Goal: Task Accomplishment & Management: Manage account settings

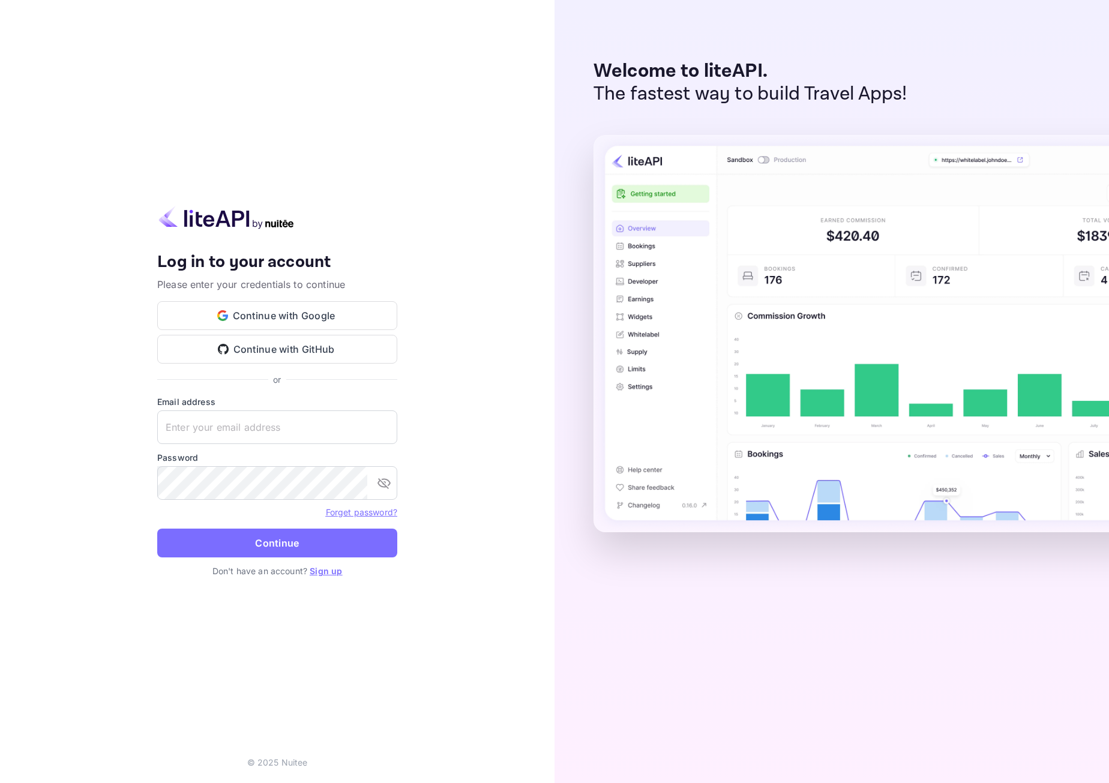
click at [287, 316] on button "Continue with Google" at bounding box center [277, 315] width 240 height 29
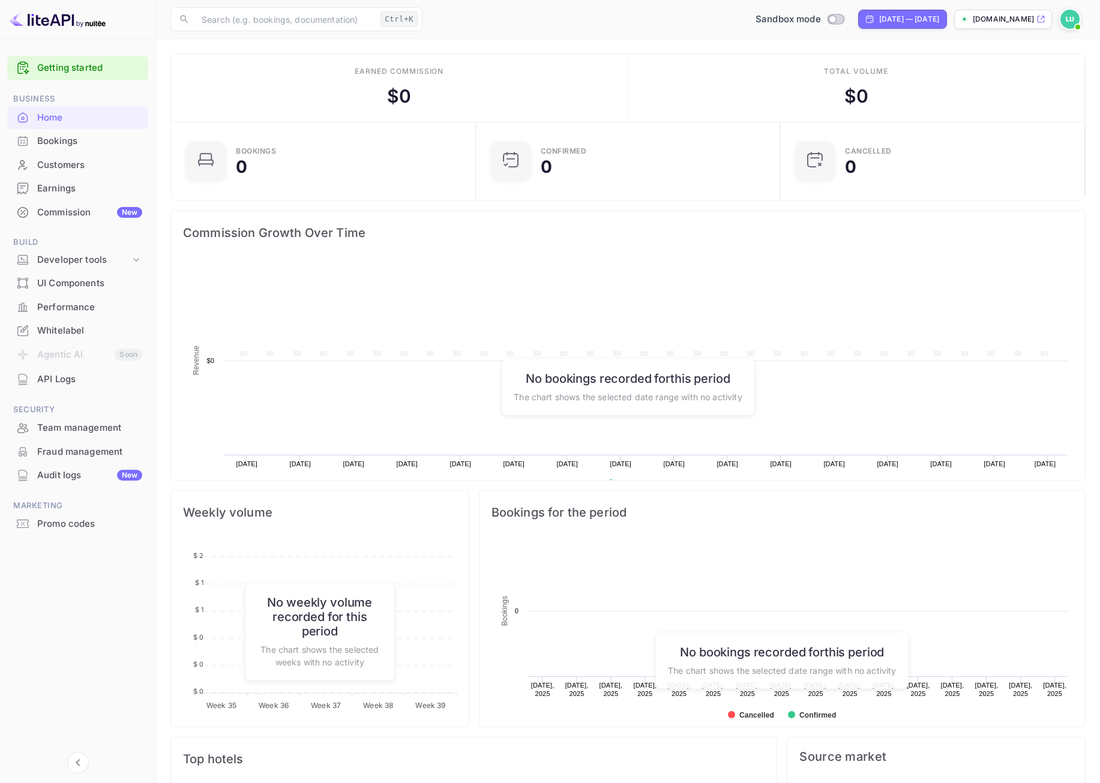
scroll to position [186, 288]
click at [114, 262] on div "Developer tools" at bounding box center [83, 260] width 93 height 14
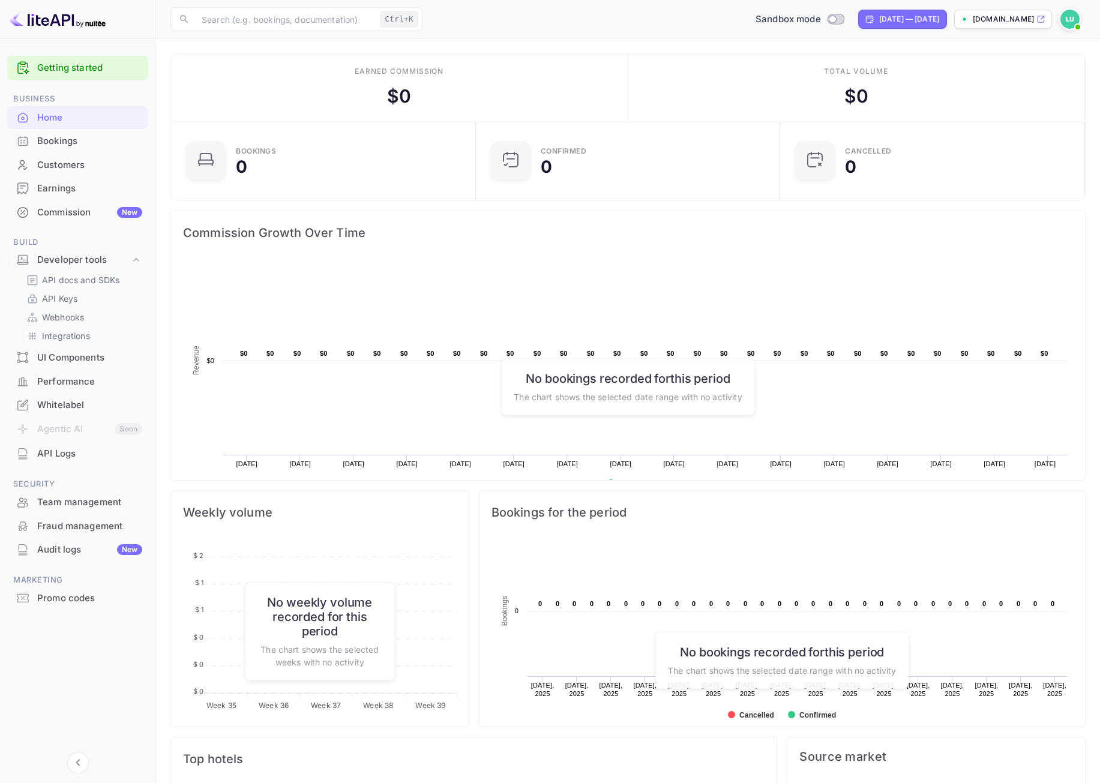
click at [86, 338] on p "Integrations" at bounding box center [66, 335] width 48 height 13
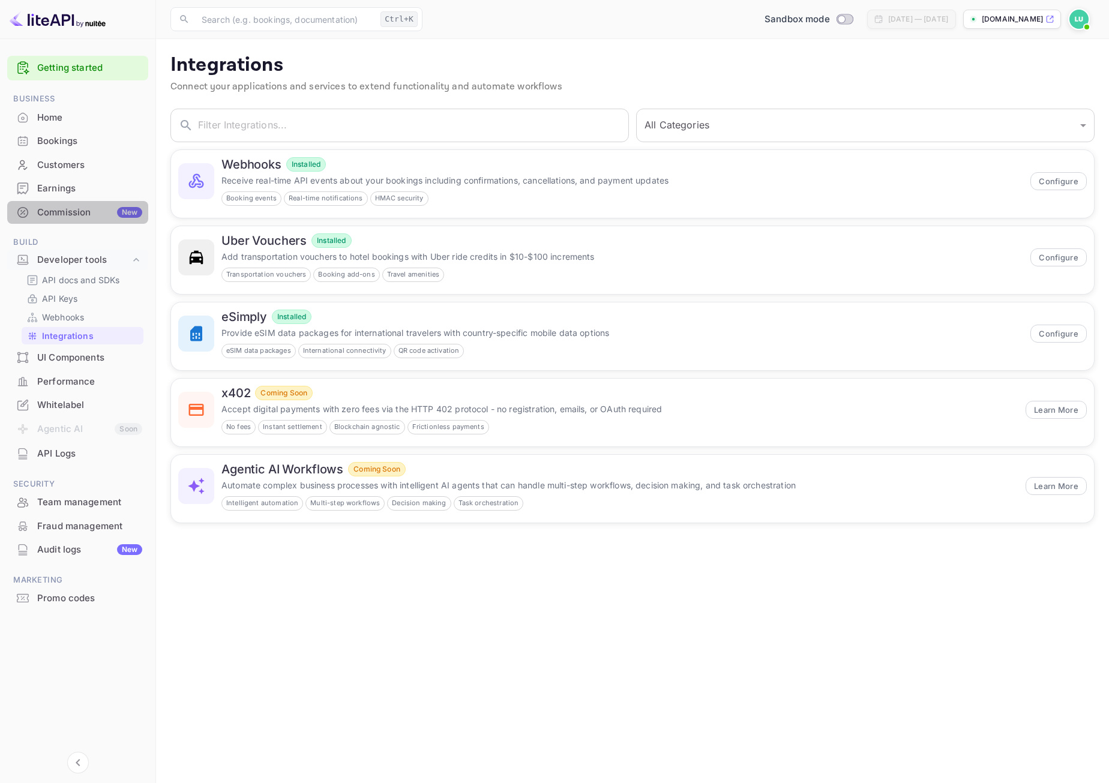
click at [60, 212] on div "Commission New" at bounding box center [89, 213] width 105 height 14
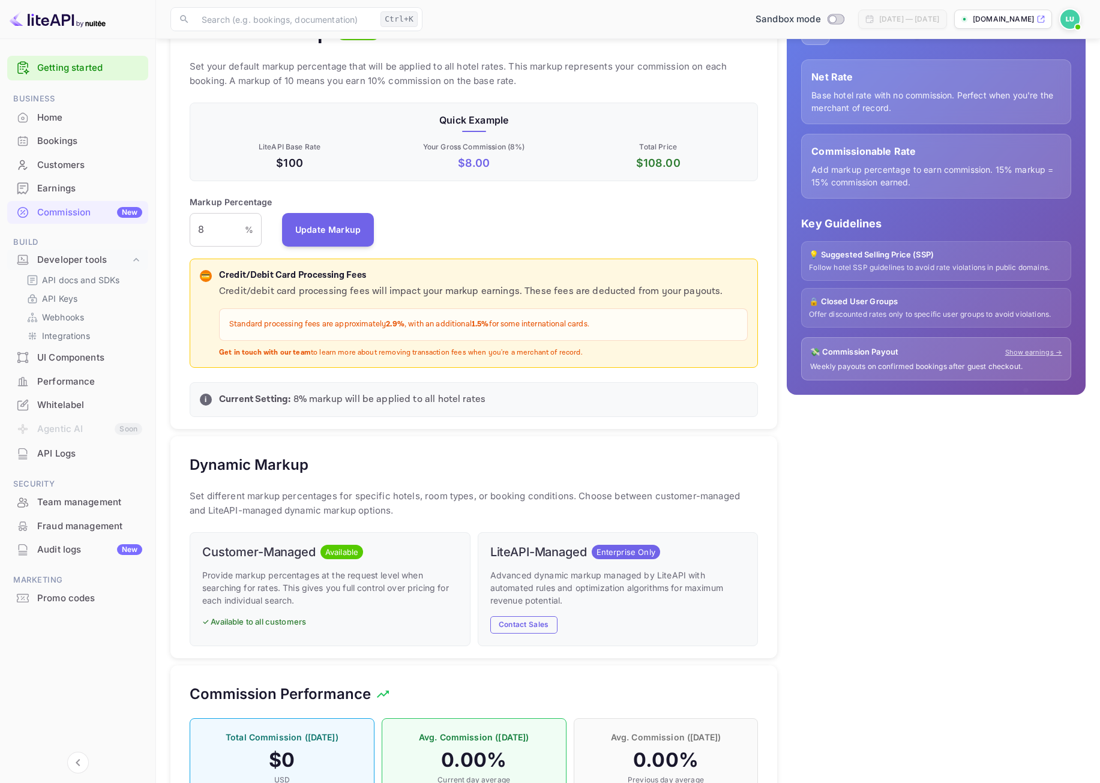
scroll to position [127, 0]
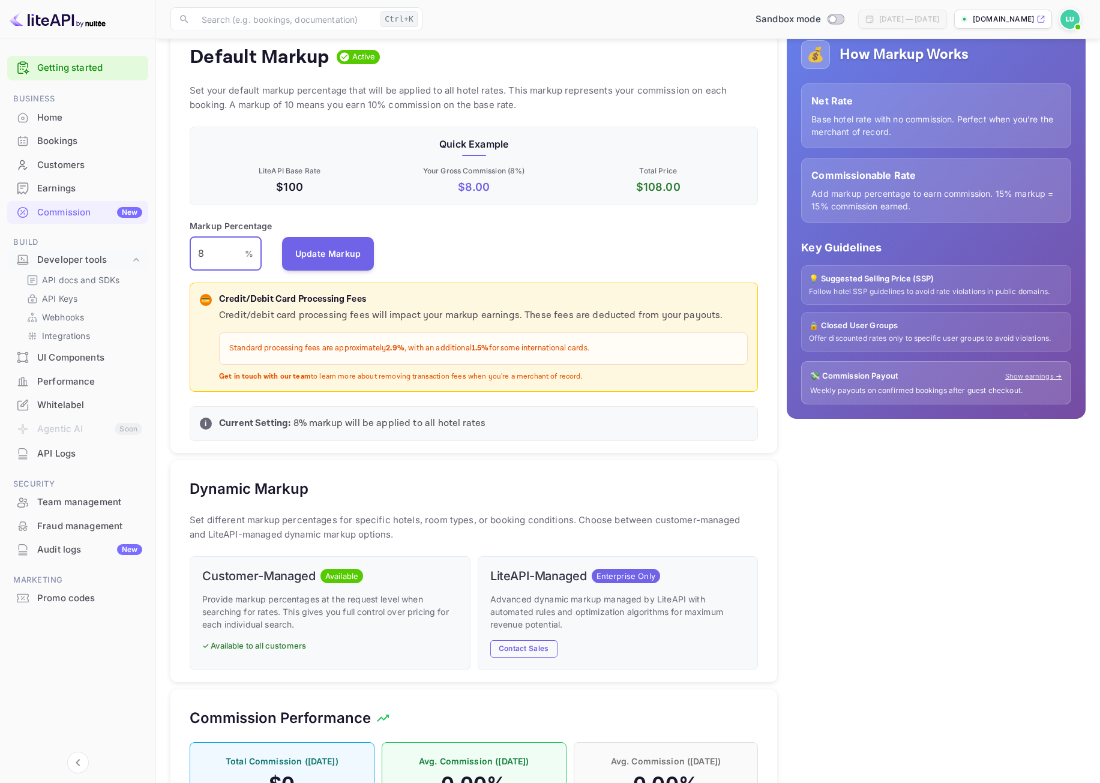
drag, startPoint x: 214, startPoint y: 255, endPoint x: 185, endPoint y: 255, distance: 28.8
click at [185, 255] on div "Default Markup Active Set your default markup percentage that will be applied t…" at bounding box center [473, 240] width 607 height 428
type input "10"
click at [317, 259] on button "Update Markup" at bounding box center [328, 253] width 92 height 34
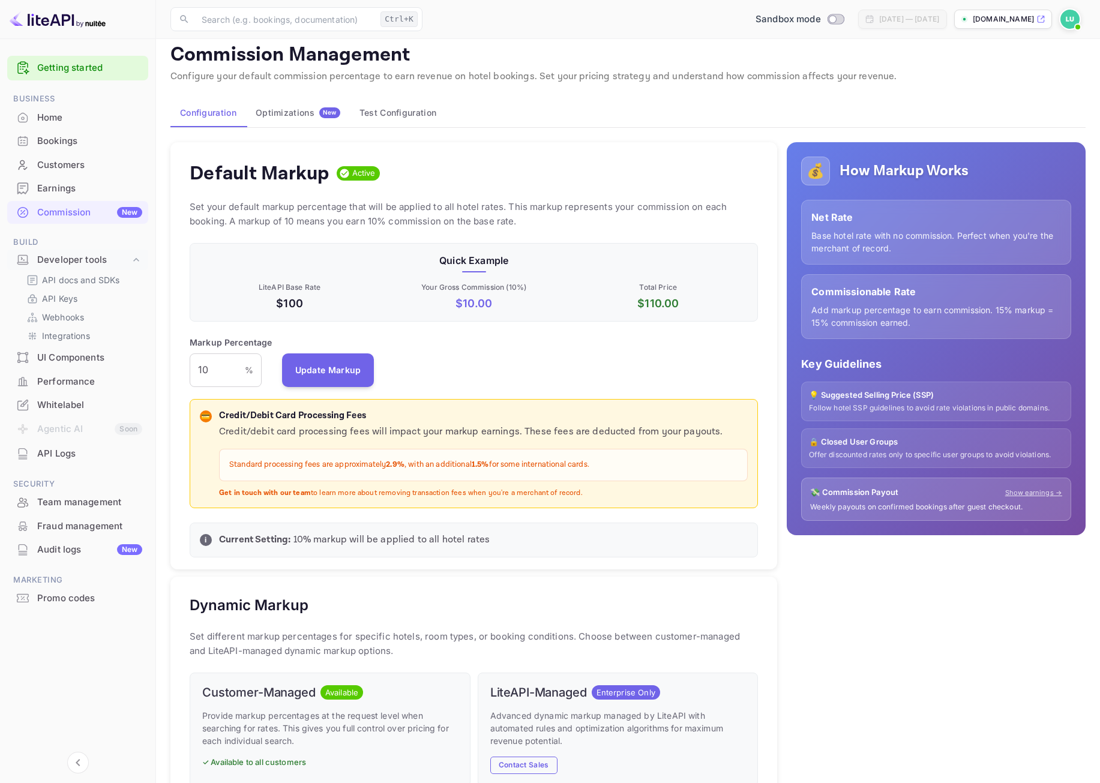
scroll to position [7, 0]
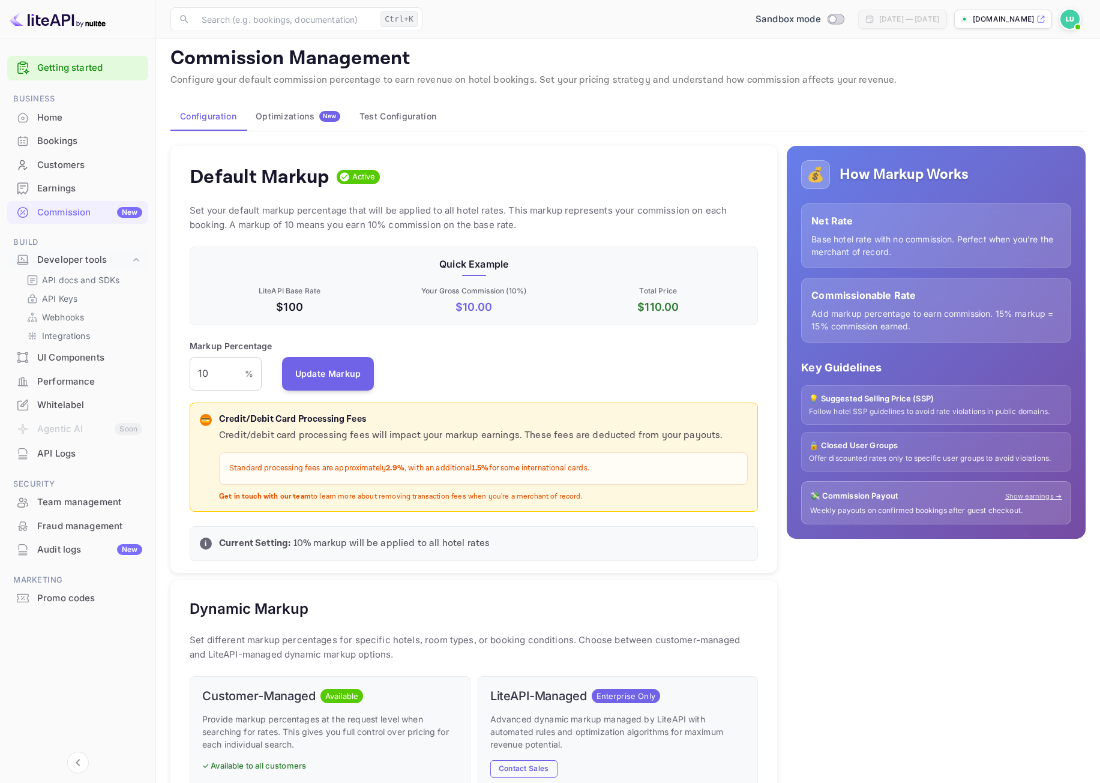
click at [303, 115] on div "Optimizations New" at bounding box center [298, 116] width 85 height 11
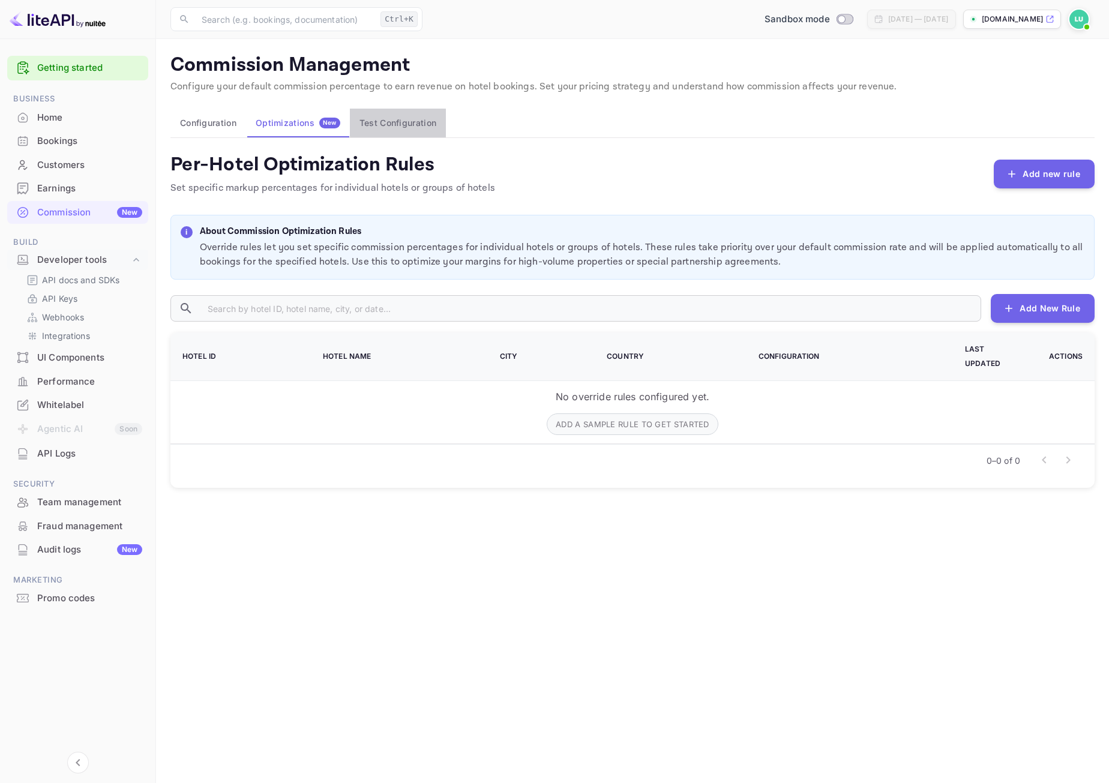
click at [412, 128] on button "Test Configuration" at bounding box center [398, 123] width 96 height 29
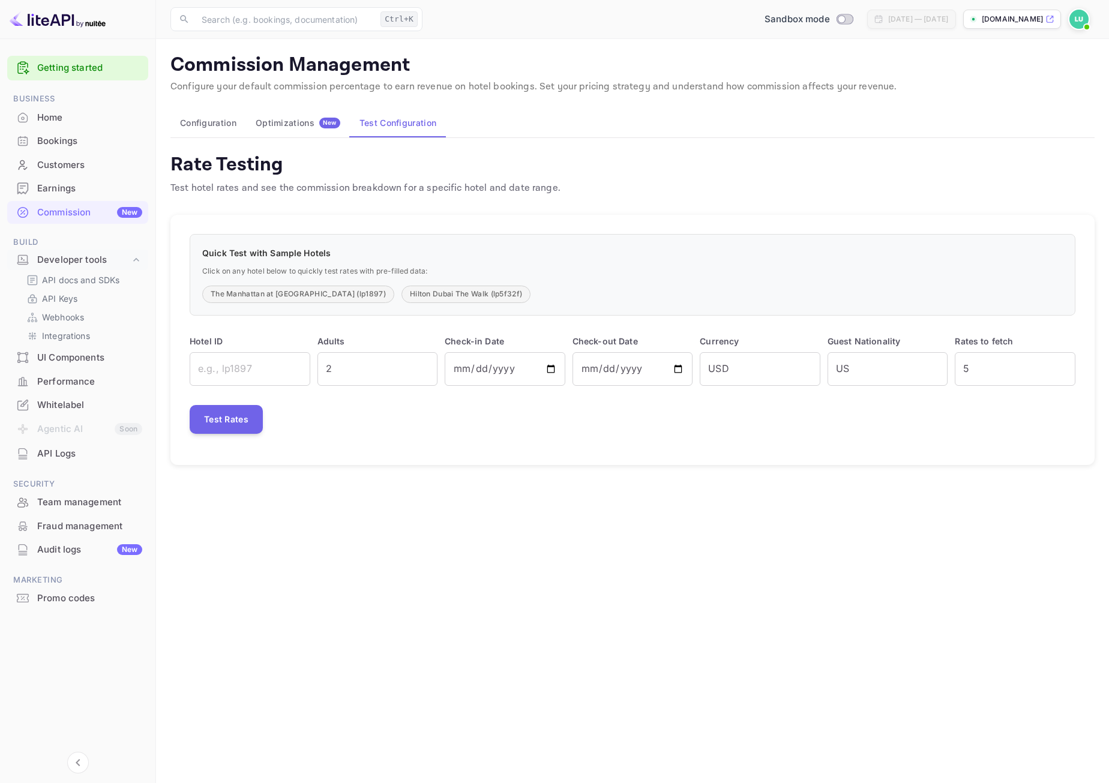
click at [301, 125] on div "Optimizations New" at bounding box center [298, 123] width 85 height 11
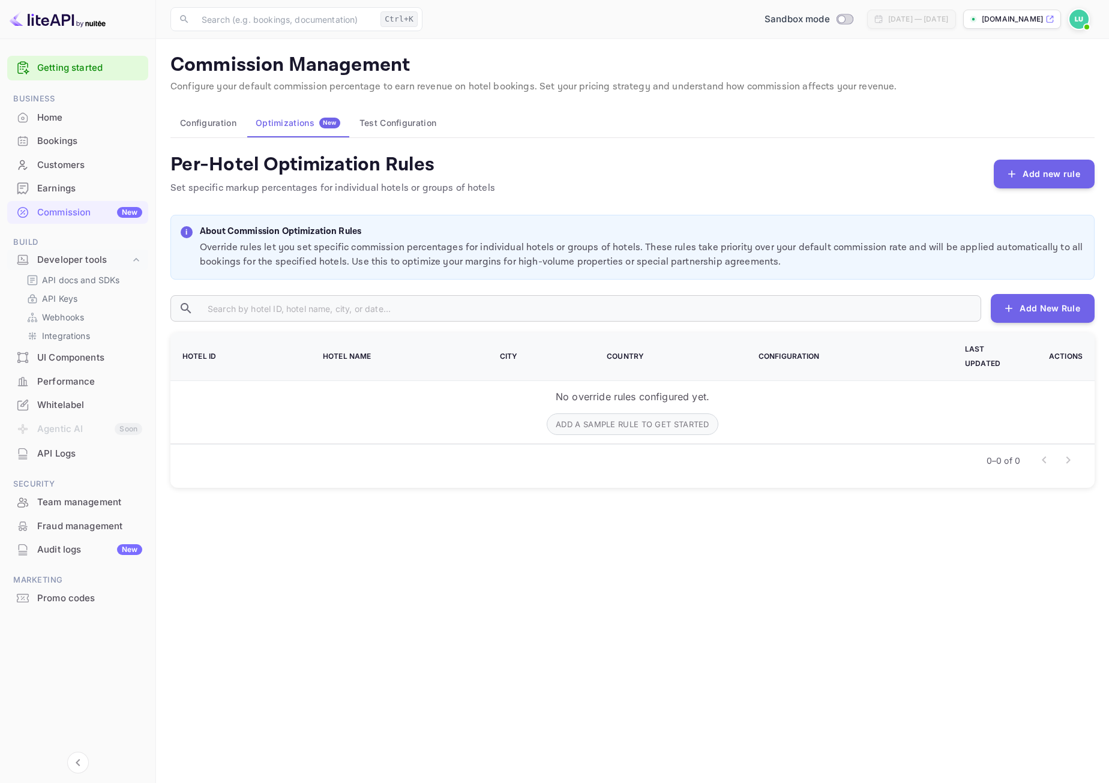
click at [210, 124] on button "Configuration" at bounding box center [208, 123] width 76 height 29
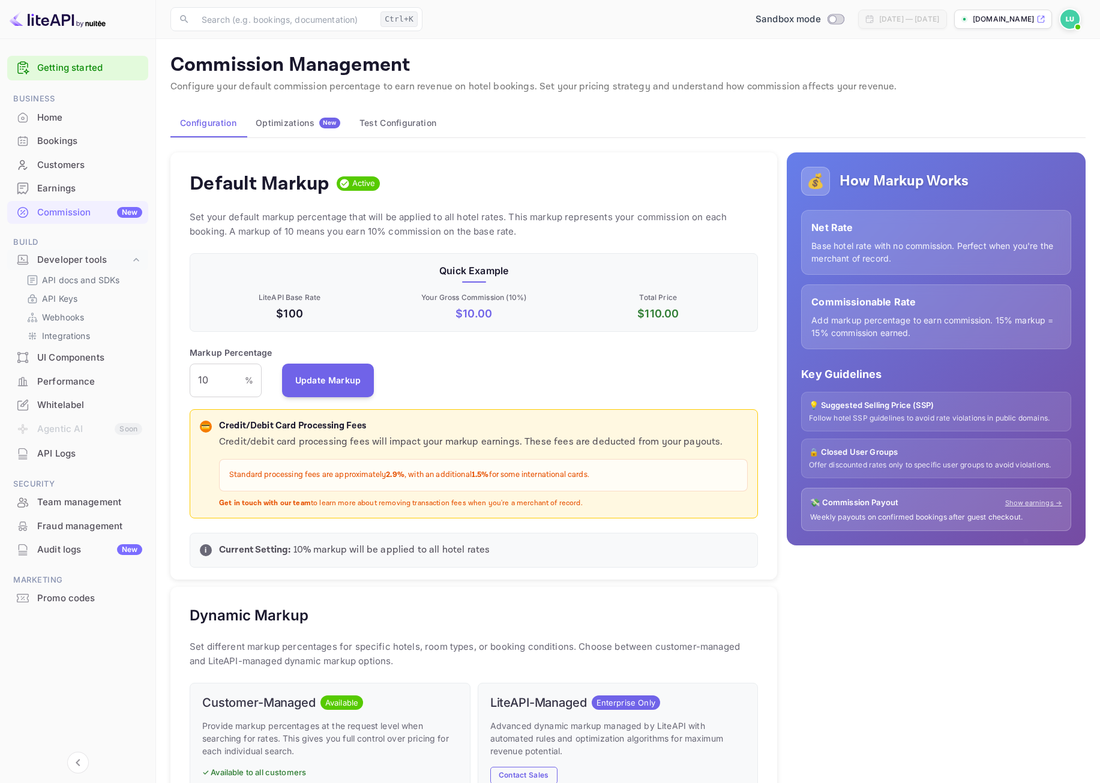
scroll to position [204, 560]
click at [107, 279] on p "API docs and SDKs" at bounding box center [81, 280] width 78 height 13
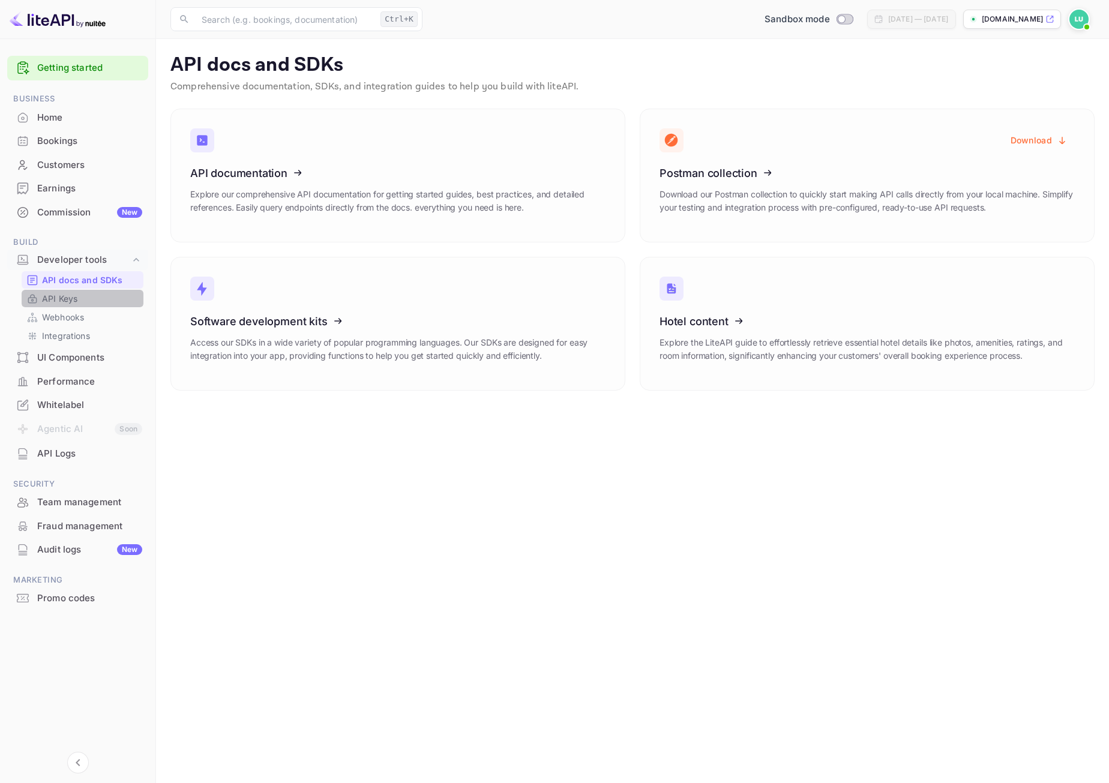
click at [74, 304] on p "API Keys" at bounding box center [59, 298] width 35 height 13
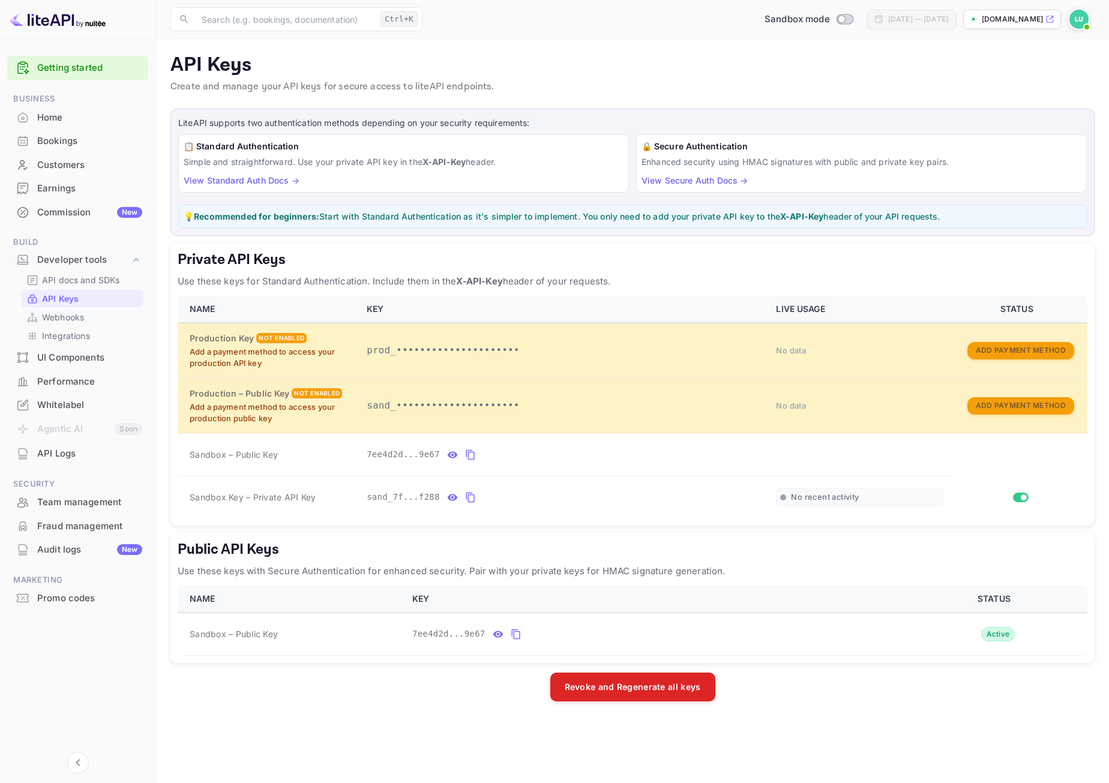
click at [89, 317] on link "Webhooks" at bounding box center [82, 317] width 112 height 13
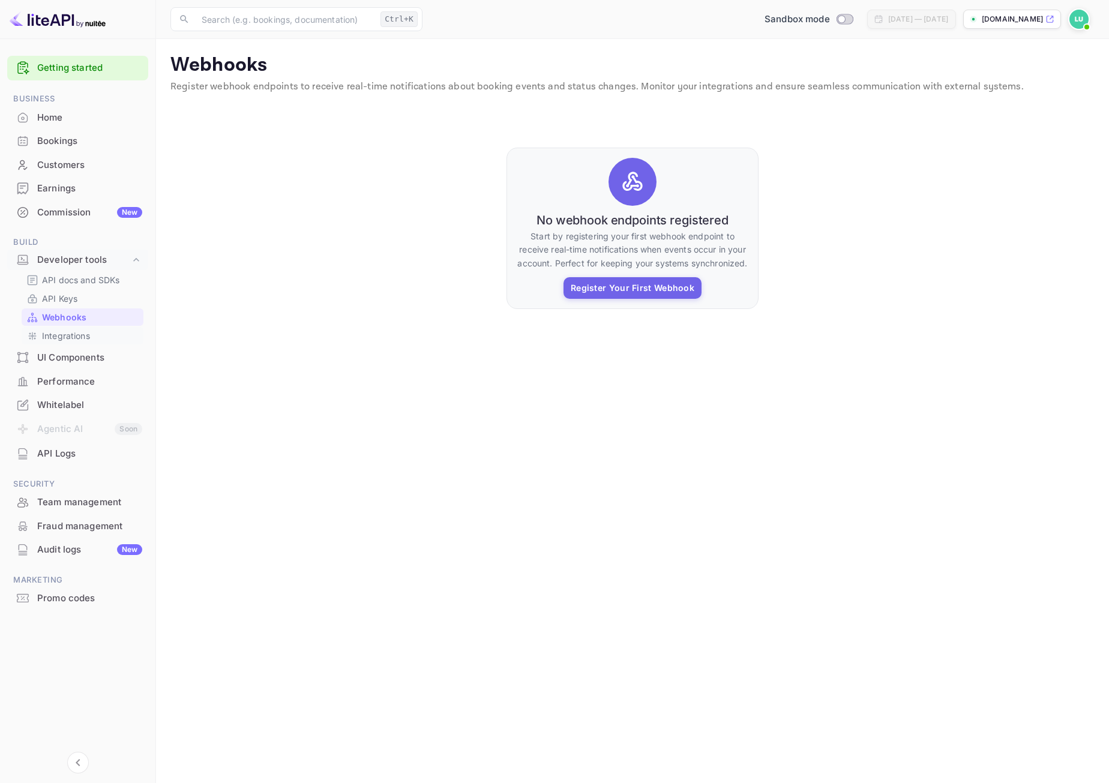
click at [79, 337] on p "Integrations" at bounding box center [66, 335] width 48 height 13
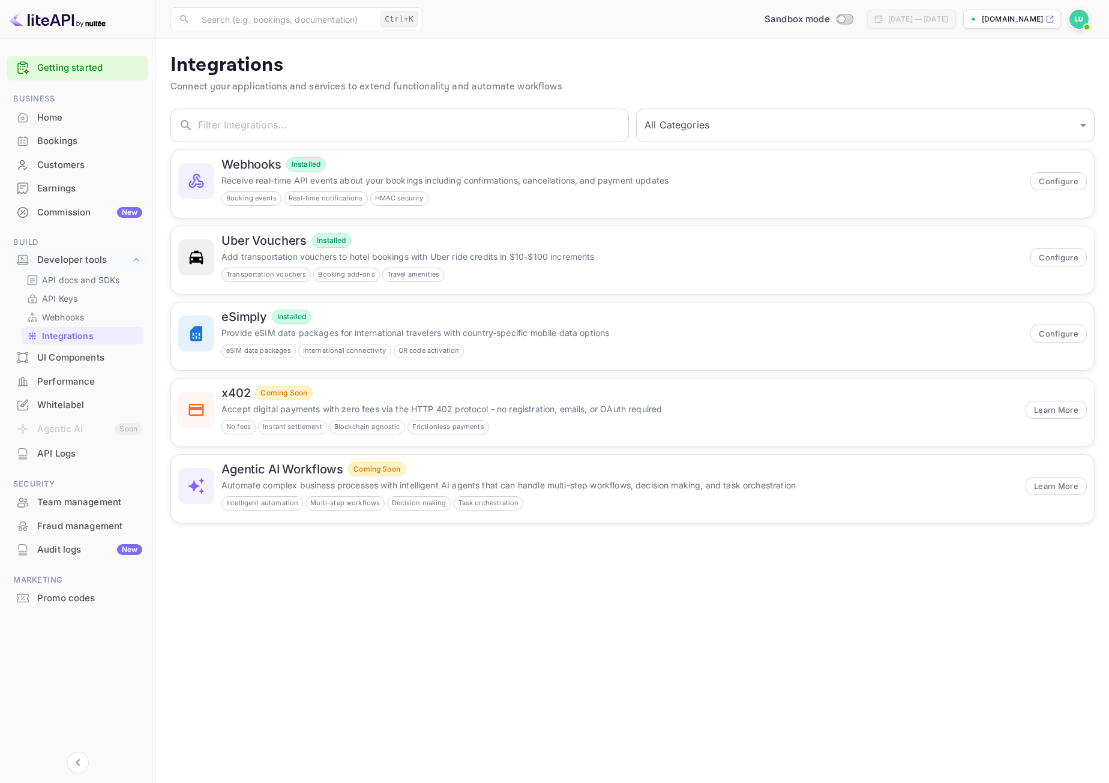
click at [71, 409] on div "Whitelabel" at bounding box center [89, 405] width 105 height 14
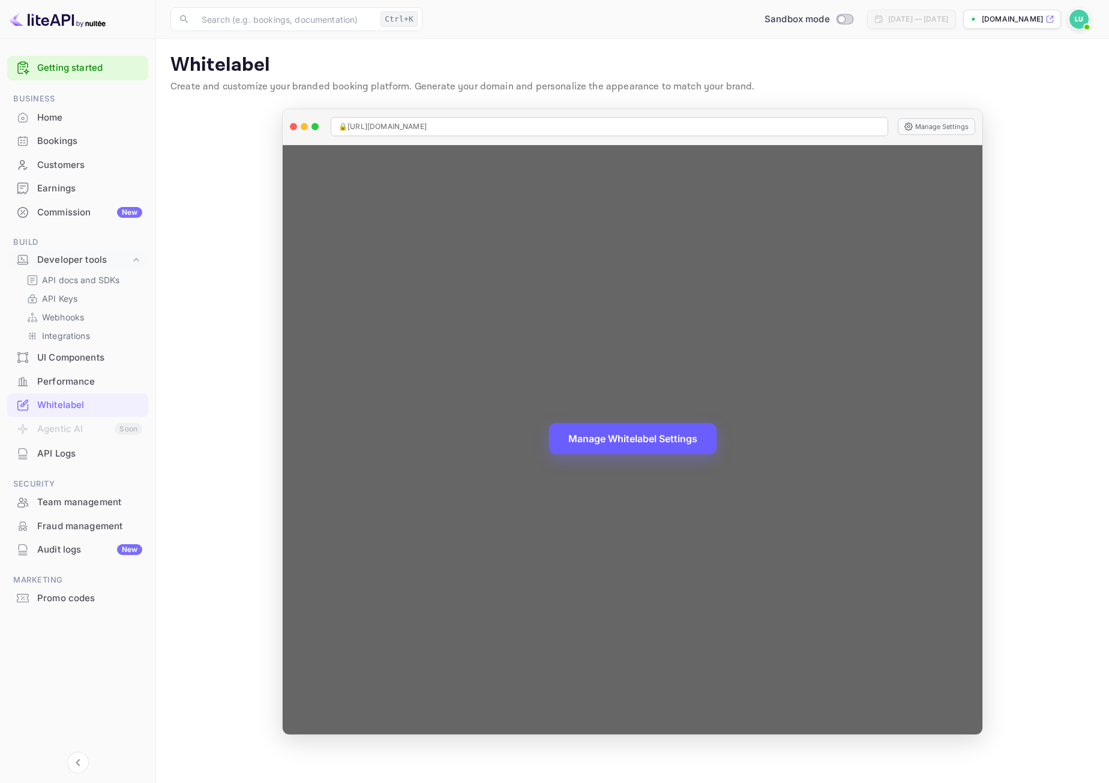
click at [624, 442] on button "Manage Whitelabel Settings" at bounding box center [632, 438] width 167 height 31
click at [934, 131] on button "Manage Settings" at bounding box center [935, 126] width 77 height 17
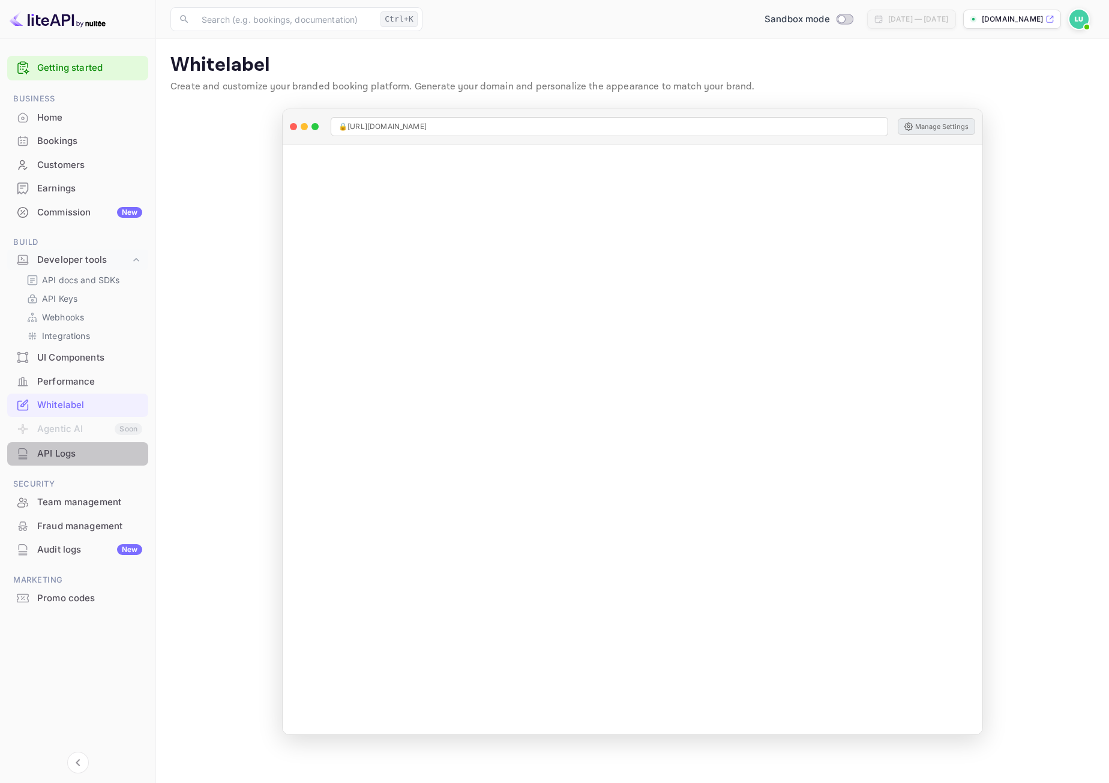
click at [80, 449] on div "API Logs" at bounding box center [89, 454] width 105 height 14
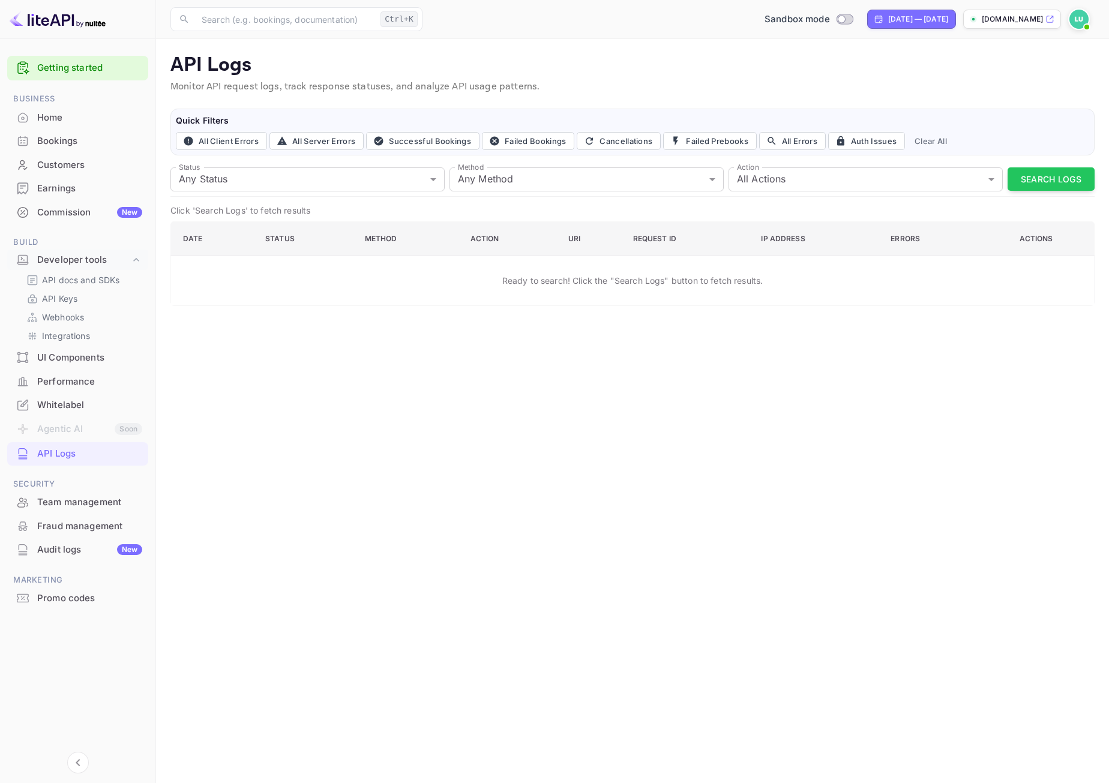
click at [103, 359] on div "UI Components" at bounding box center [89, 358] width 105 height 14
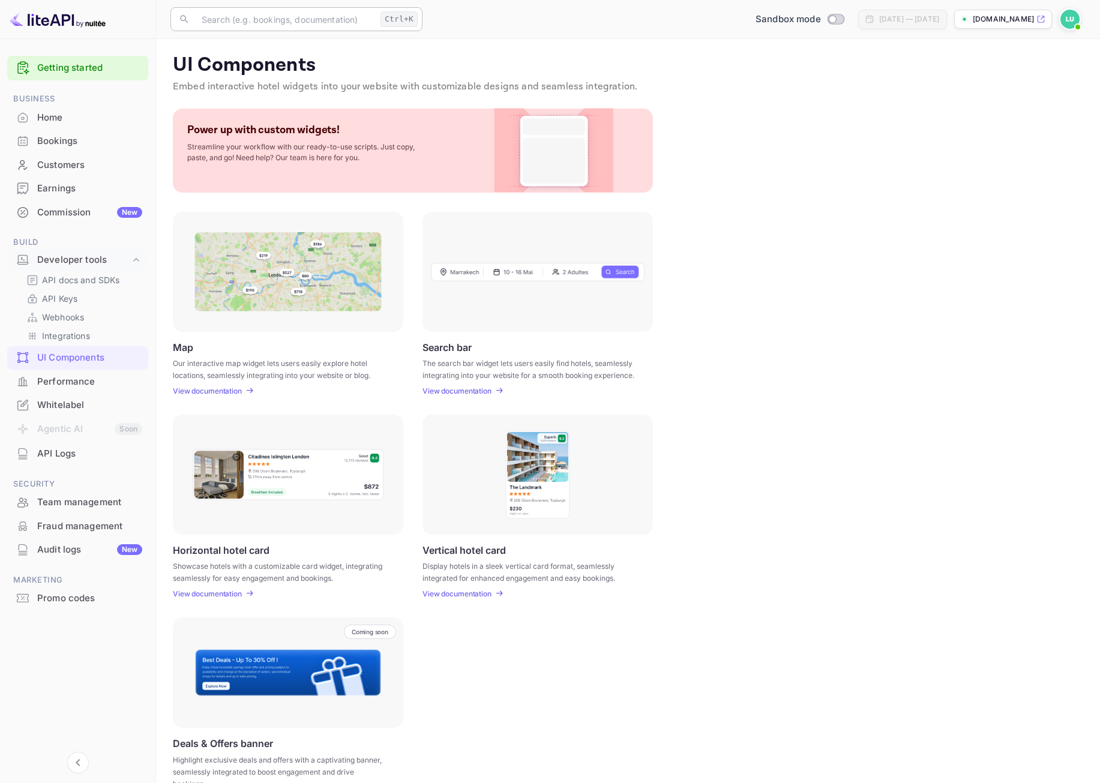
click at [239, 13] on input "text" at bounding box center [284, 19] width 181 height 24
click at [285, 157] on span "Bookings" at bounding box center [337, 152] width 278 height 13
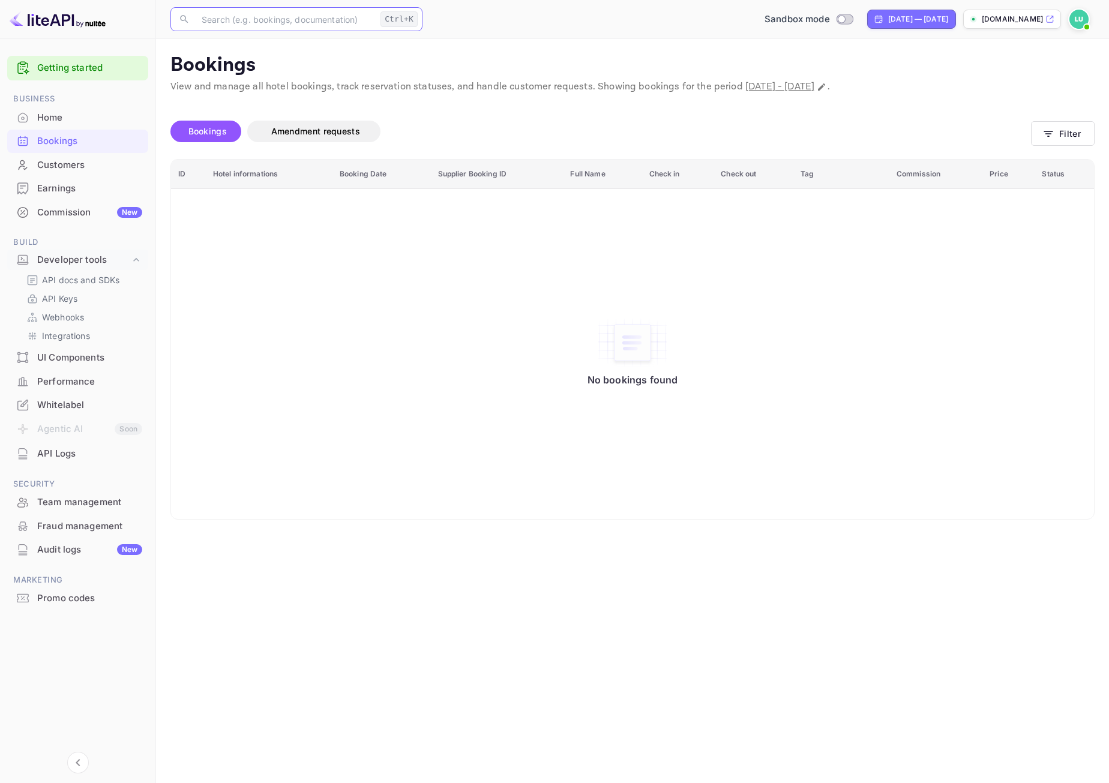
click at [86, 354] on div "UI Components" at bounding box center [89, 358] width 105 height 14
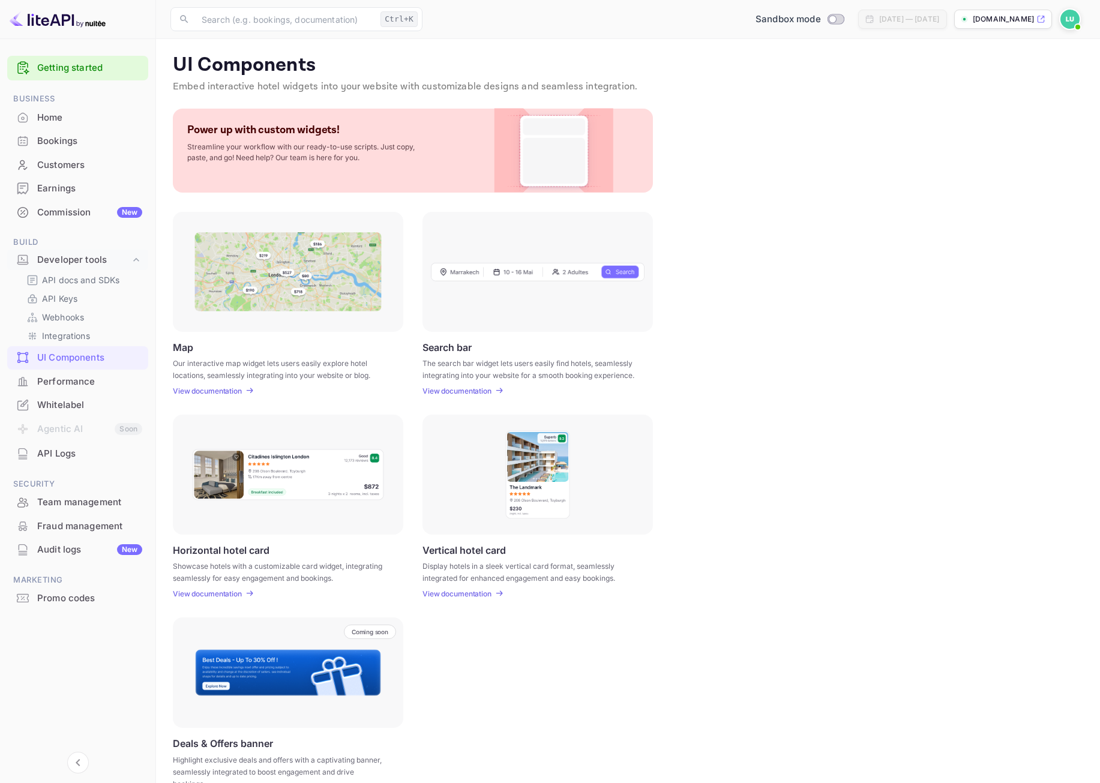
click at [469, 385] on div "Search bar The search bar widget lets users easily find hotels, seamlessly inte…" at bounding box center [537, 368] width 230 height 54
click at [488, 388] on p "View documentation" at bounding box center [456, 390] width 69 height 9
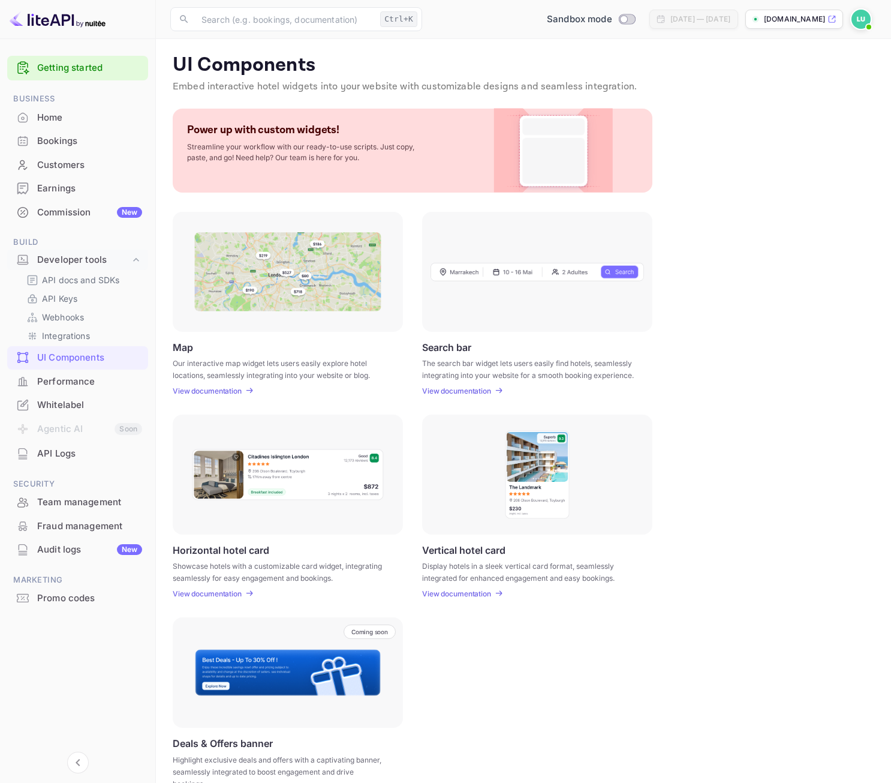
click at [818, 107] on div "UI Components Embed interactive hotel widgets into your website with customizab…" at bounding box center [523, 423] width 707 height 741
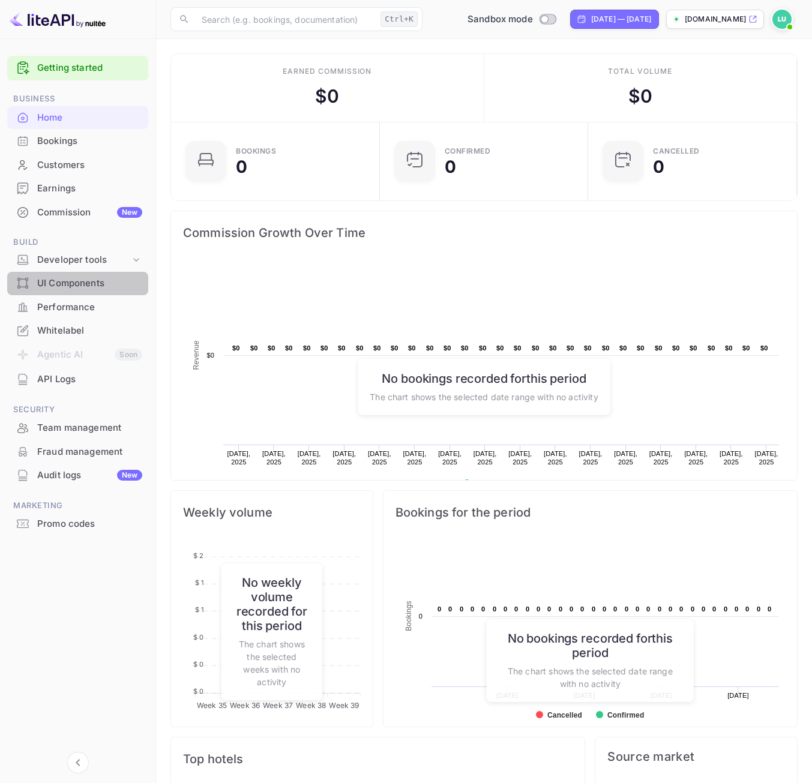
click at [77, 285] on div "UI Components" at bounding box center [89, 284] width 105 height 14
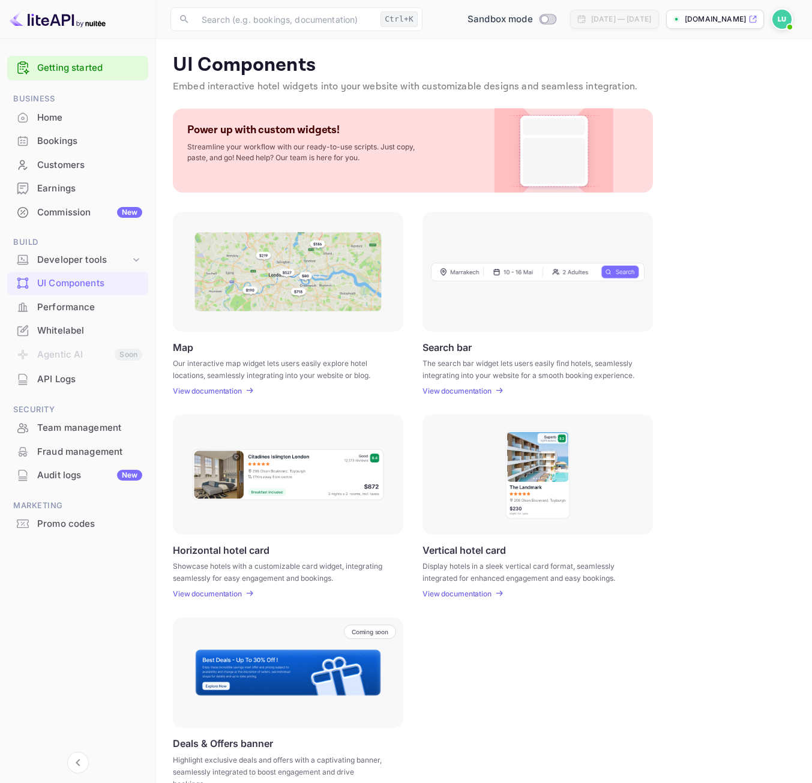
click at [778, 22] on img at bounding box center [781, 19] width 19 height 19
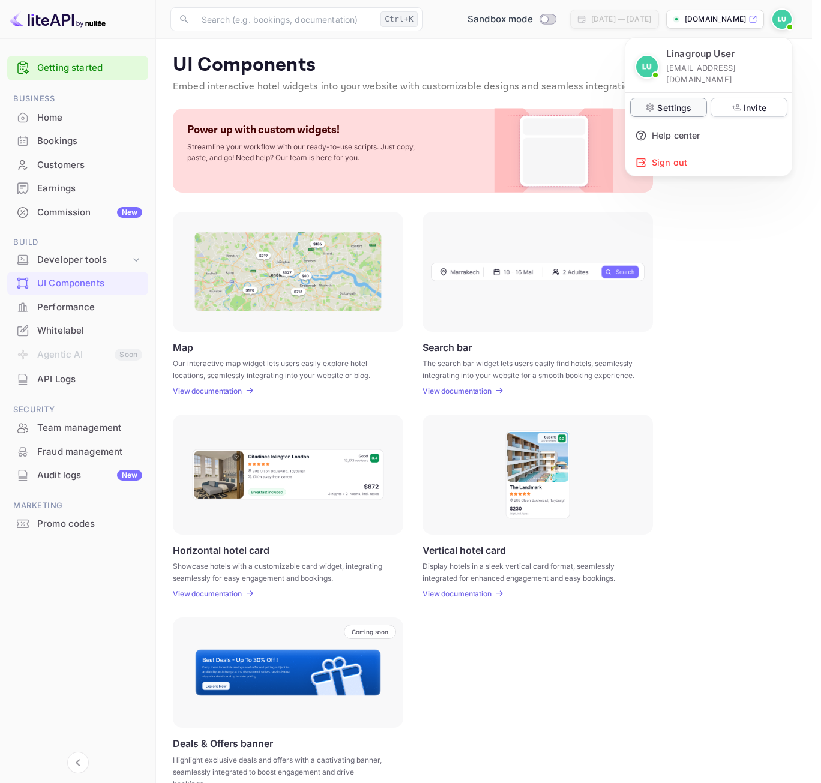
click at [679, 101] on p "Settings" at bounding box center [674, 107] width 34 height 13
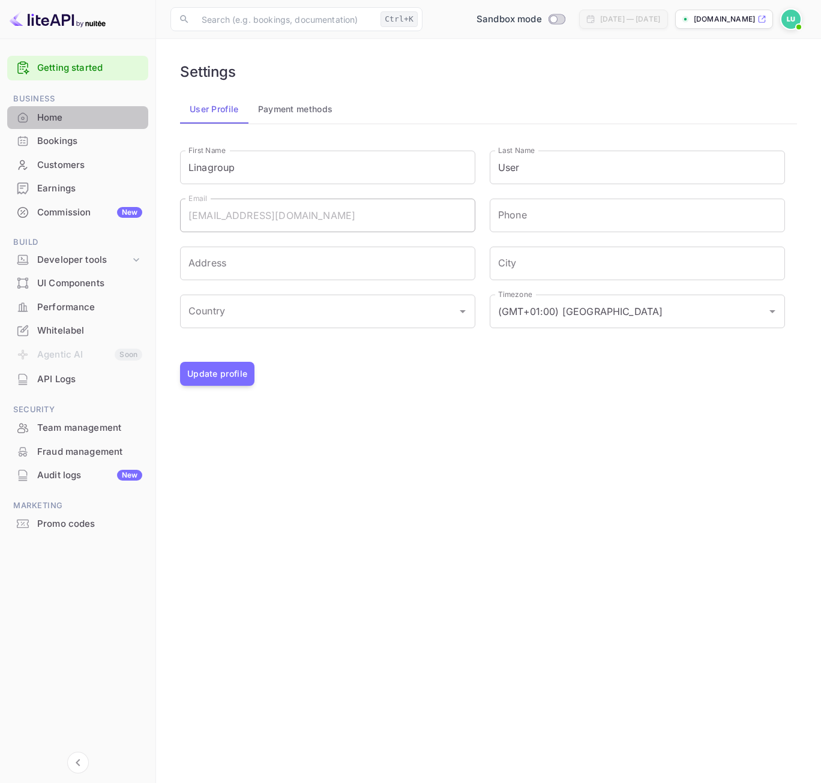
click at [82, 118] on div "Home" at bounding box center [89, 118] width 105 height 14
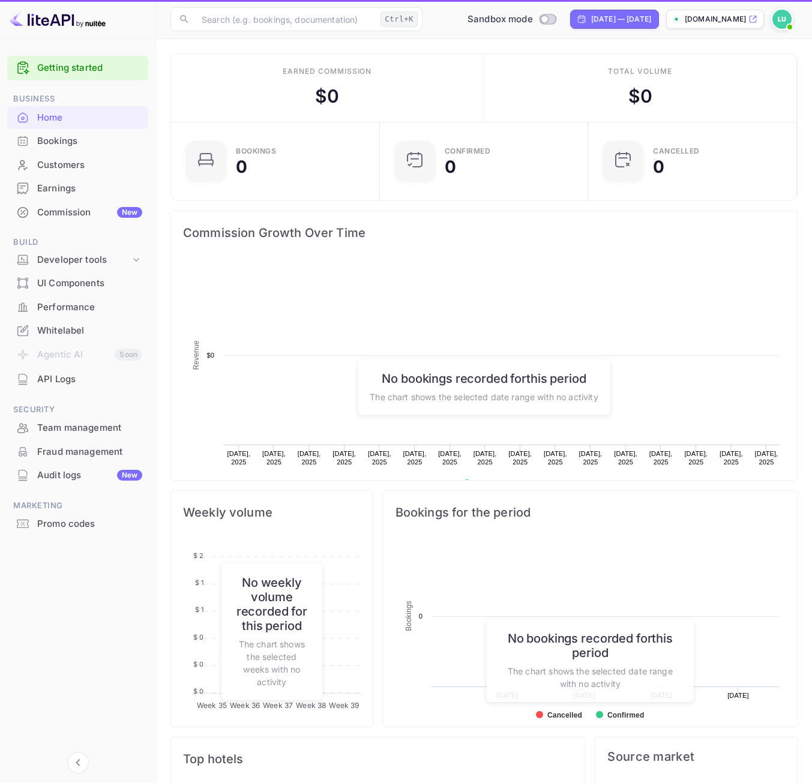
scroll to position [186, 192]
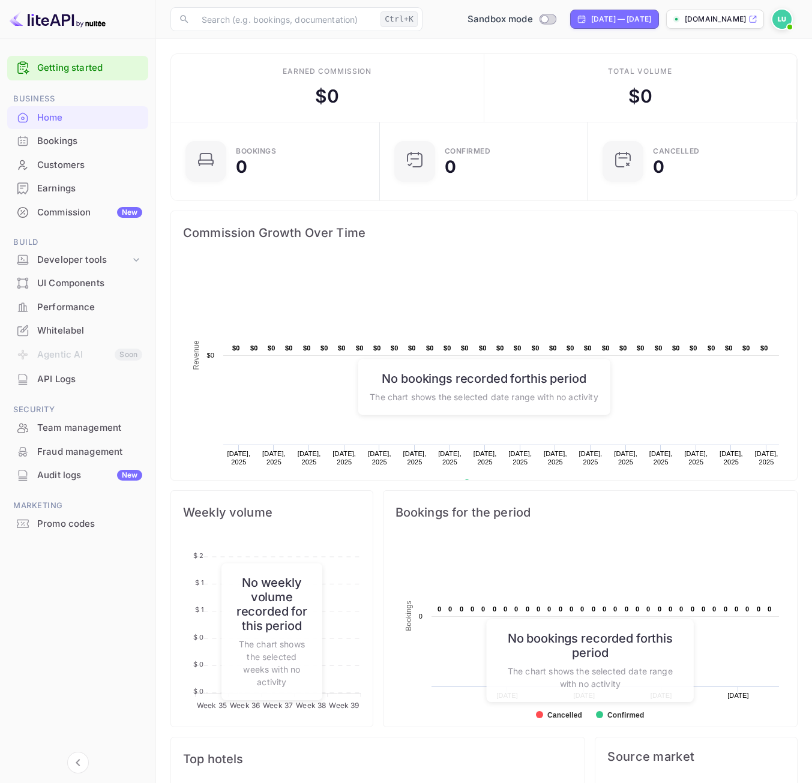
click at [81, 139] on div "Bookings" at bounding box center [89, 141] width 105 height 14
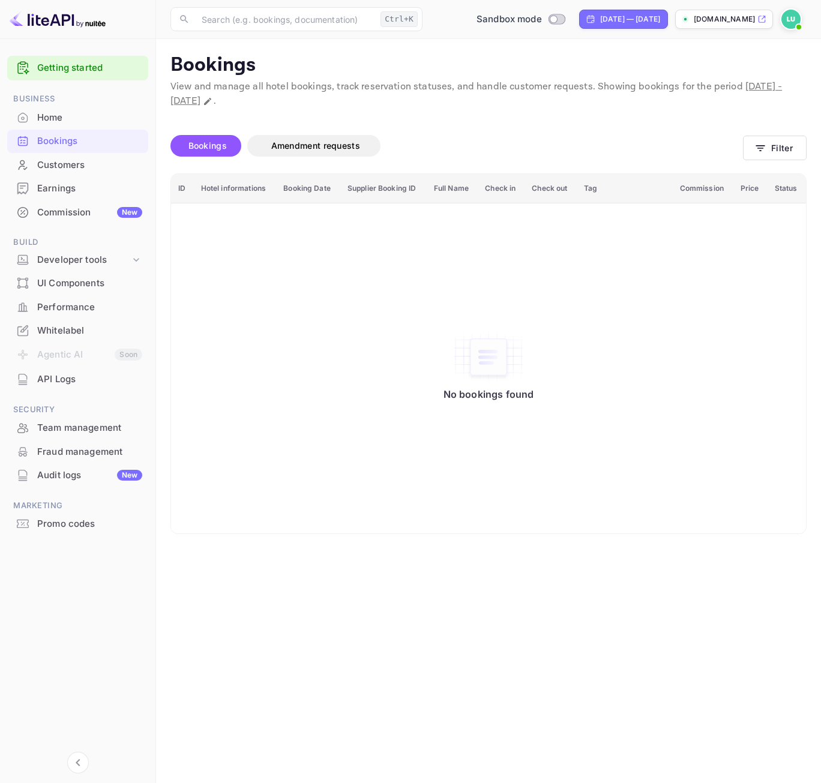
click at [76, 170] on div "Customers" at bounding box center [89, 165] width 105 height 14
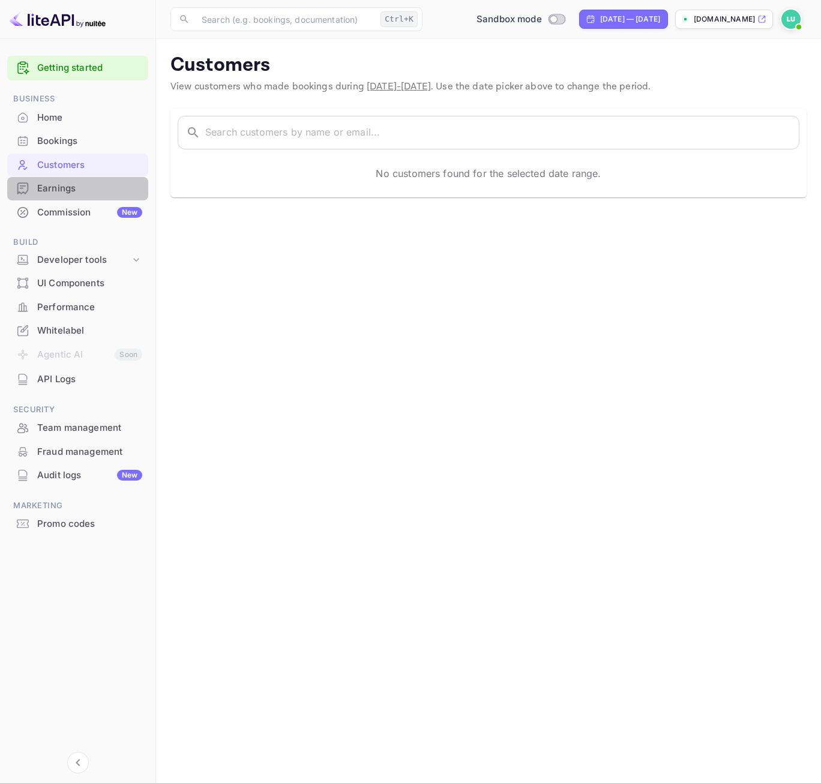
click at [77, 189] on div "Earnings" at bounding box center [89, 189] width 105 height 14
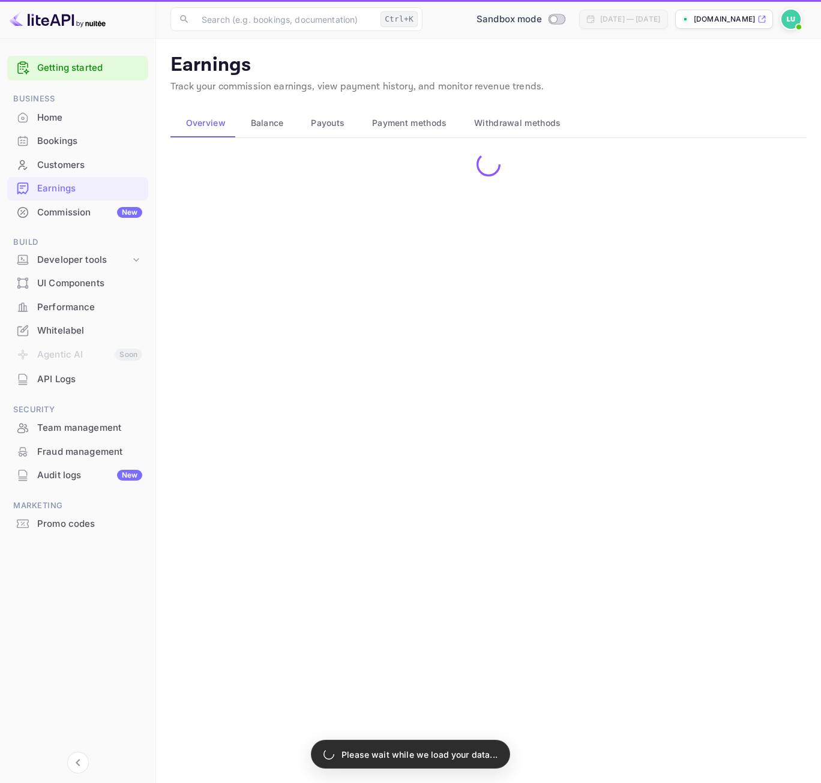
click at [79, 216] on div "Commission New" at bounding box center [89, 213] width 105 height 14
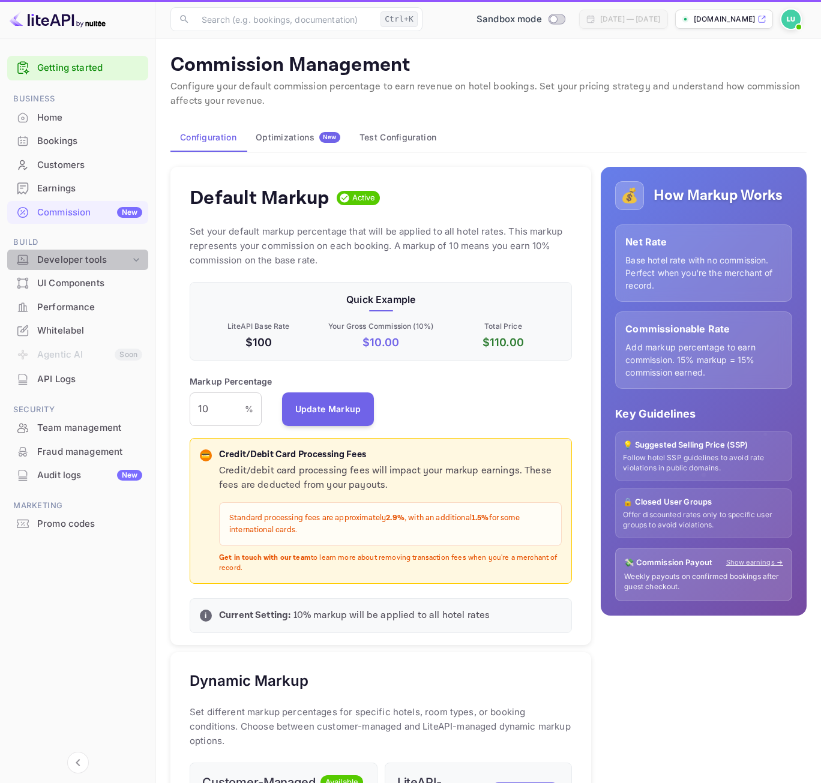
click at [74, 259] on div "Developer tools" at bounding box center [83, 260] width 93 height 14
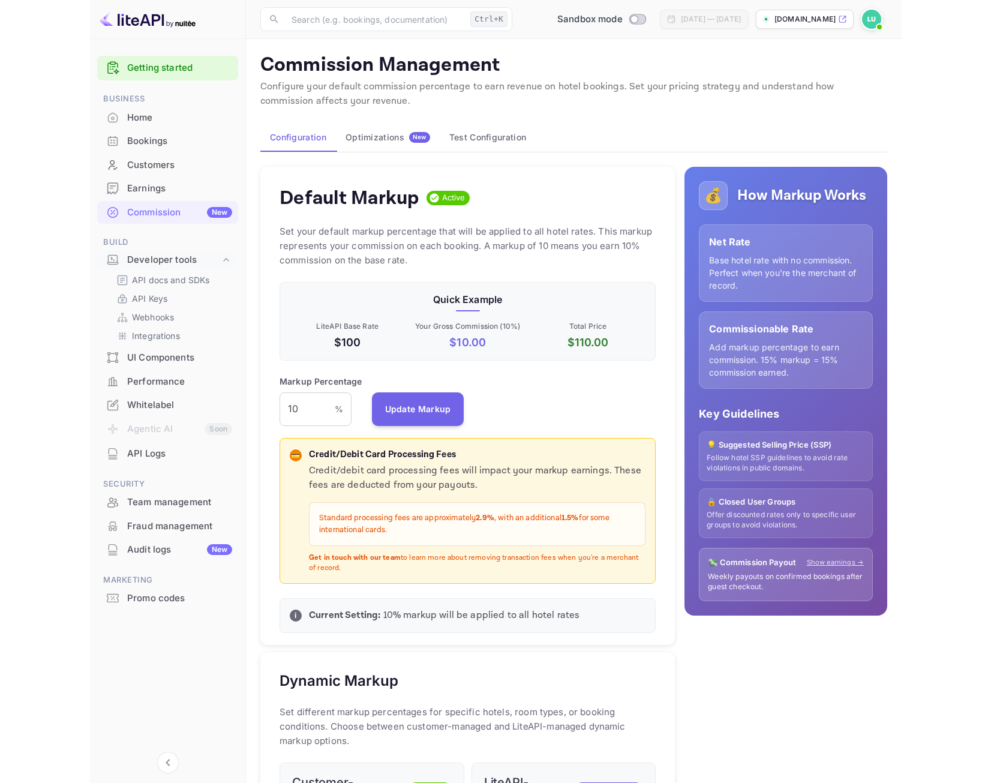
scroll to position [204, 368]
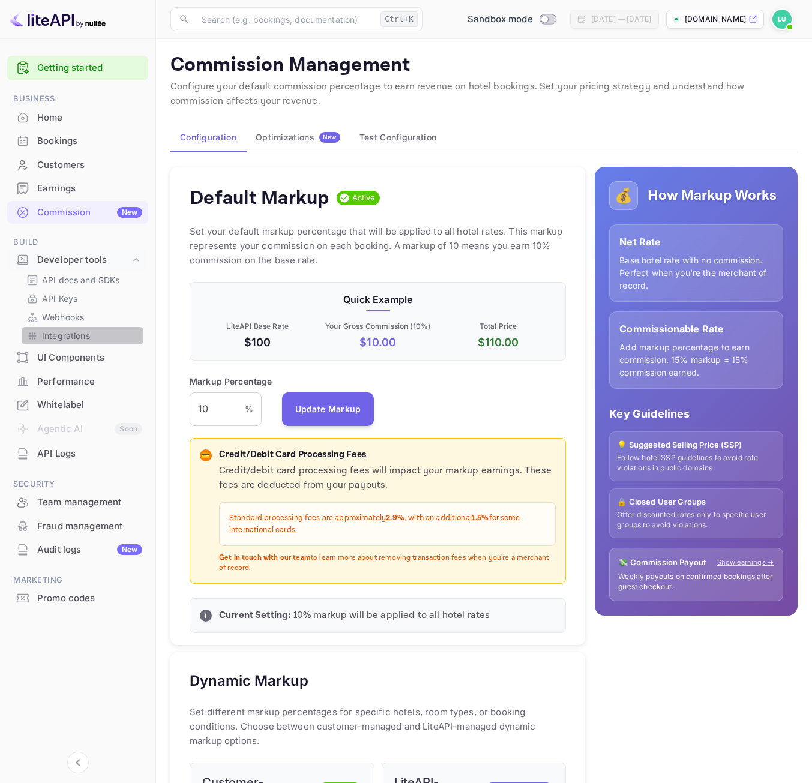
click at [71, 332] on p "Integrations" at bounding box center [66, 335] width 48 height 13
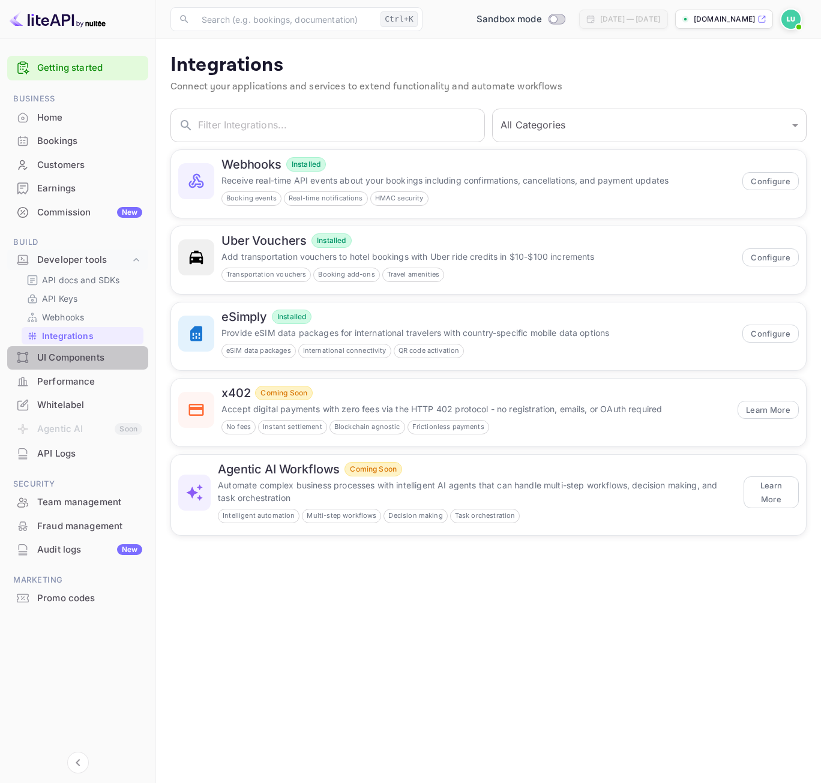
click at [84, 356] on div "UI Components" at bounding box center [89, 358] width 105 height 14
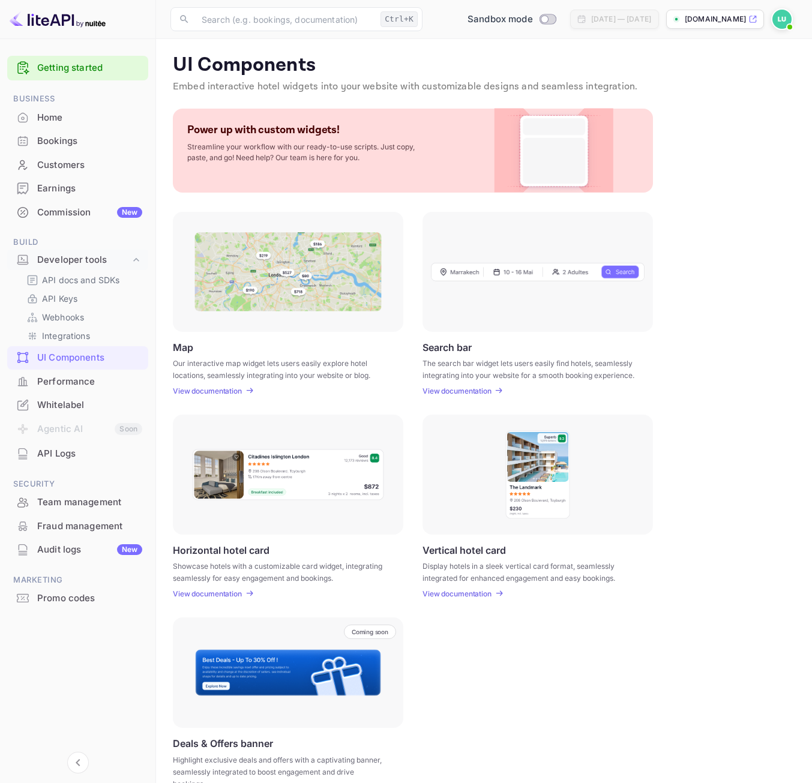
click at [476, 392] on p "View documentation" at bounding box center [456, 390] width 69 height 9
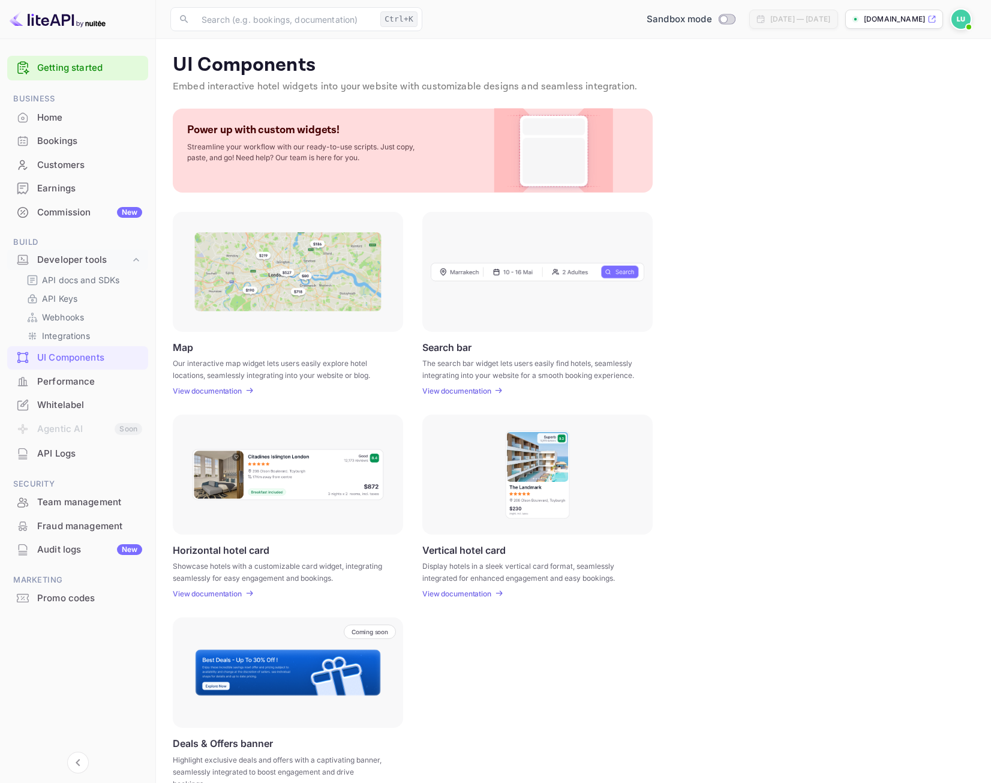
click at [477, 389] on p "View documentation" at bounding box center [456, 390] width 69 height 9
click at [86, 497] on div "Team management" at bounding box center [89, 503] width 105 height 14
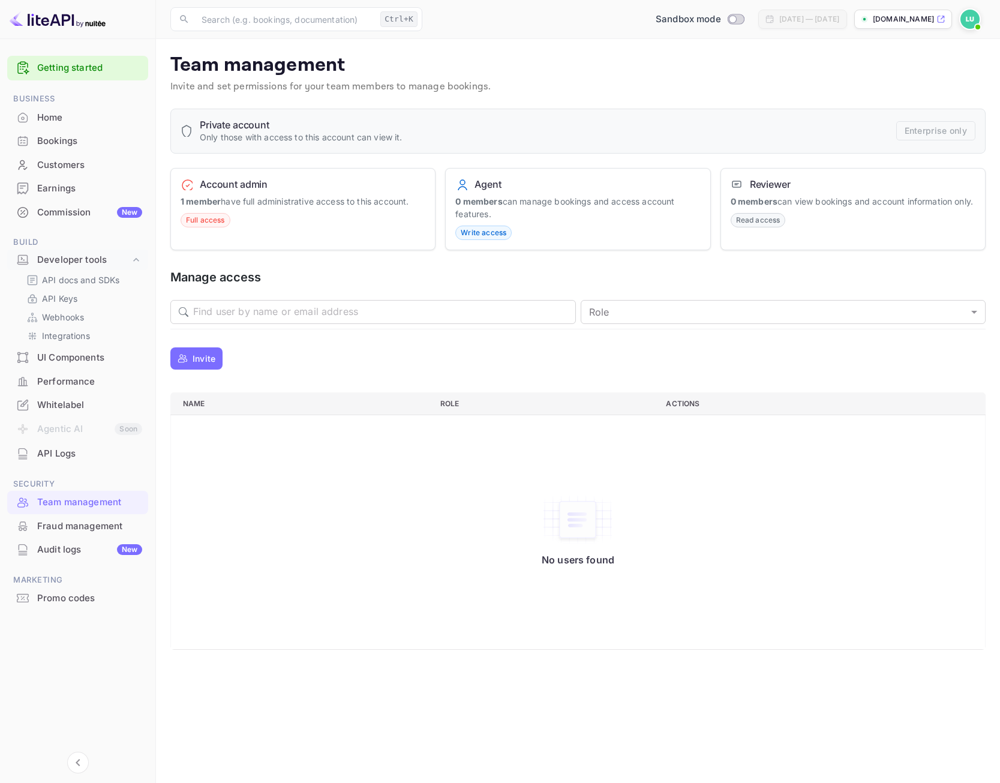
click at [68, 191] on div "Earnings" at bounding box center [89, 189] width 105 height 14
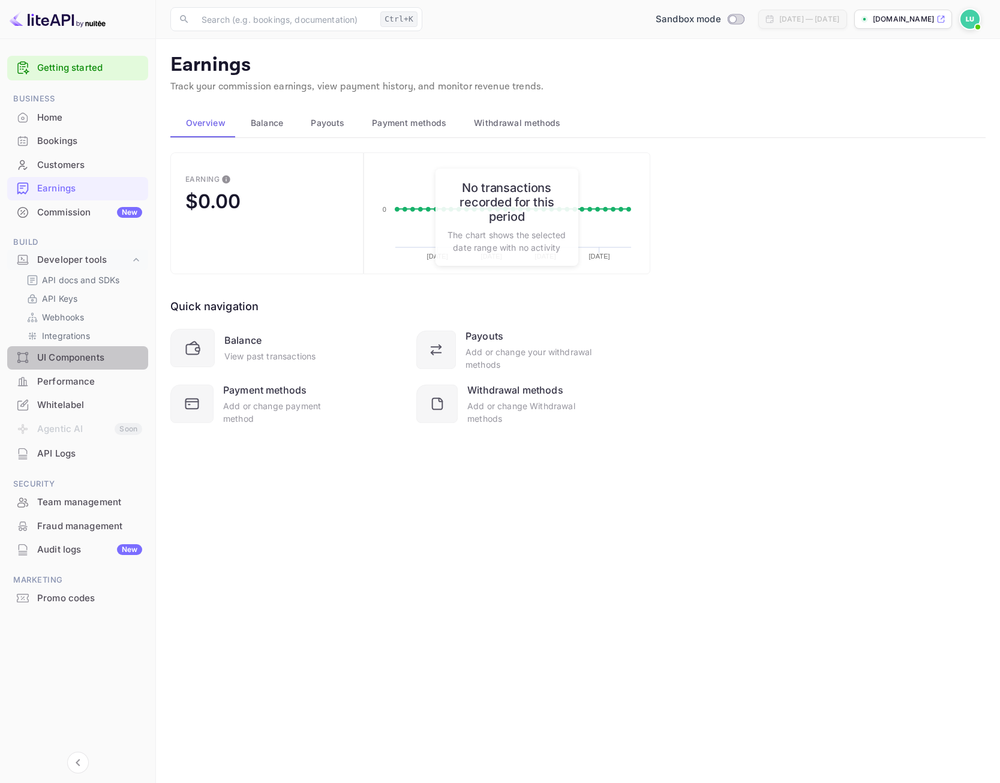
click at [87, 365] on div "UI Components" at bounding box center [77, 357] width 141 height 23
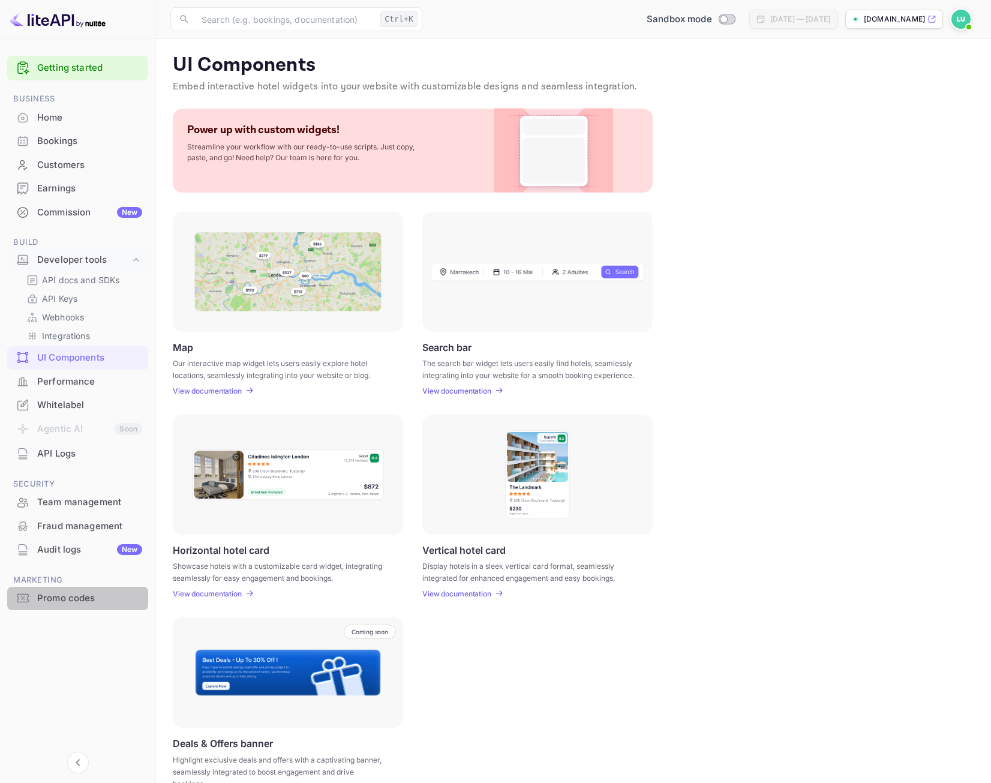
click at [101, 600] on div "Promo codes" at bounding box center [89, 599] width 105 height 14
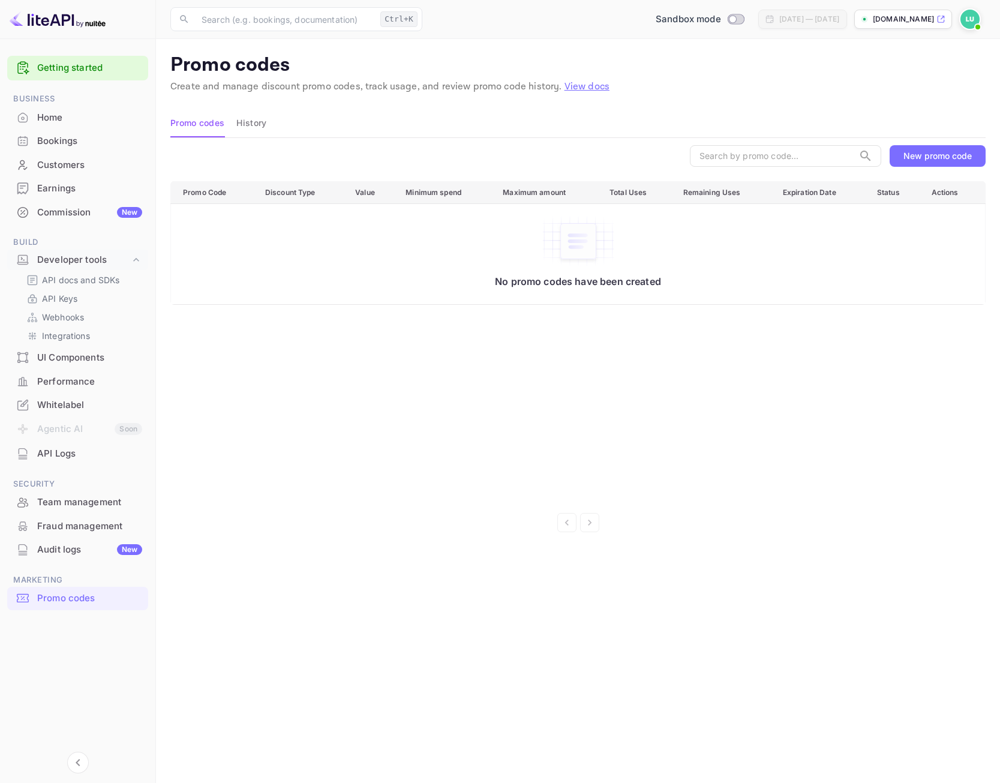
click at [73, 552] on div "Audit logs New" at bounding box center [89, 550] width 105 height 14
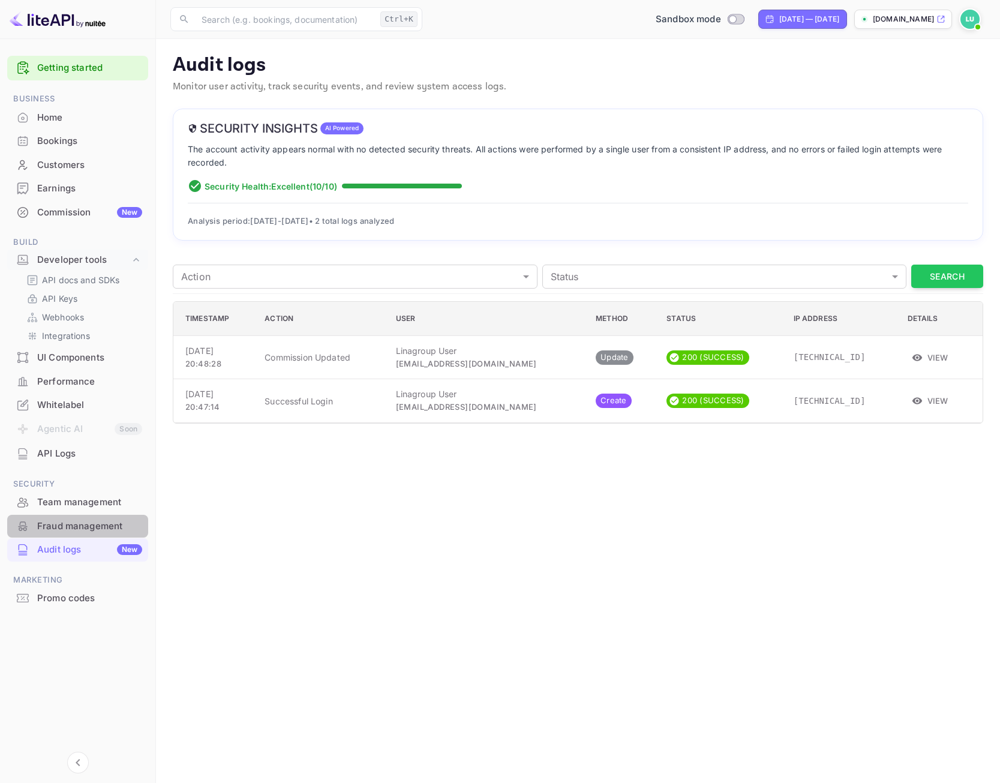
click at [89, 524] on div "Fraud management" at bounding box center [89, 527] width 105 height 14
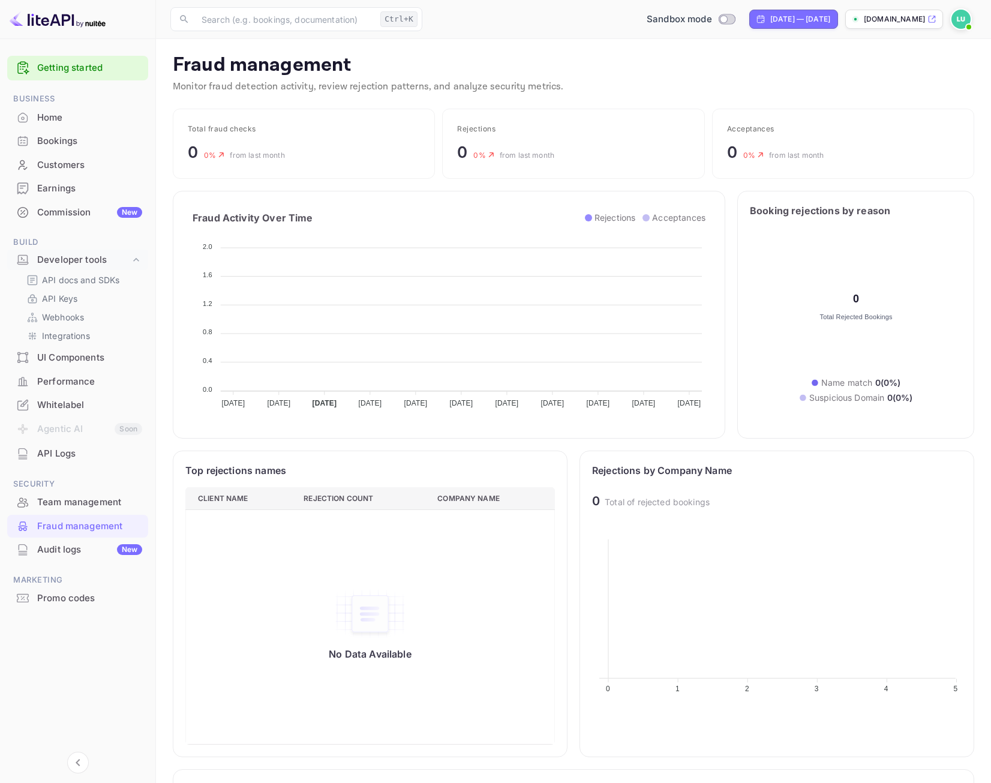
scroll to position [238, 361]
click at [92, 515] on div "Fraud management" at bounding box center [77, 526] width 141 height 23
click at [94, 509] on div "Team management" at bounding box center [77, 502] width 141 height 23
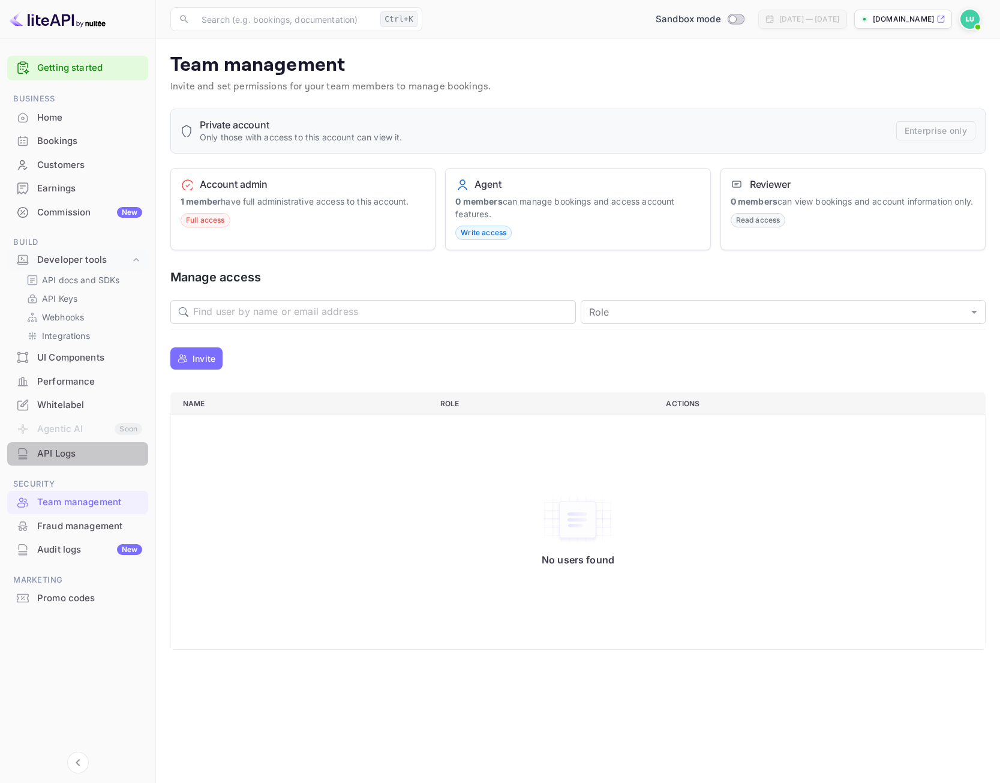
click at [63, 456] on div "API Logs" at bounding box center [89, 454] width 105 height 14
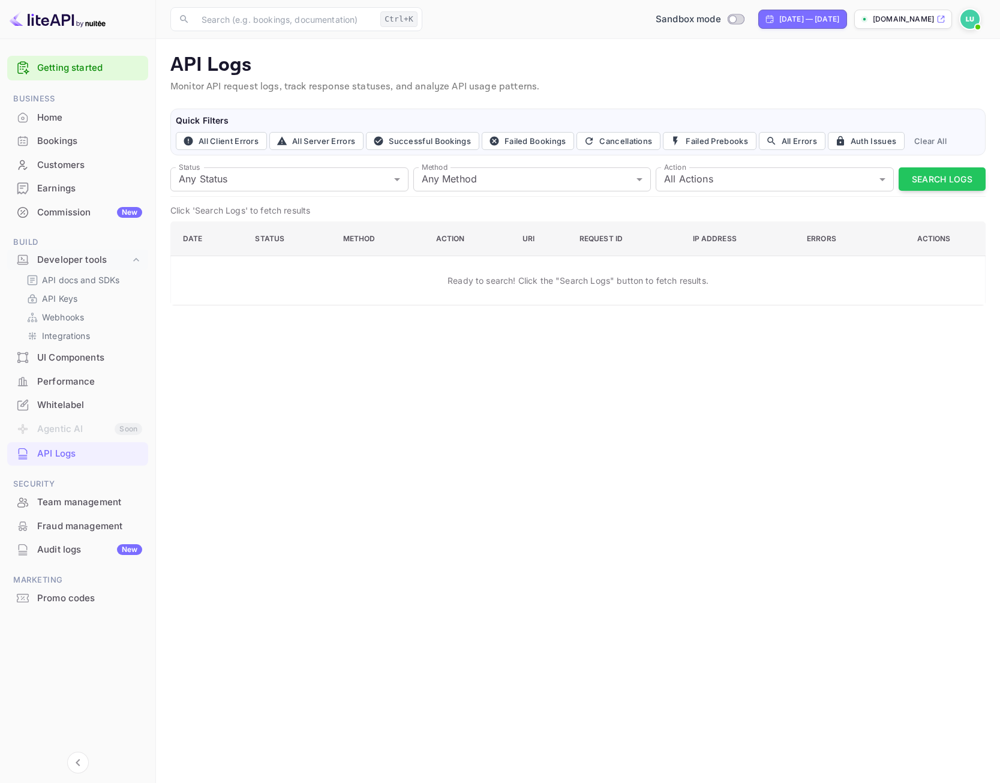
click at [57, 396] on div "Whitelabel" at bounding box center [77, 405] width 141 height 23
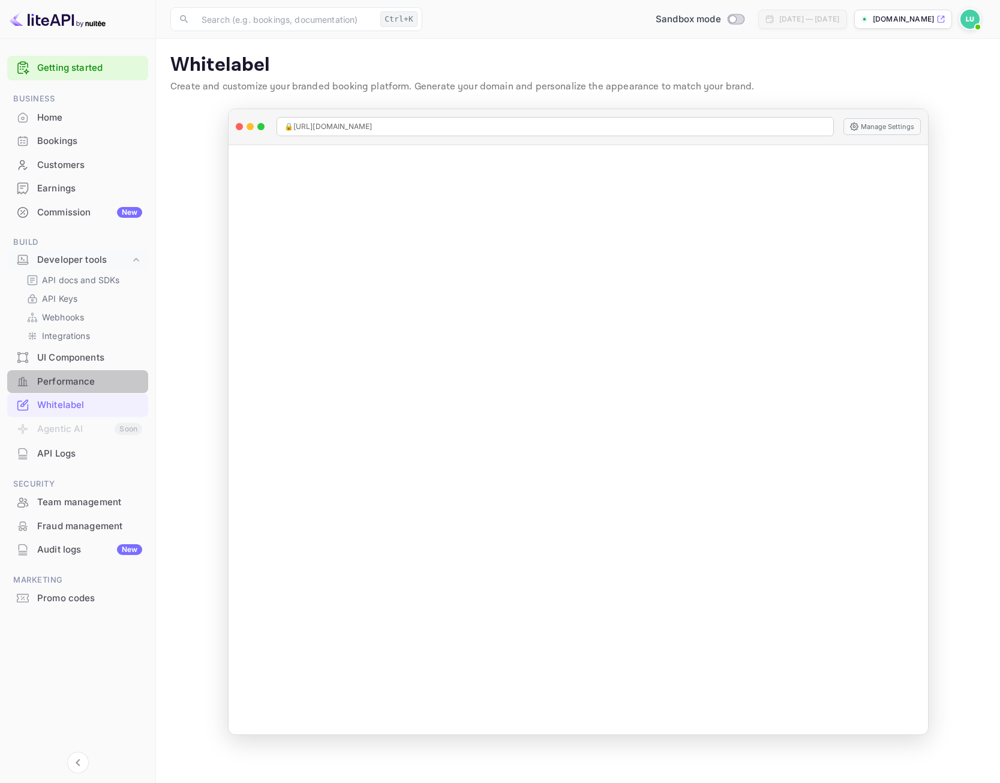
click at [65, 386] on div "Performance" at bounding box center [89, 382] width 105 height 14
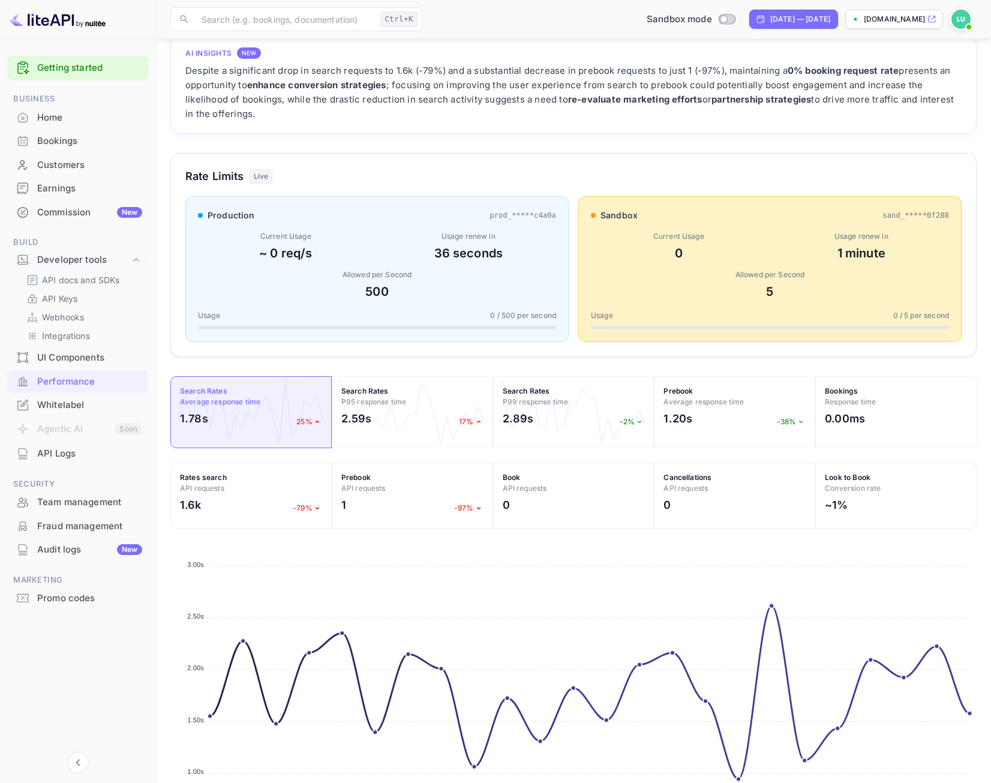
scroll to position [167, 0]
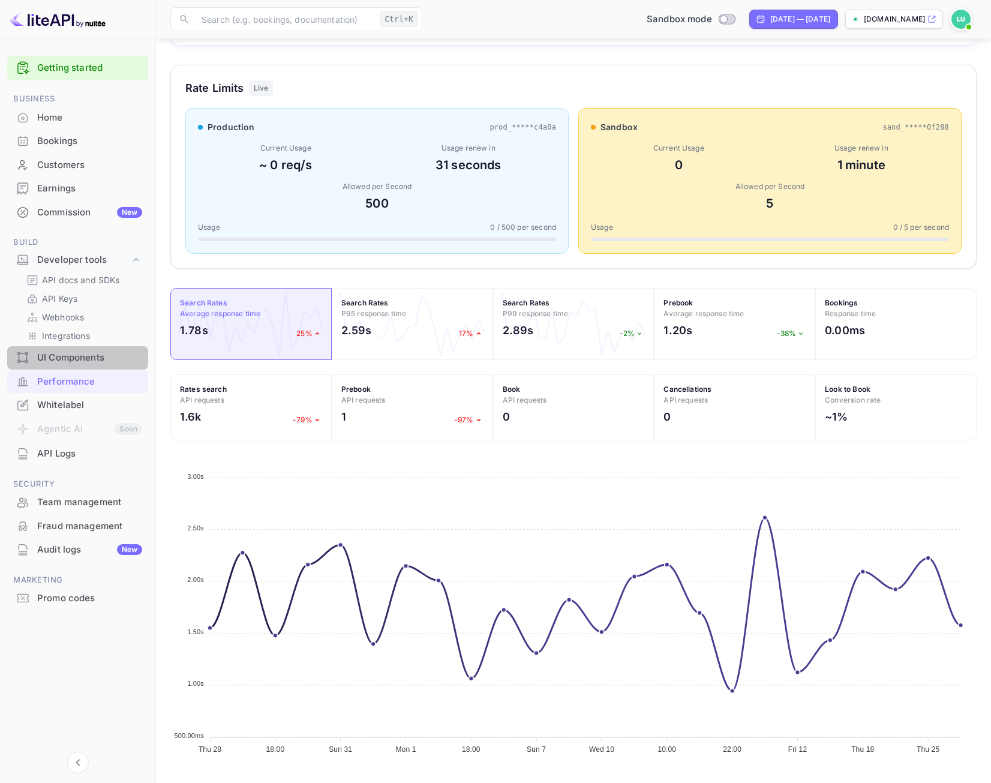
click at [87, 359] on div "UI Components" at bounding box center [89, 358] width 105 height 14
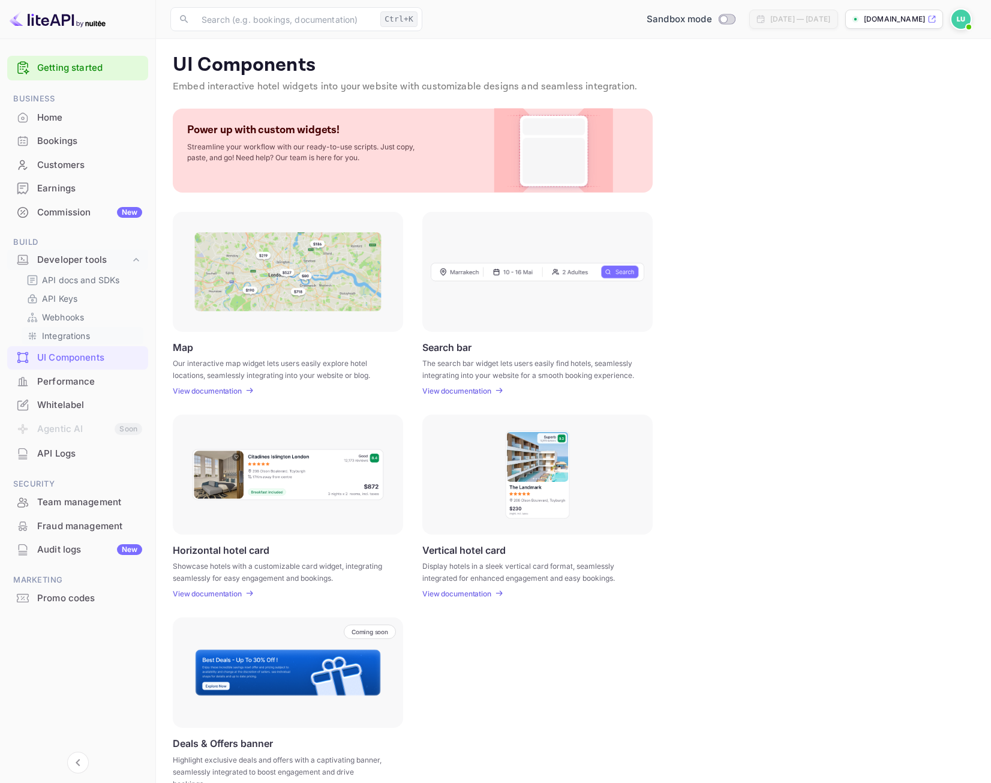
click at [78, 338] on p "Integrations" at bounding box center [66, 335] width 48 height 13
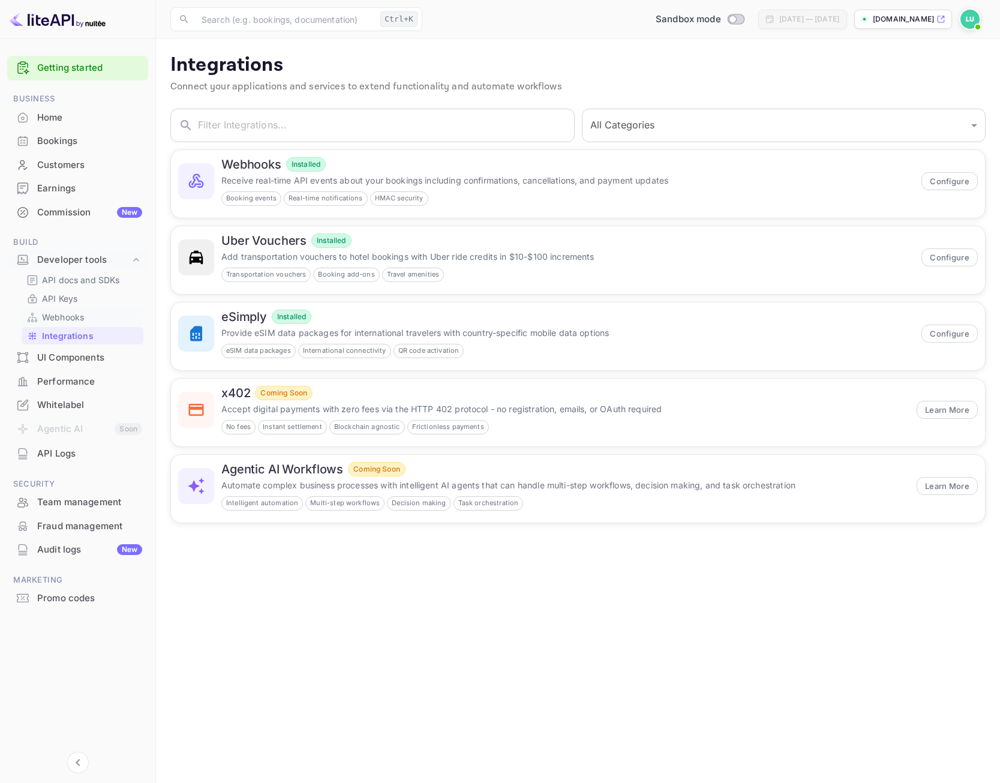
click at [80, 323] on div "Webhooks" at bounding box center [83, 316] width 122 height 17
click at [70, 117] on div "Home" at bounding box center [89, 118] width 105 height 14
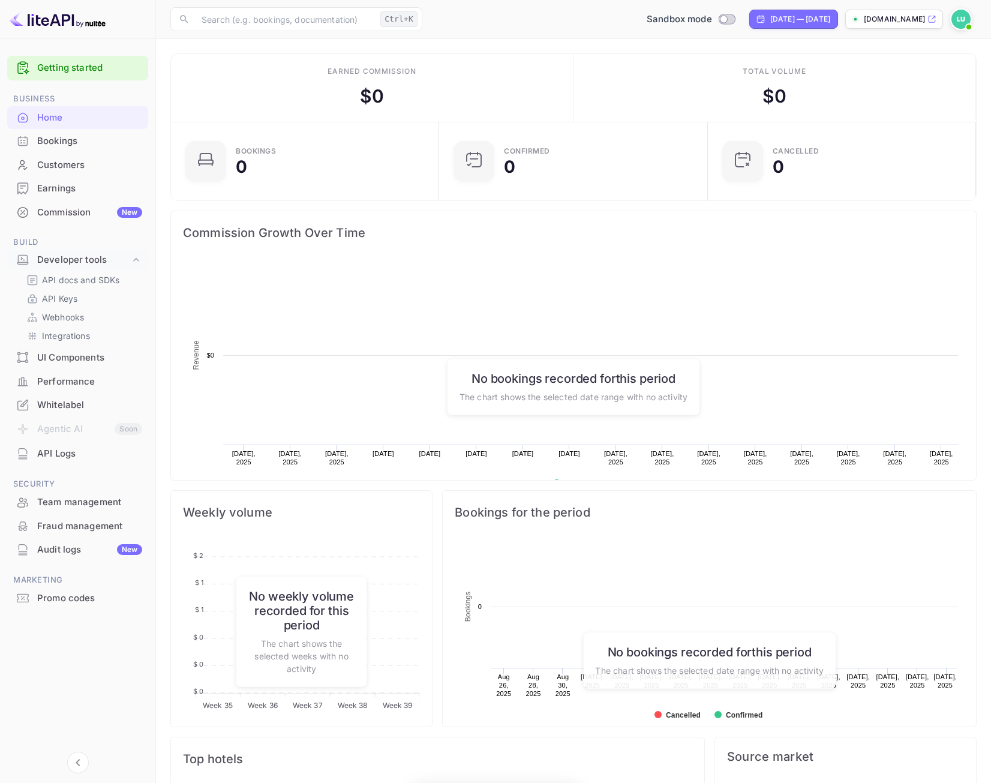
scroll to position [186, 253]
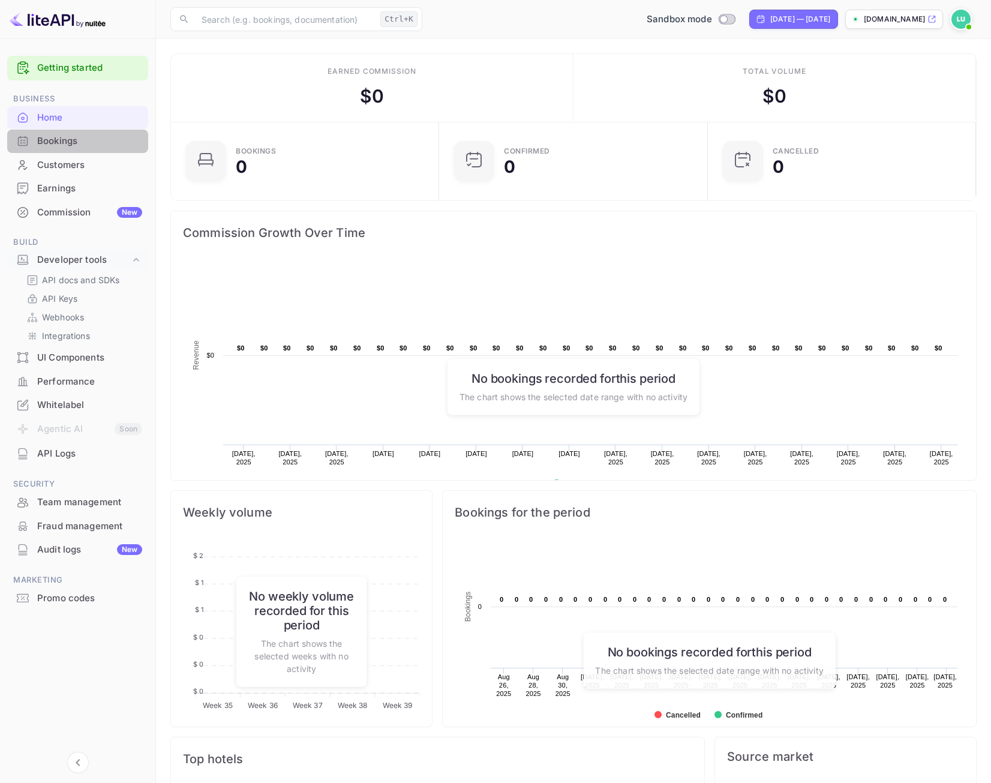
click at [73, 140] on div "Bookings" at bounding box center [89, 141] width 105 height 14
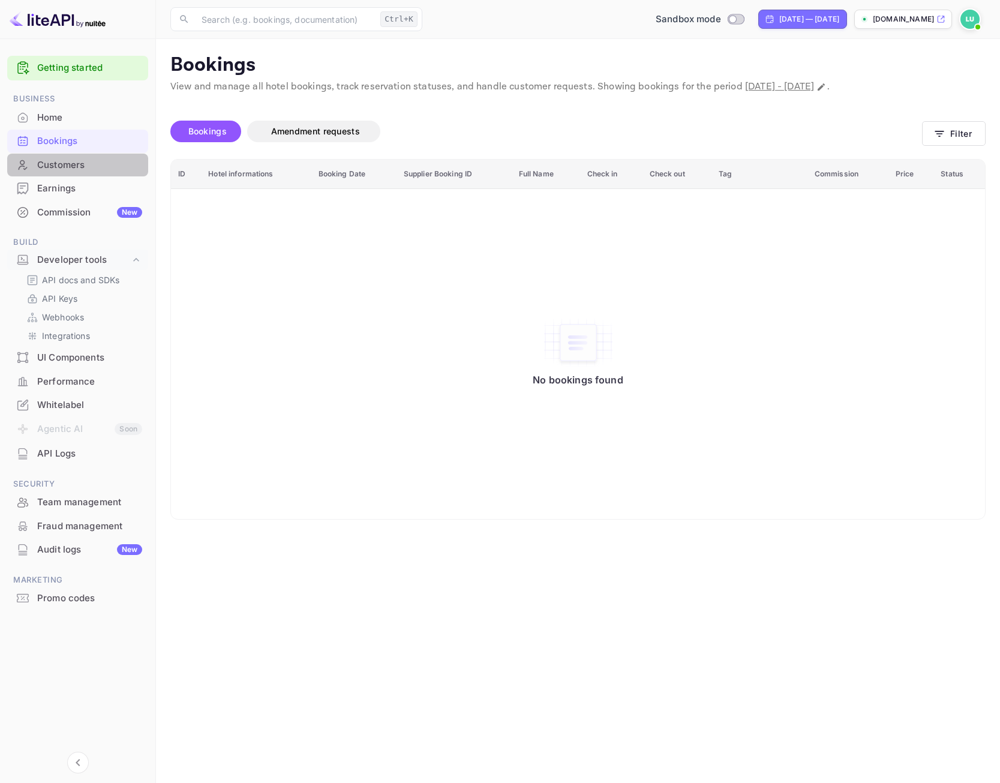
click at [71, 163] on div "Customers" at bounding box center [89, 165] width 105 height 14
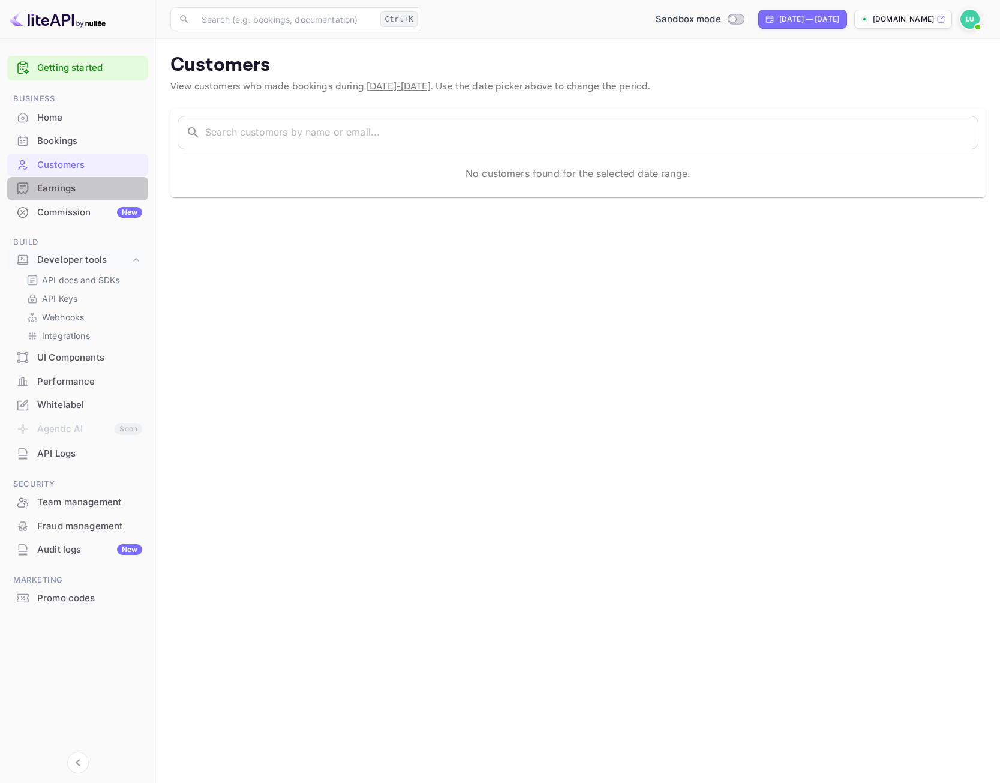
click at [59, 188] on div "Earnings" at bounding box center [89, 189] width 105 height 14
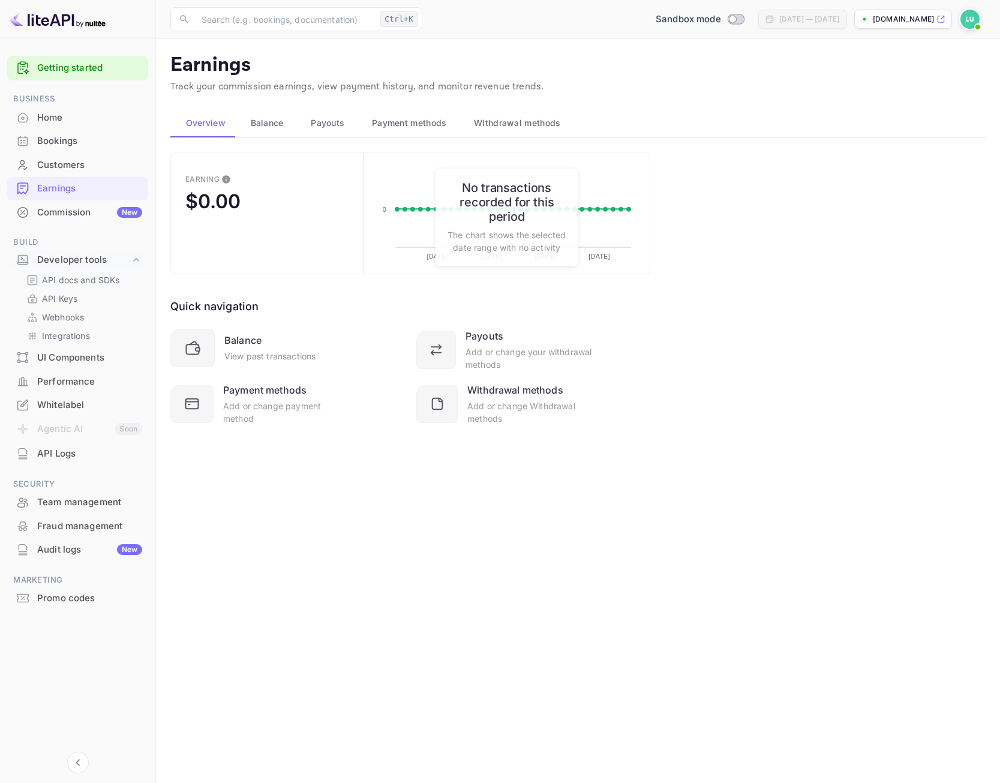
click at [71, 211] on div "Commission New" at bounding box center [89, 213] width 105 height 14
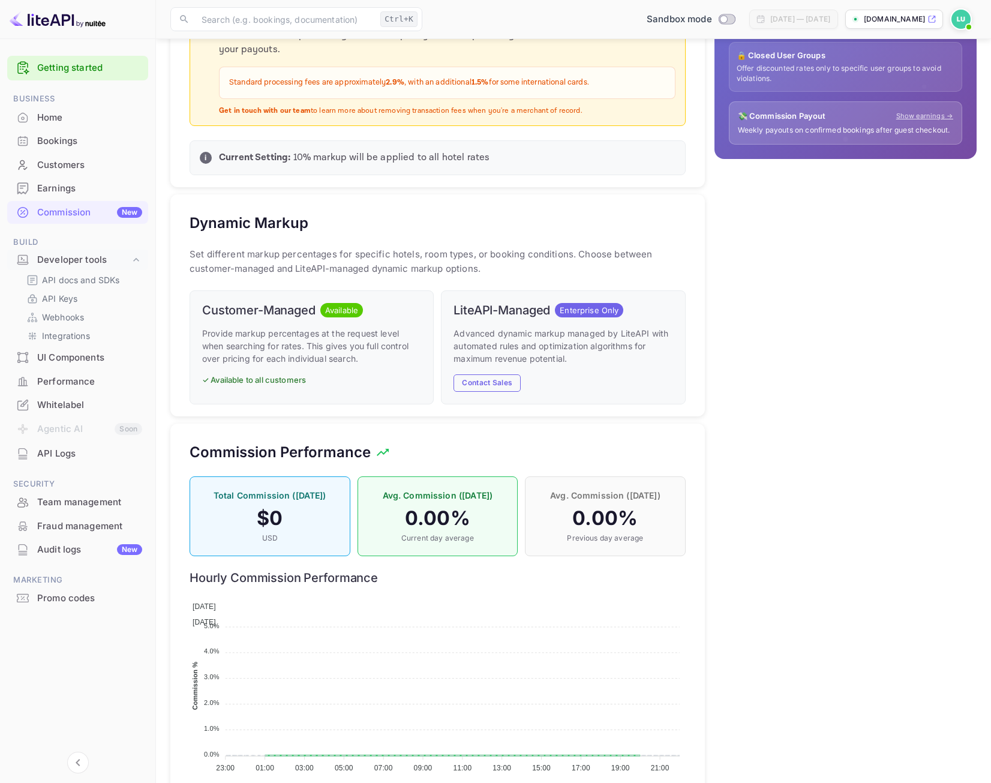
scroll to position [441, 0]
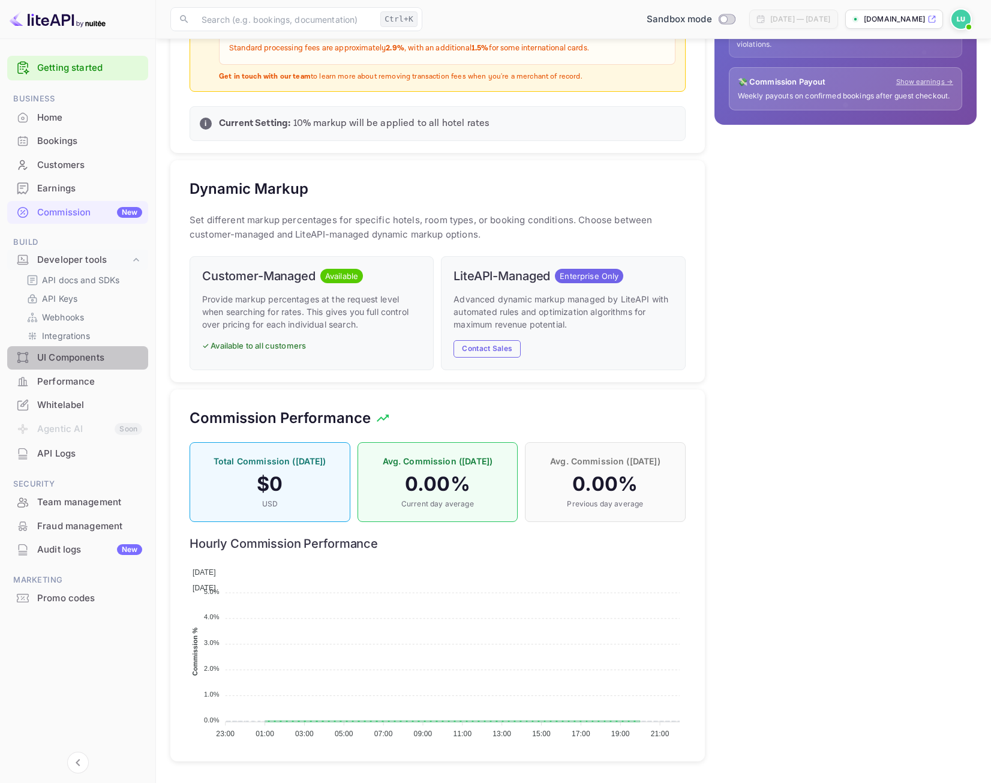
click at [98, 360] on div "UI Components" at bounding box center [89, 358] width 105 height 14
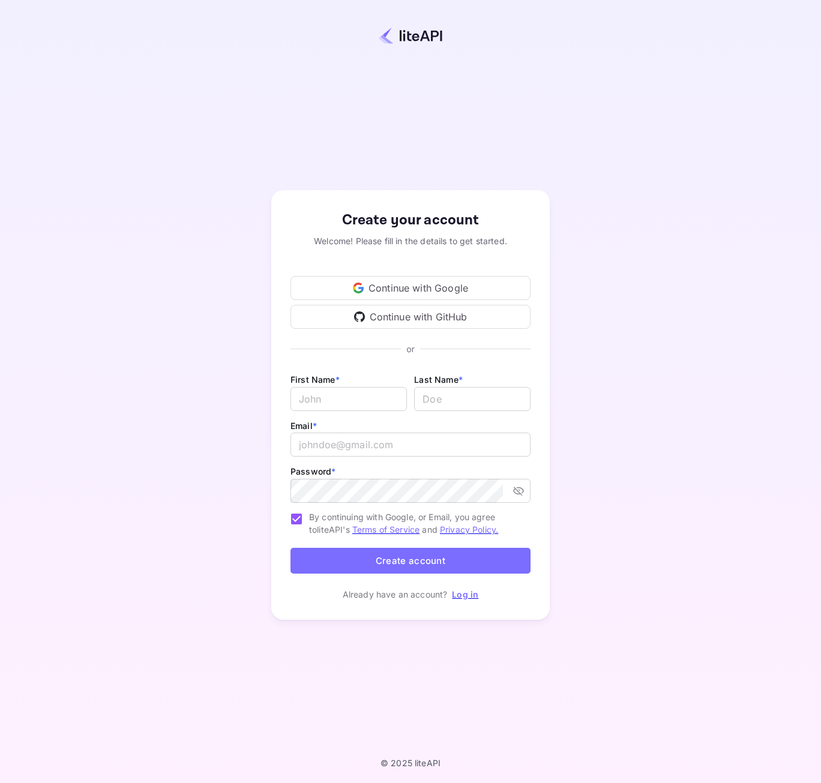
click at [406, 281] on div "Continue with Google" at bounding box center [410, 288] width 240 height 24
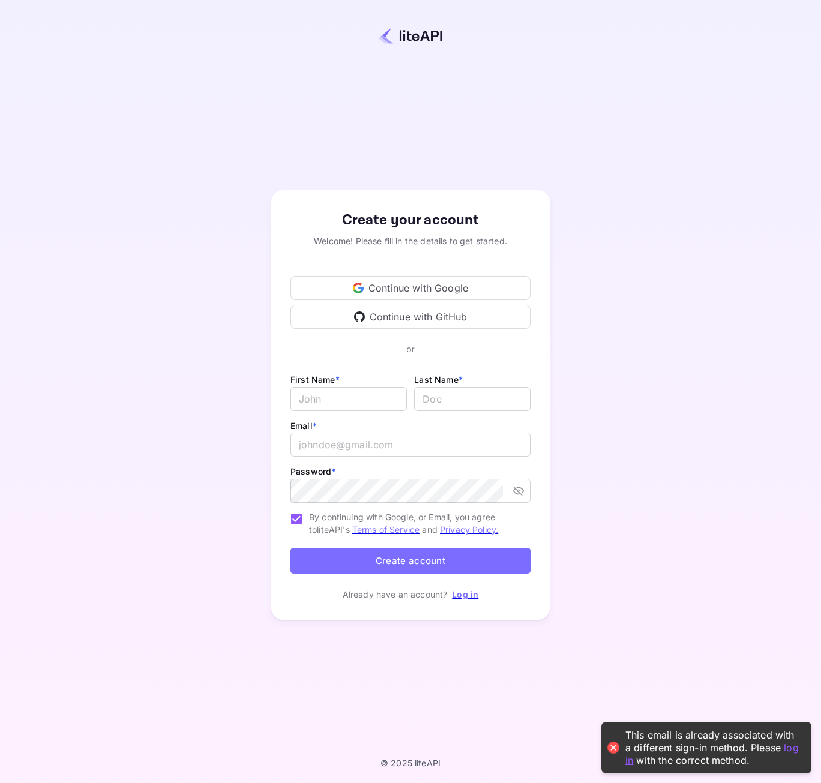
click at [400, 28] on img at bounding box center [411, 35] width 64 height 17
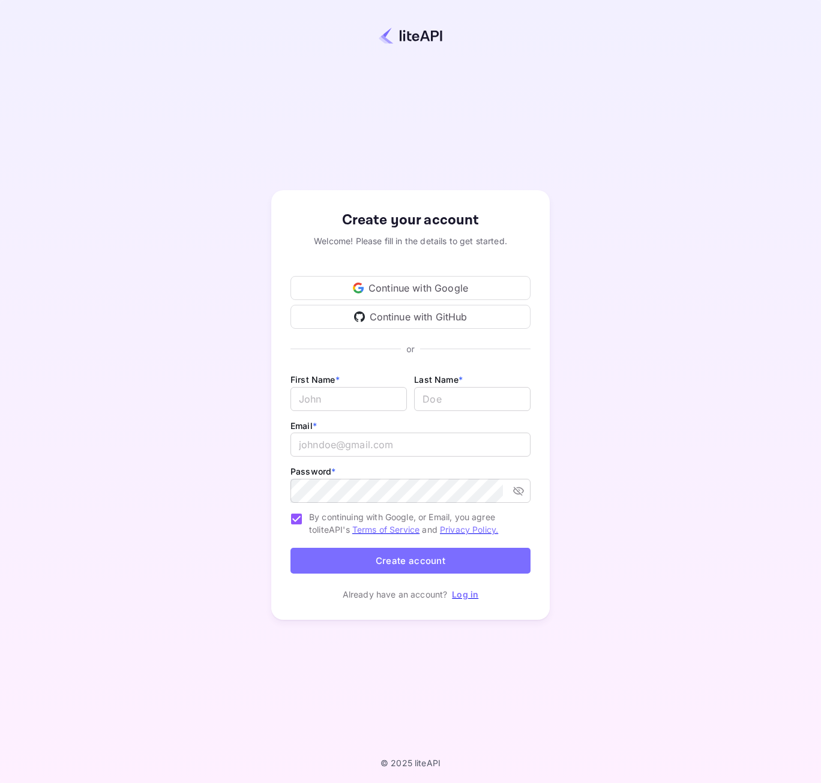
click at [464, 598] on link "Log in" at bounding box center [465, 594] width 26 height 10
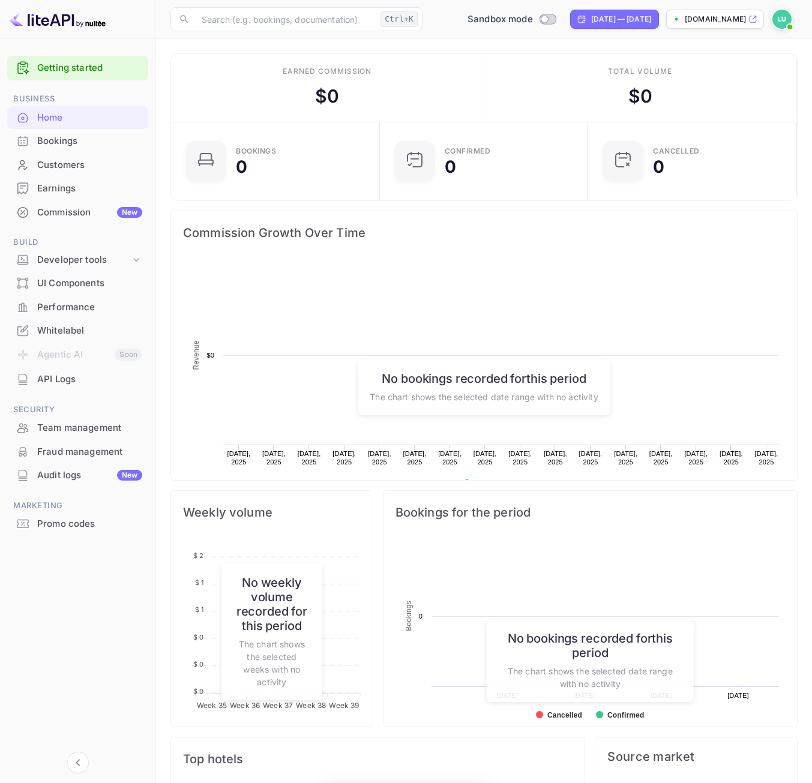
scroll to position [186, 192]
click at [77, 288] on div "UI Components" at bounding box center [89, 284] width 105 height 14
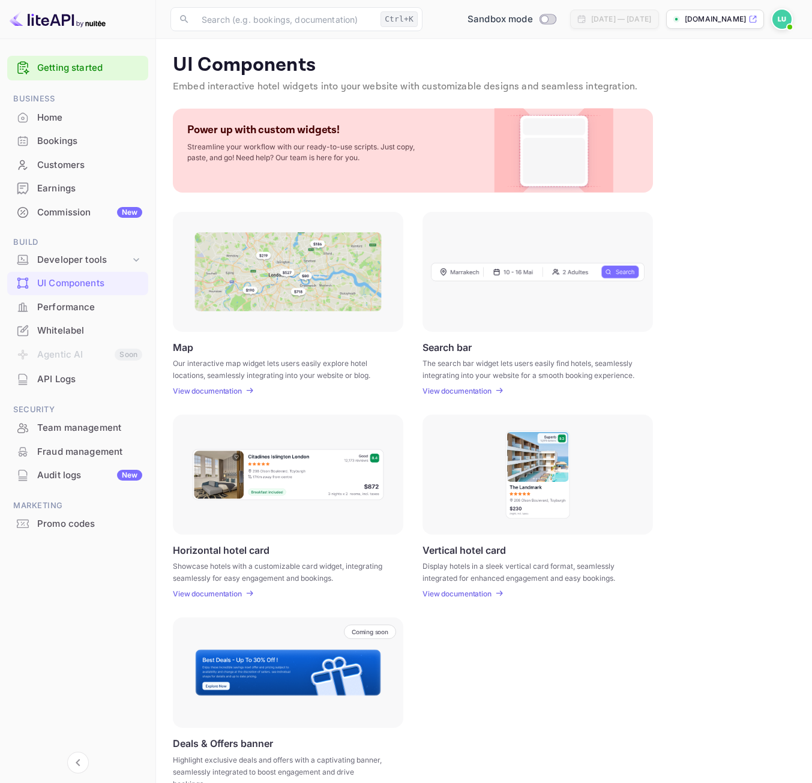
click at [71, 63] on link "Getting started" at bounding box center [89, 68] width 105 height 14
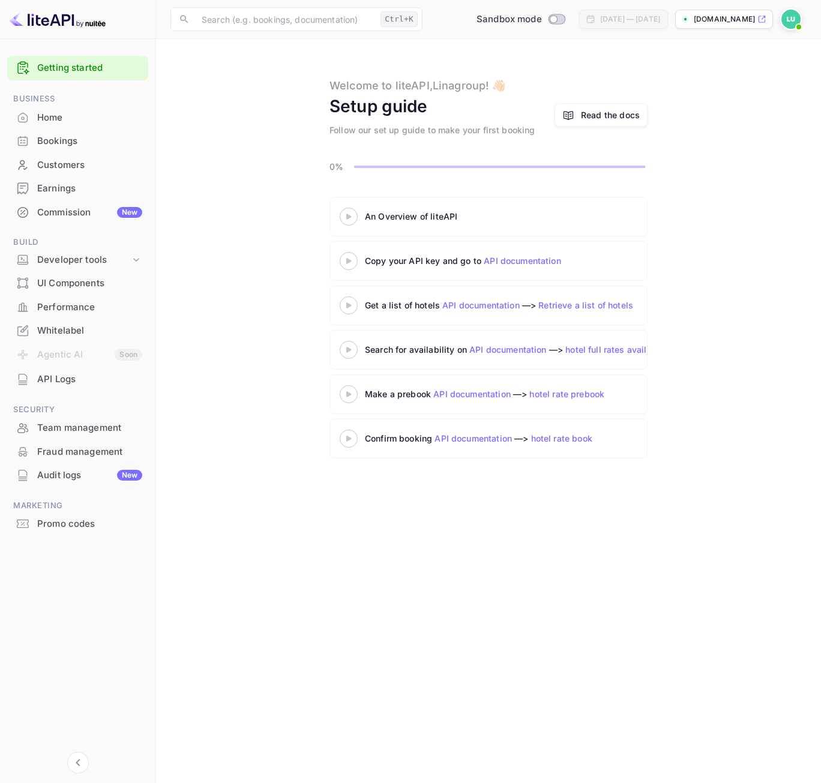
click at [50, 115] on div "Home" at bounding box center [89, 118] width 105 height 14
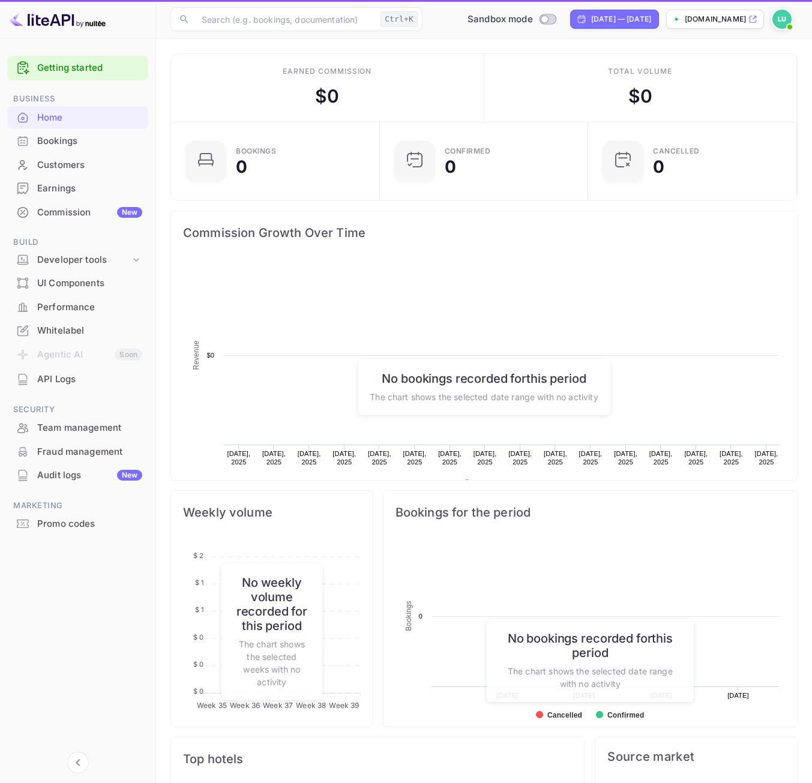
scroll to position [186, 192]
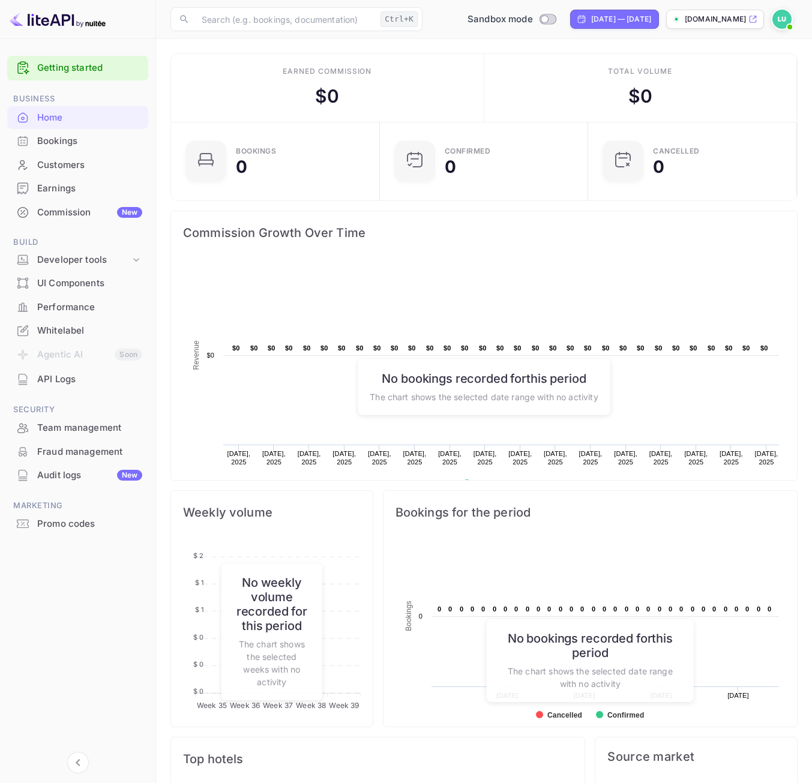
click at [61, 213] on div "Commission New" at bounding box center [89, 213] width 105 height 14
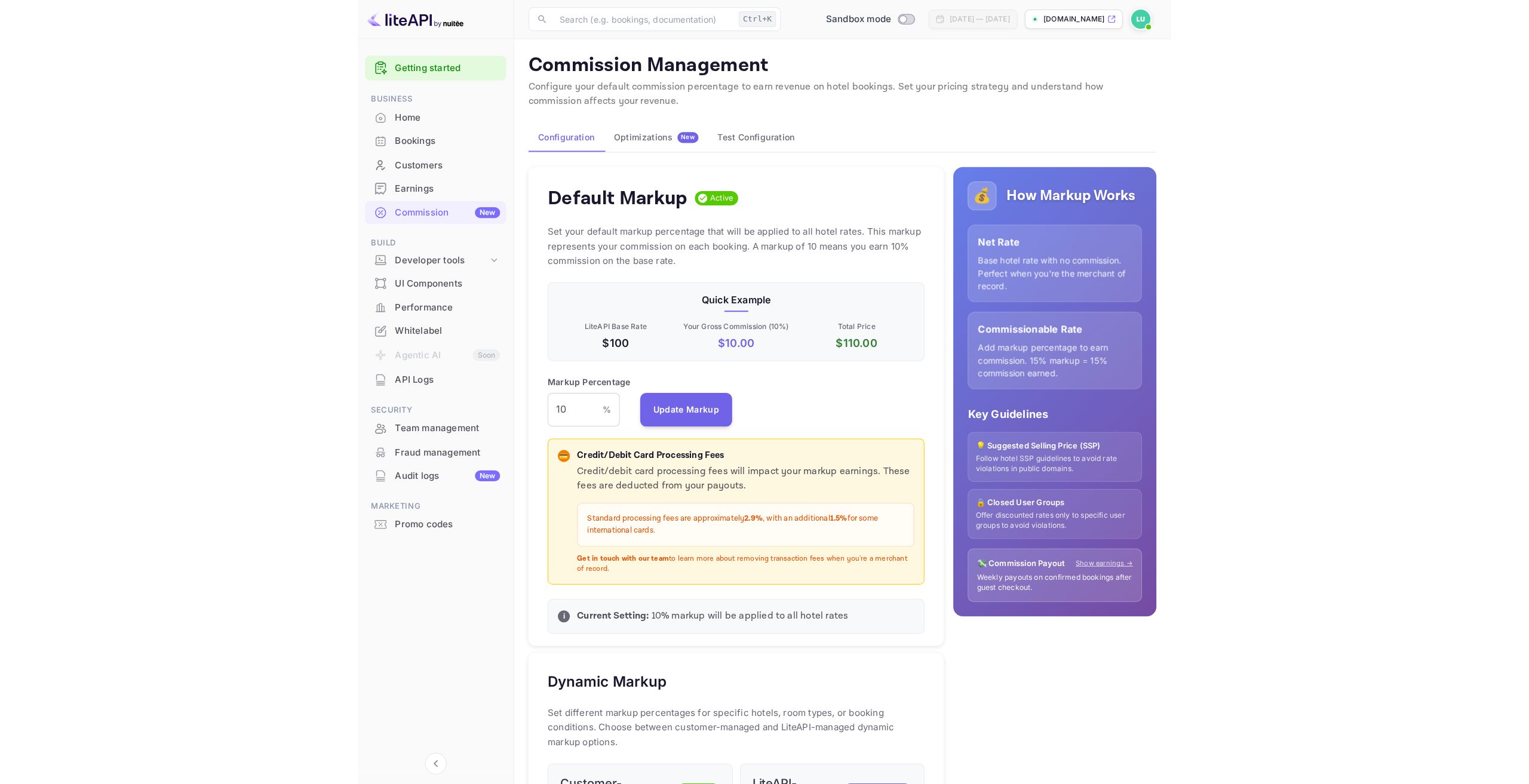
scroll to position [203, 366]
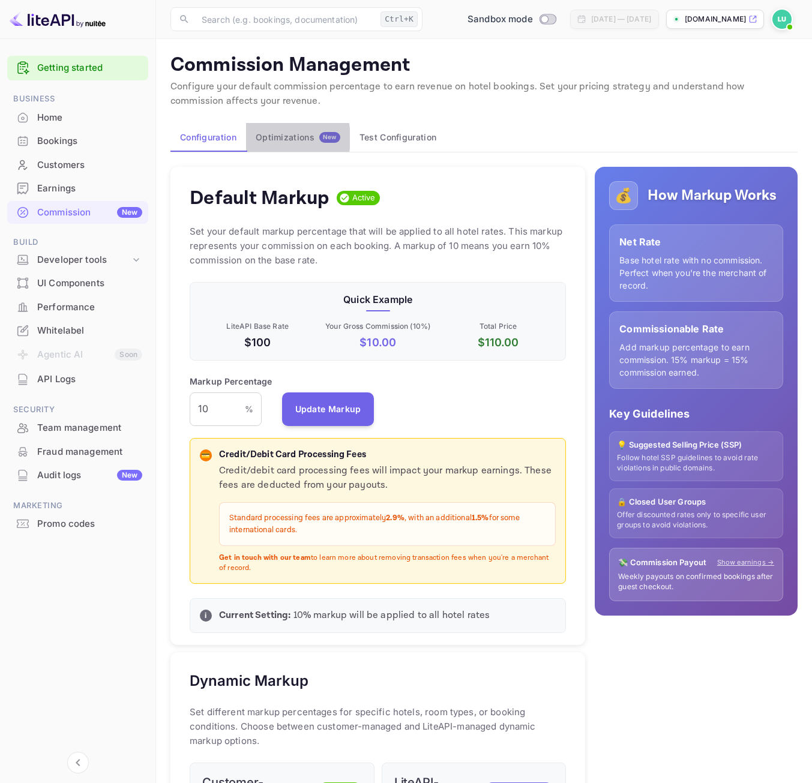
click at [265, 139] on div "Optimizations New" at bounding box center [298, 137] width 85 height 11
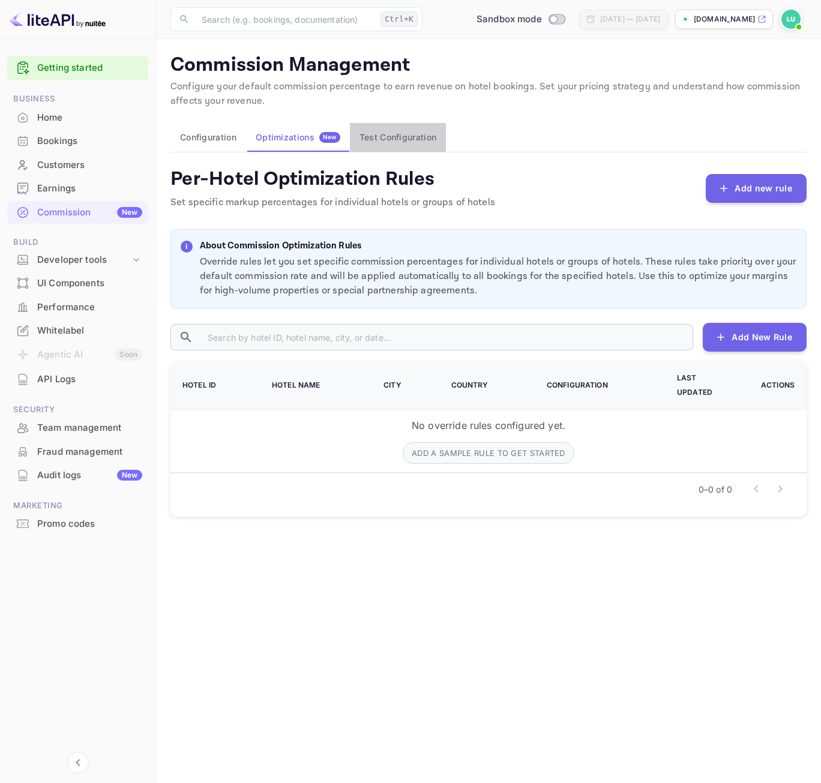
click at [388, 135] on button "Test Configuration" at bounding box center [398, 137] width 96 height 29
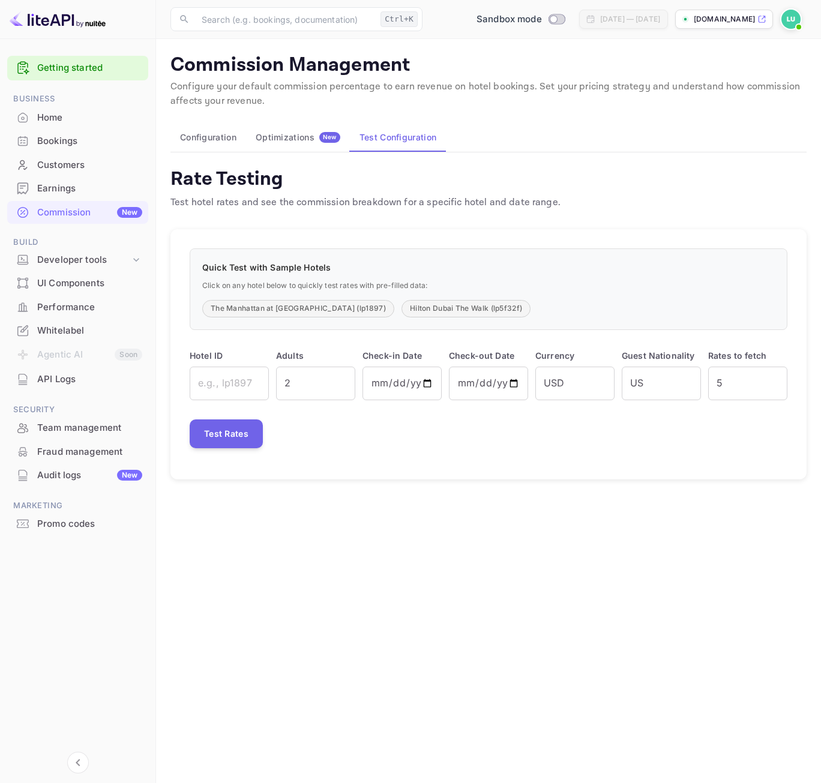
click at [793, 19] on img at bounding box center [790, 19] width 19 height 19
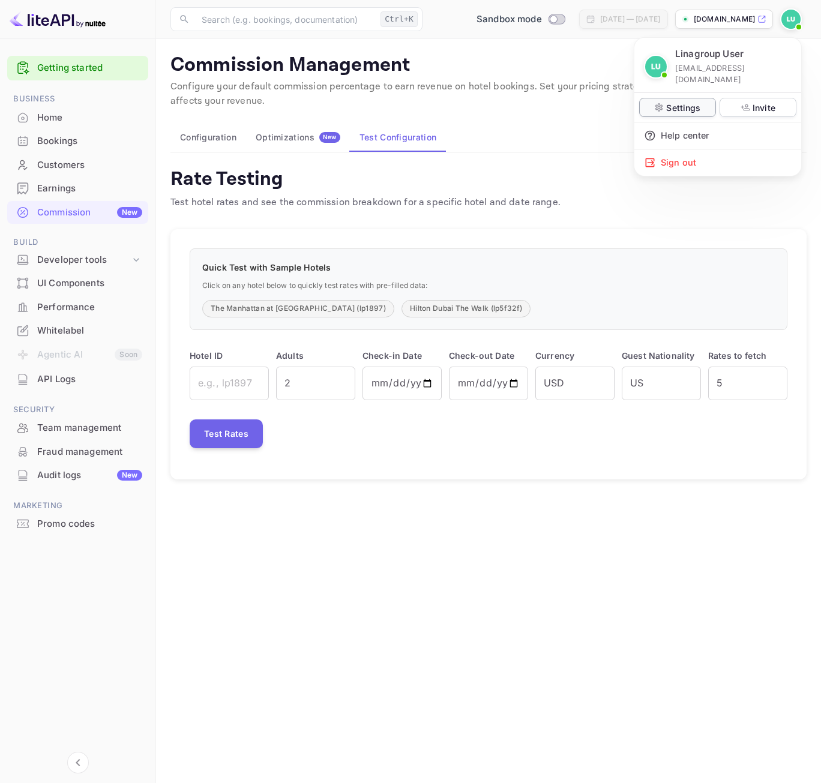
click at [703, 100] on div "Settings" at bounding box center [677, 107] width 77 height 19
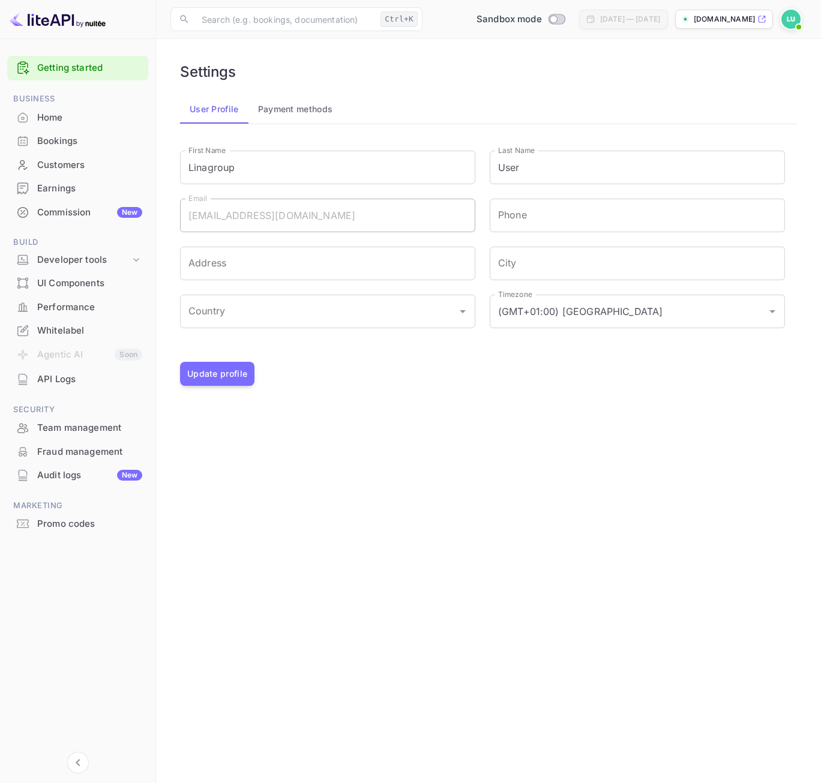
click at [298, 113] on button "Payment methods" at bounding box center [295, 109] width 94 height 29
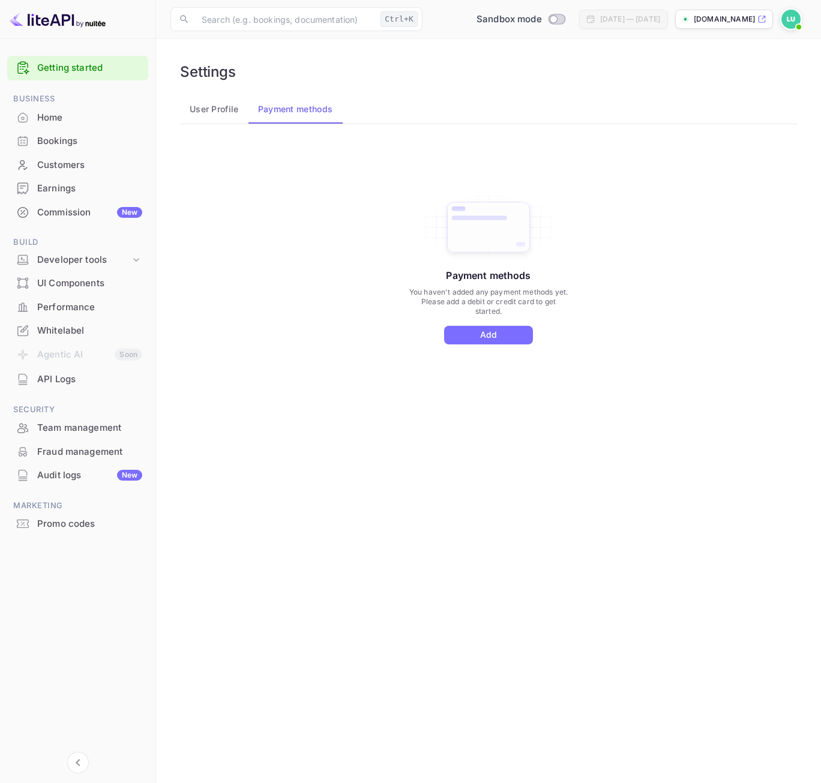
click at [209, 115] on button "User Profile" at bounding box center [214, 109] width 68 height 29
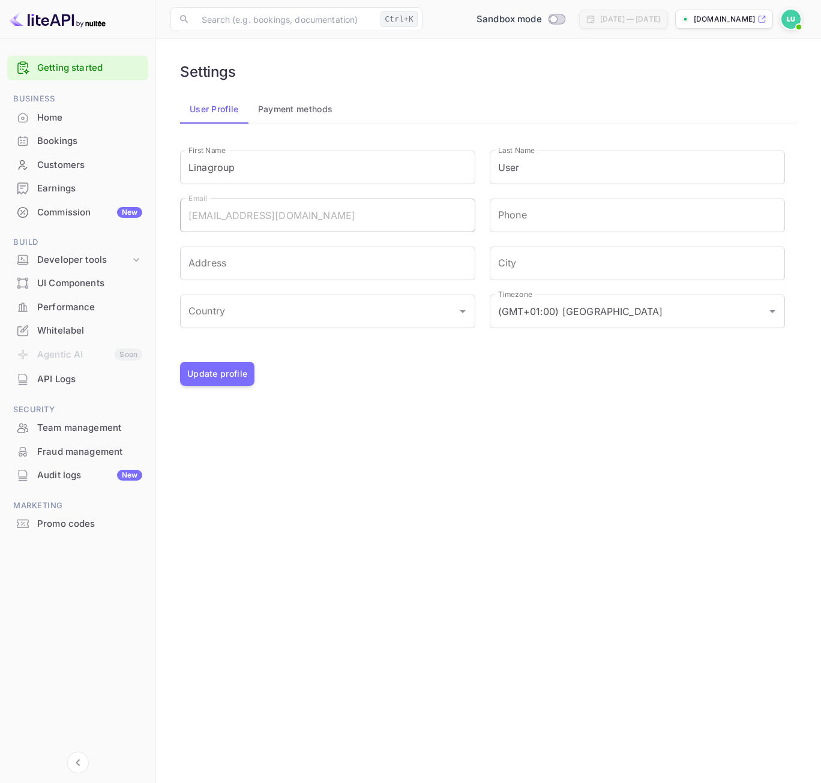
click at [66, 66] on link "Getting started" at bounding box center [89, 68] width 105 height 14
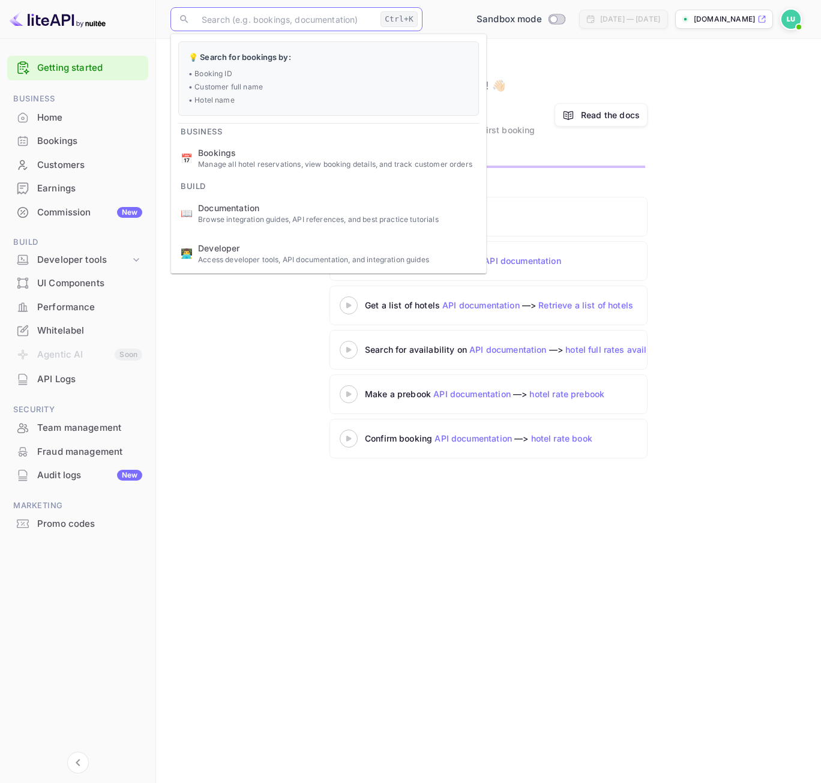
click at [205, 23] on input "text" at bounding box center [284, 19] width 181 height 24
click at [229, 393] on div "An Overview of liteAPI Copy your API key and go to API documentation Get a list…" at bounding box center [488, 330] width 636 height 266
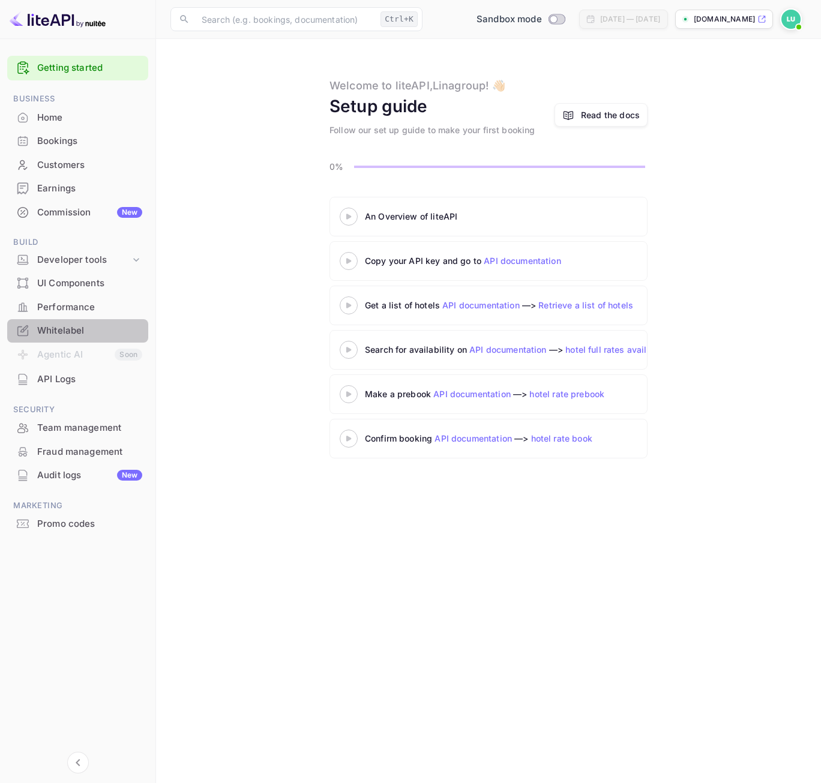
click at [73, 337] on div "Whitelabel" at bounding box center [89, 331] width 105 height 14
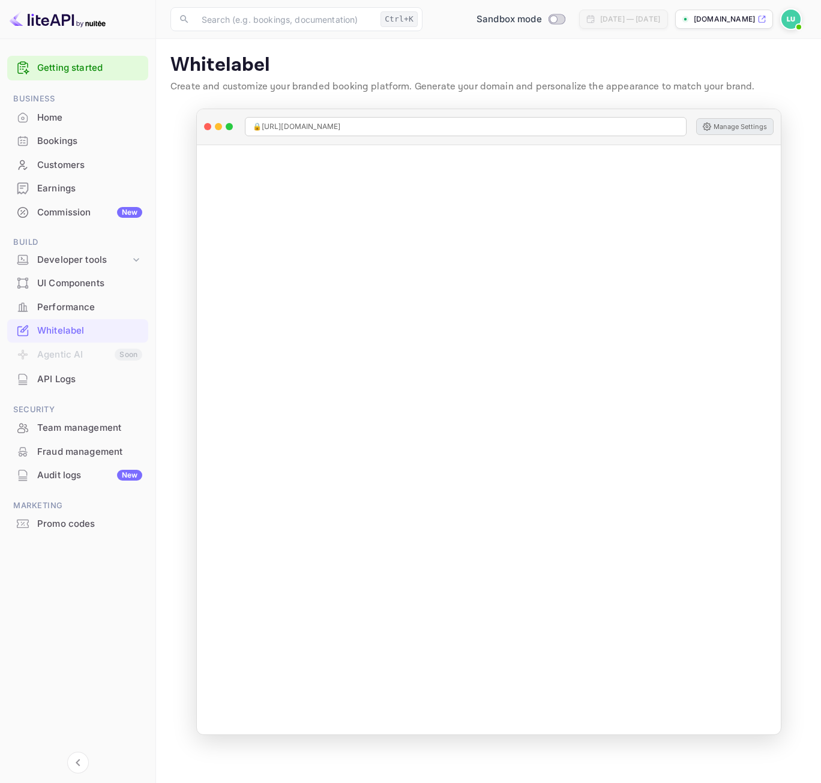
click at [734, 125] on button "Manage Settings" at bounding box center [734, 126] width 77 height 17
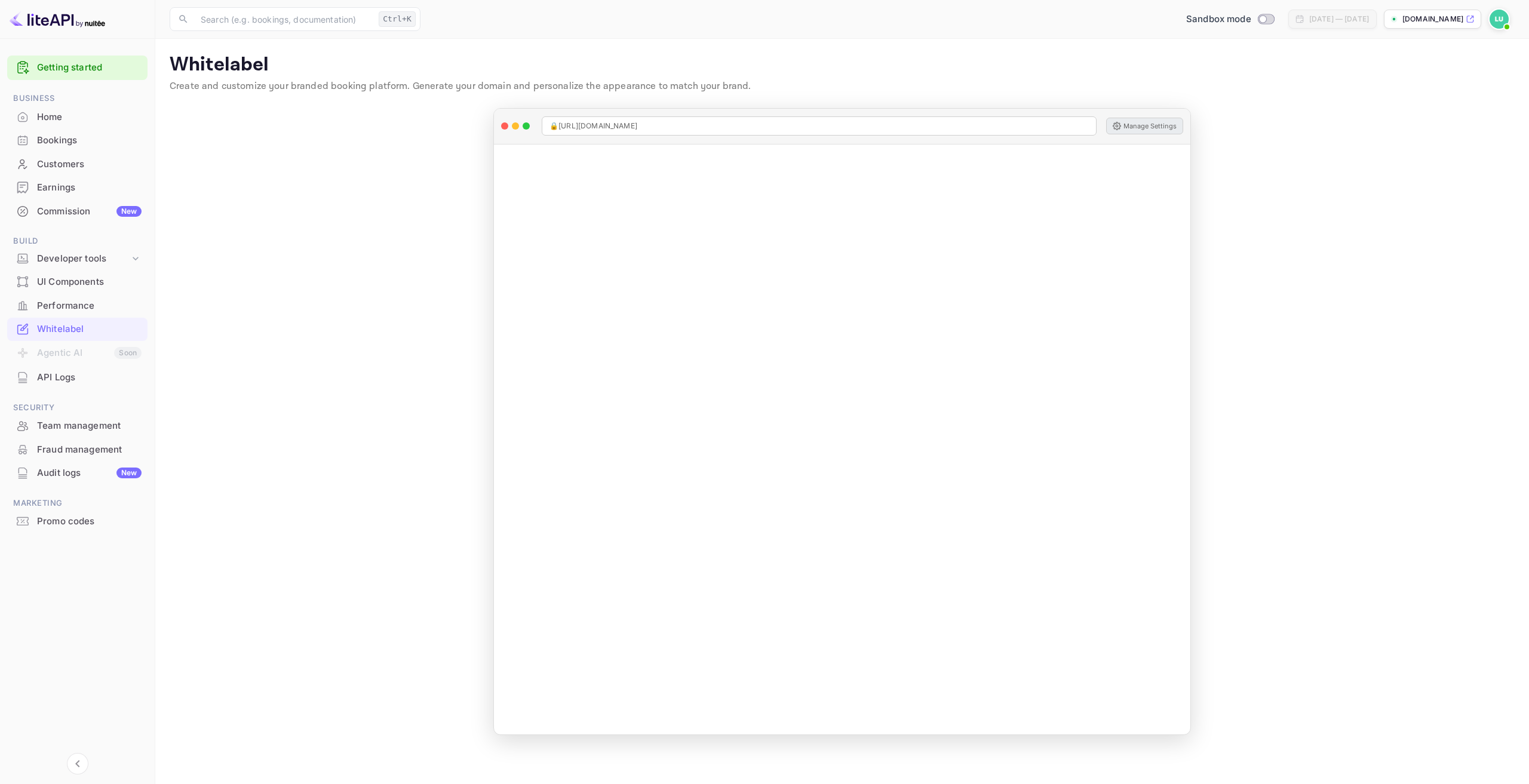
click at [46, 285] on div "UI Components" at bounding box center [89, 283] width 105 height 14
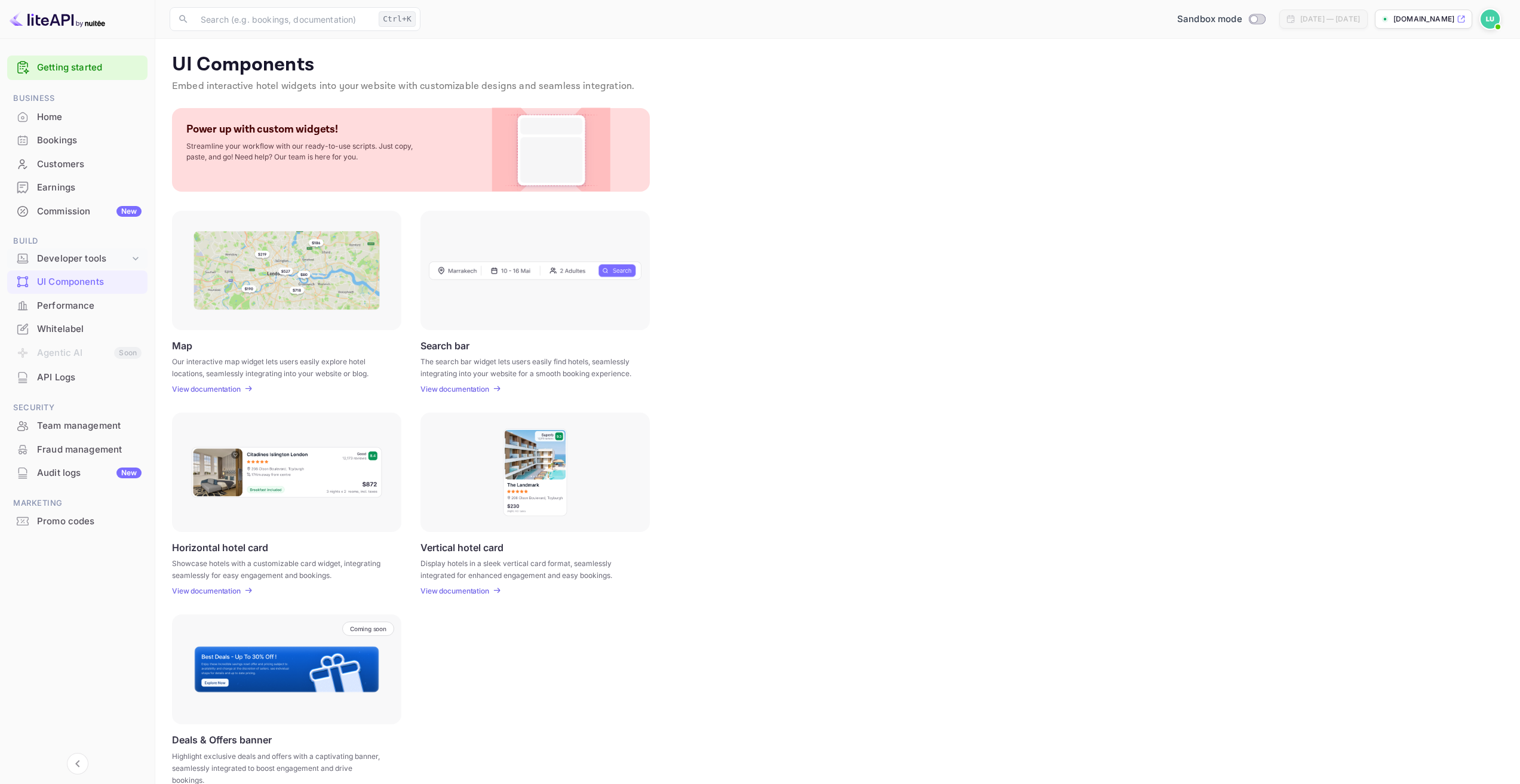
click at [133, 262] on icon at bounding box center [135, 259] width 12 height 12
click at [91, 330] on link "Integrations" at bounding box center [82, 333] width 111 height 13
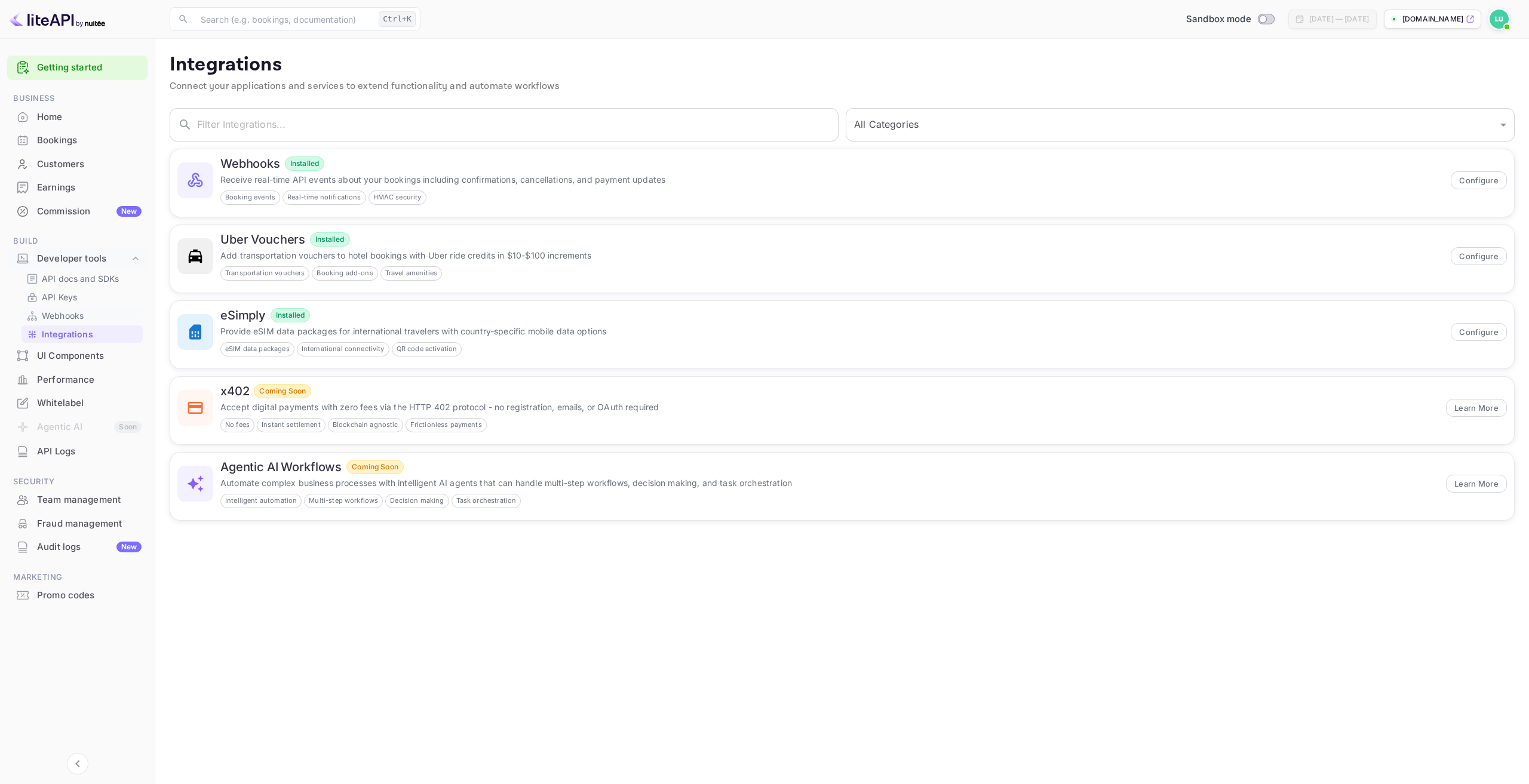
click at [65, 310] on p "Webhooks" at bounding box center [63, 315] width 42 height 13
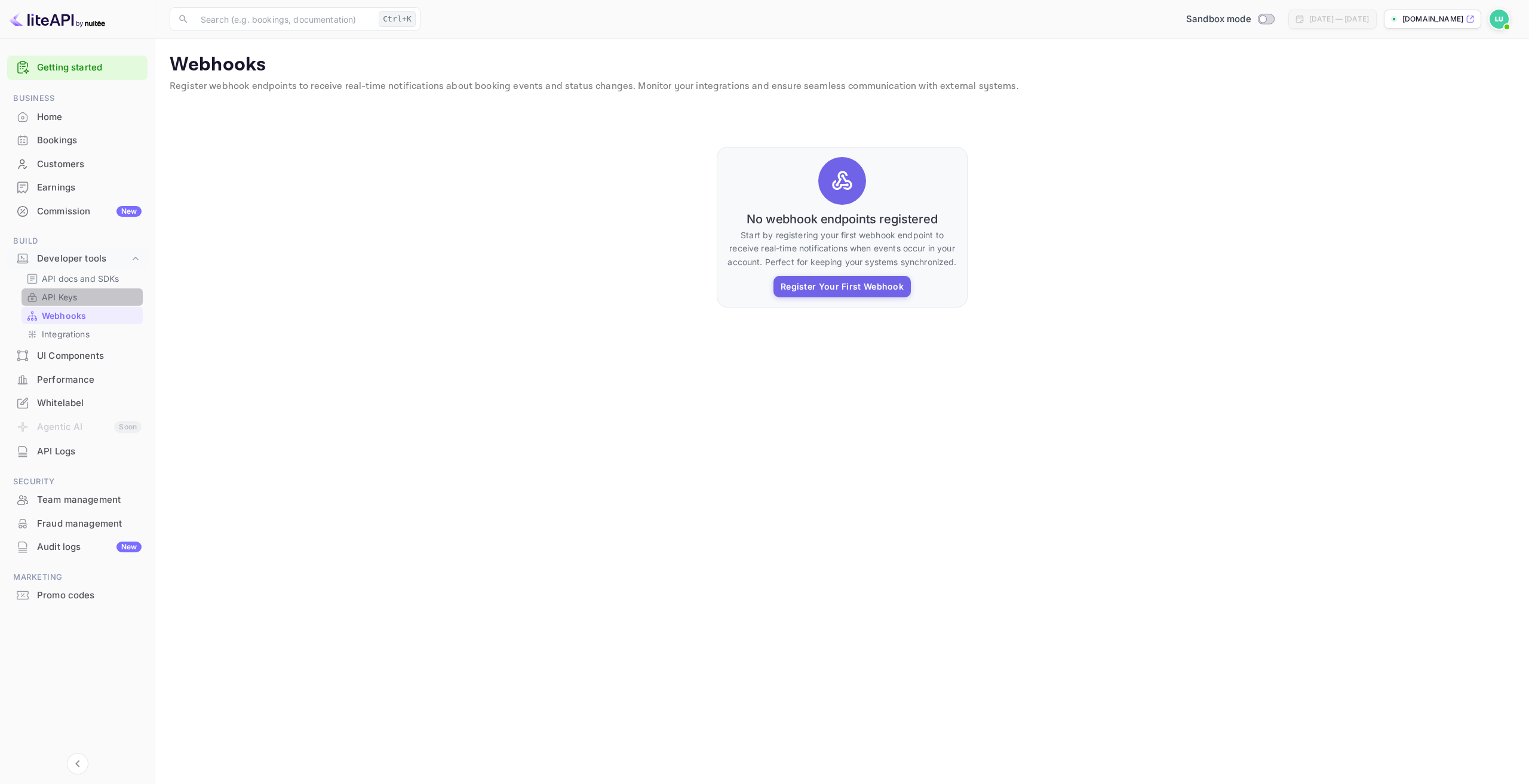
click at [70, 296] on p "API Keys" at bounding box center [59, 296] width 35 height 13
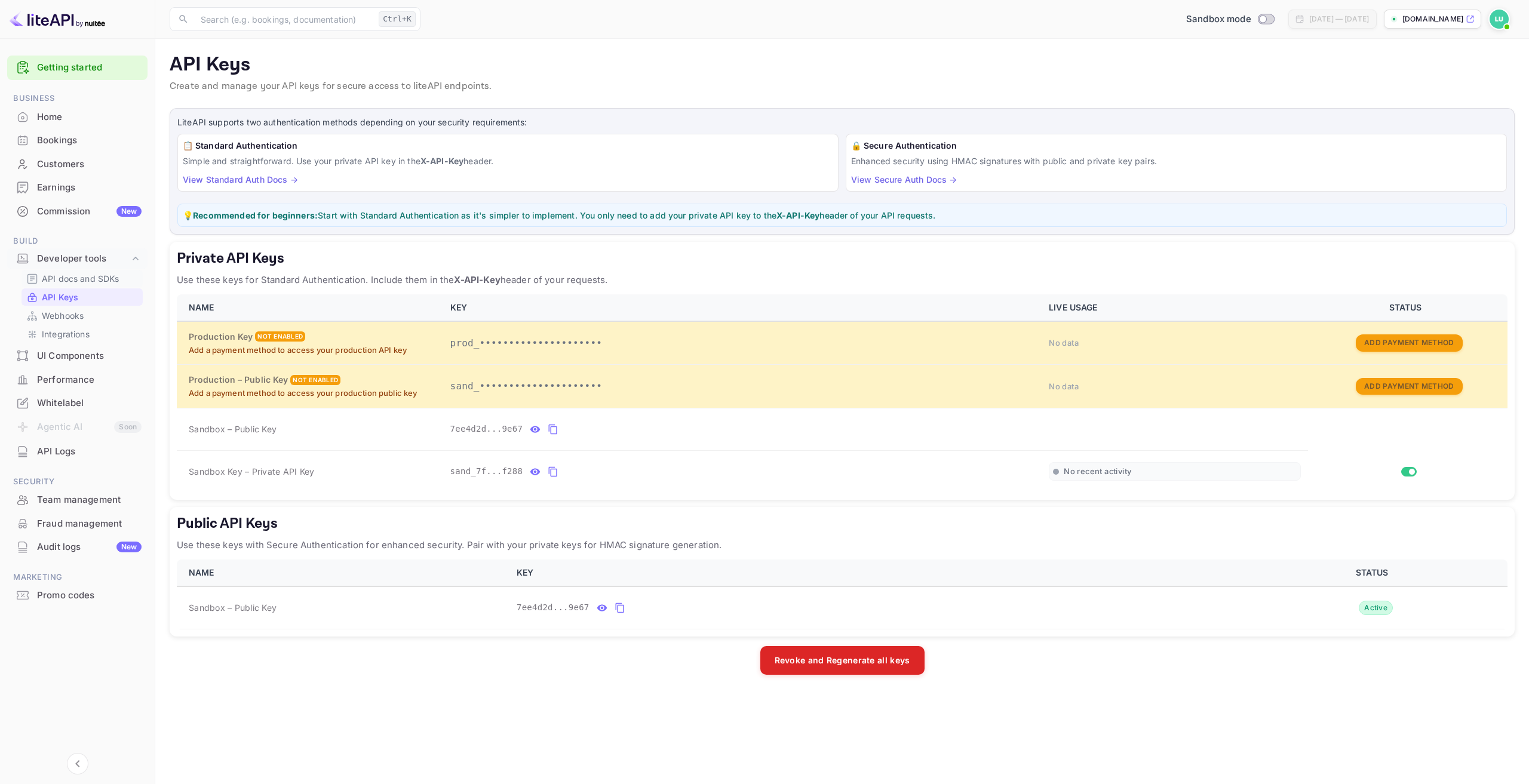
click at [90, 280] on p "API docs and SDKs" at bounding box center [81, 279] width 78 height 13
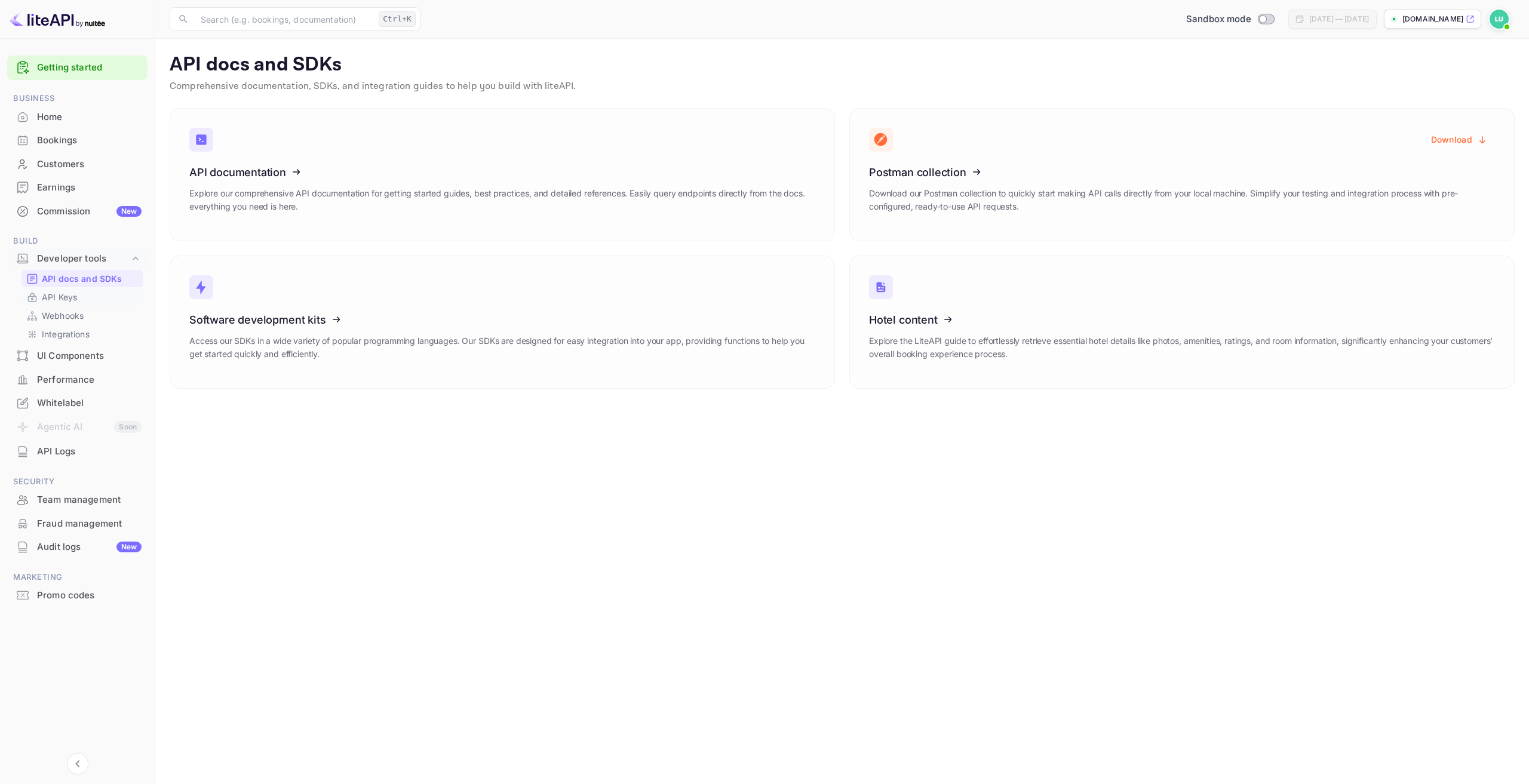
click at [71, 296] on p "API Keys" at bounding box center [59, 296] width 35 height 13
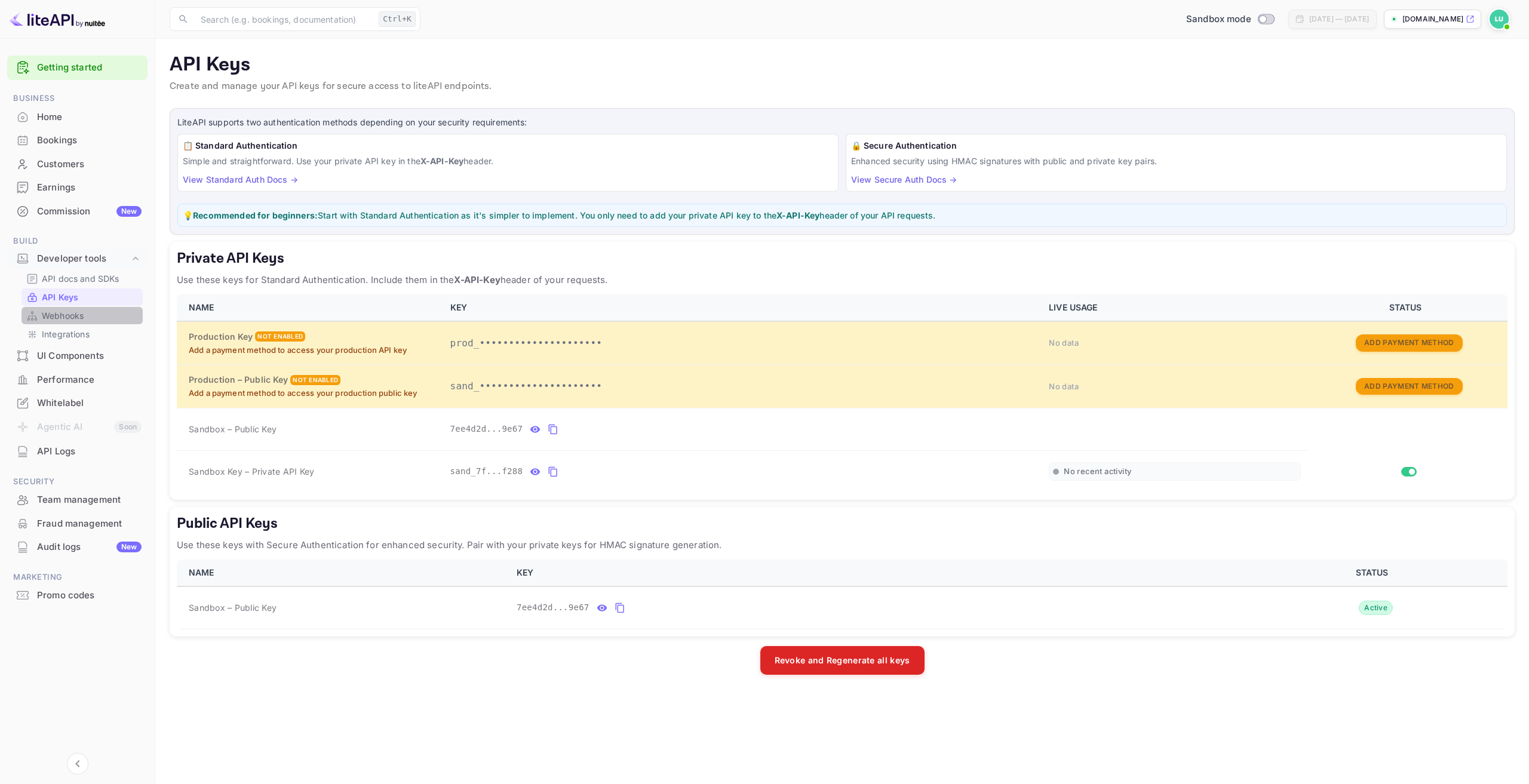
click at [75, 315] on p "Webhooks" at bounding box center [63, 315] width 42 height 13
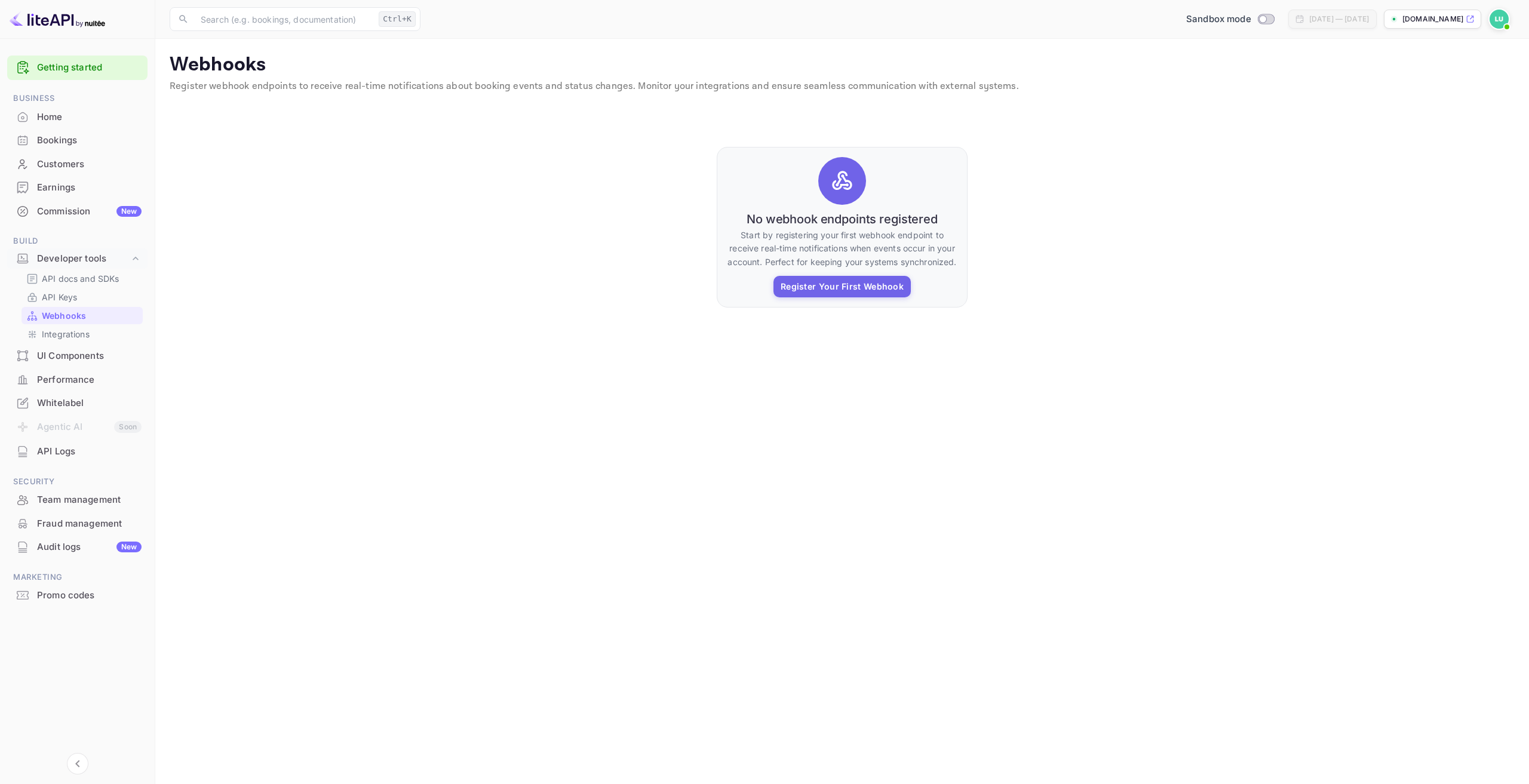
click at [100, 500] on div "Team management" at bounding box center [89, 500] width 105 height 14
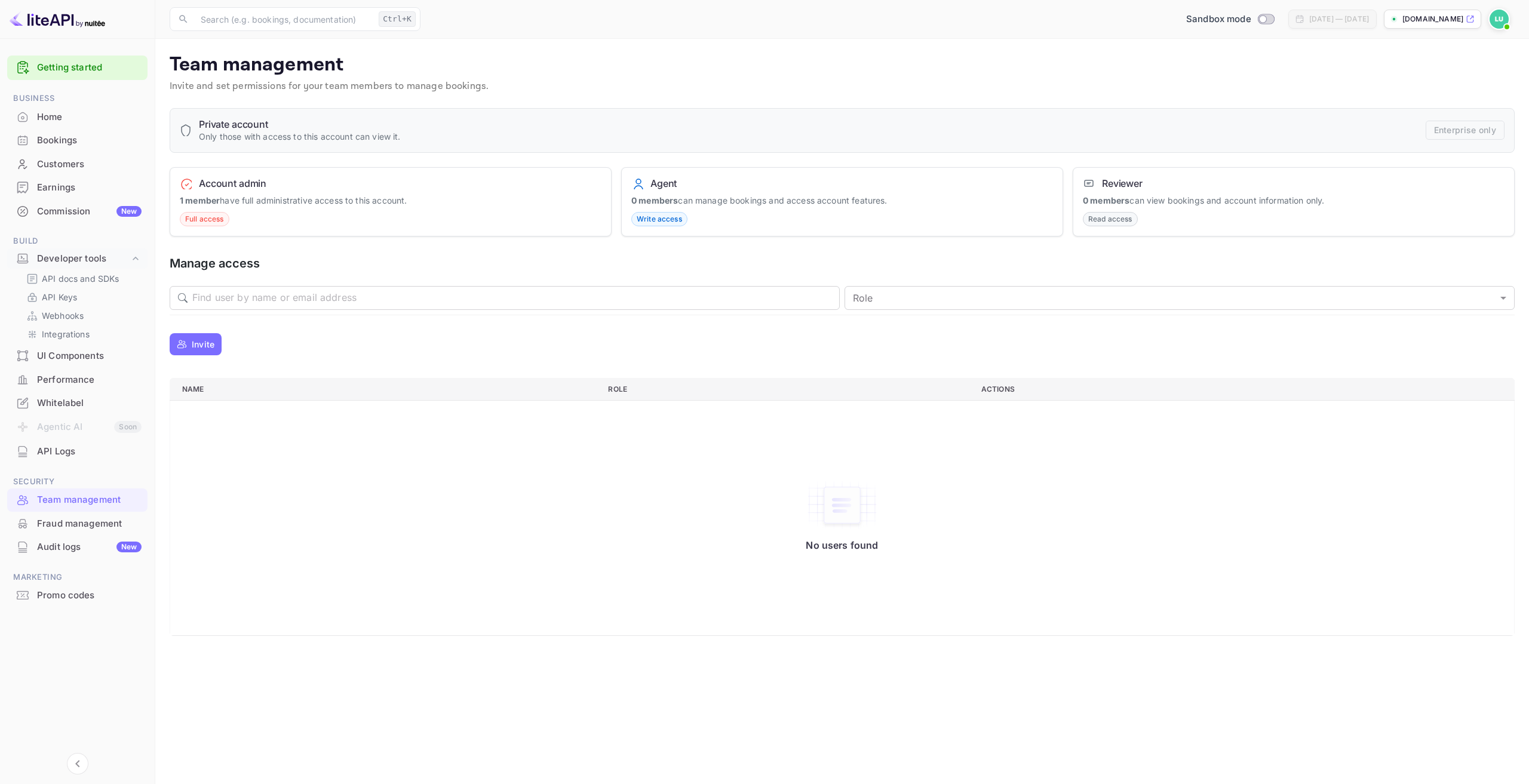
click at [202, 345] on p "Invite" at bounding box center [203, 344] width 23 height 13
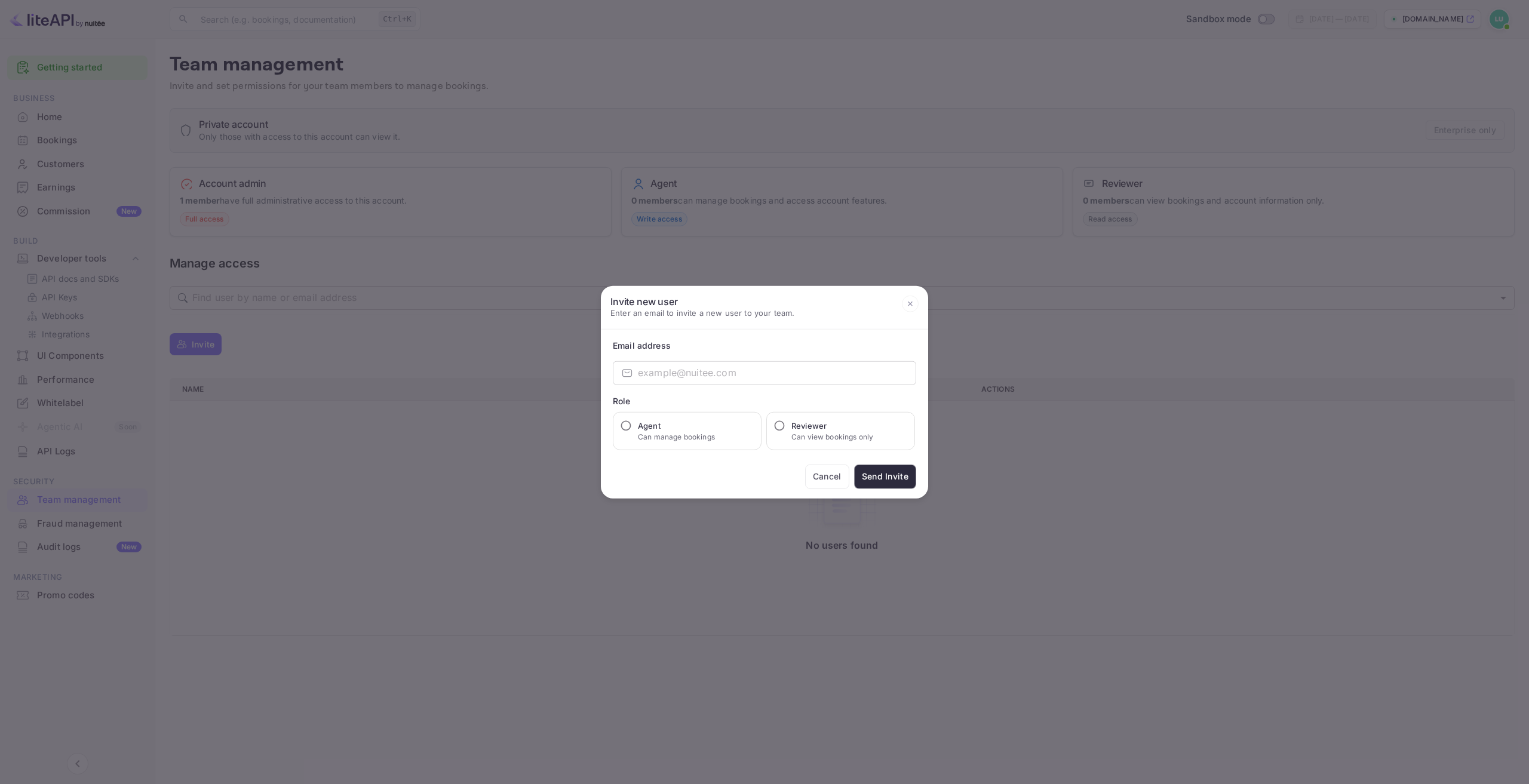
click at [816, 304] on icon at bounding box center [910, 303] width 17 height 17
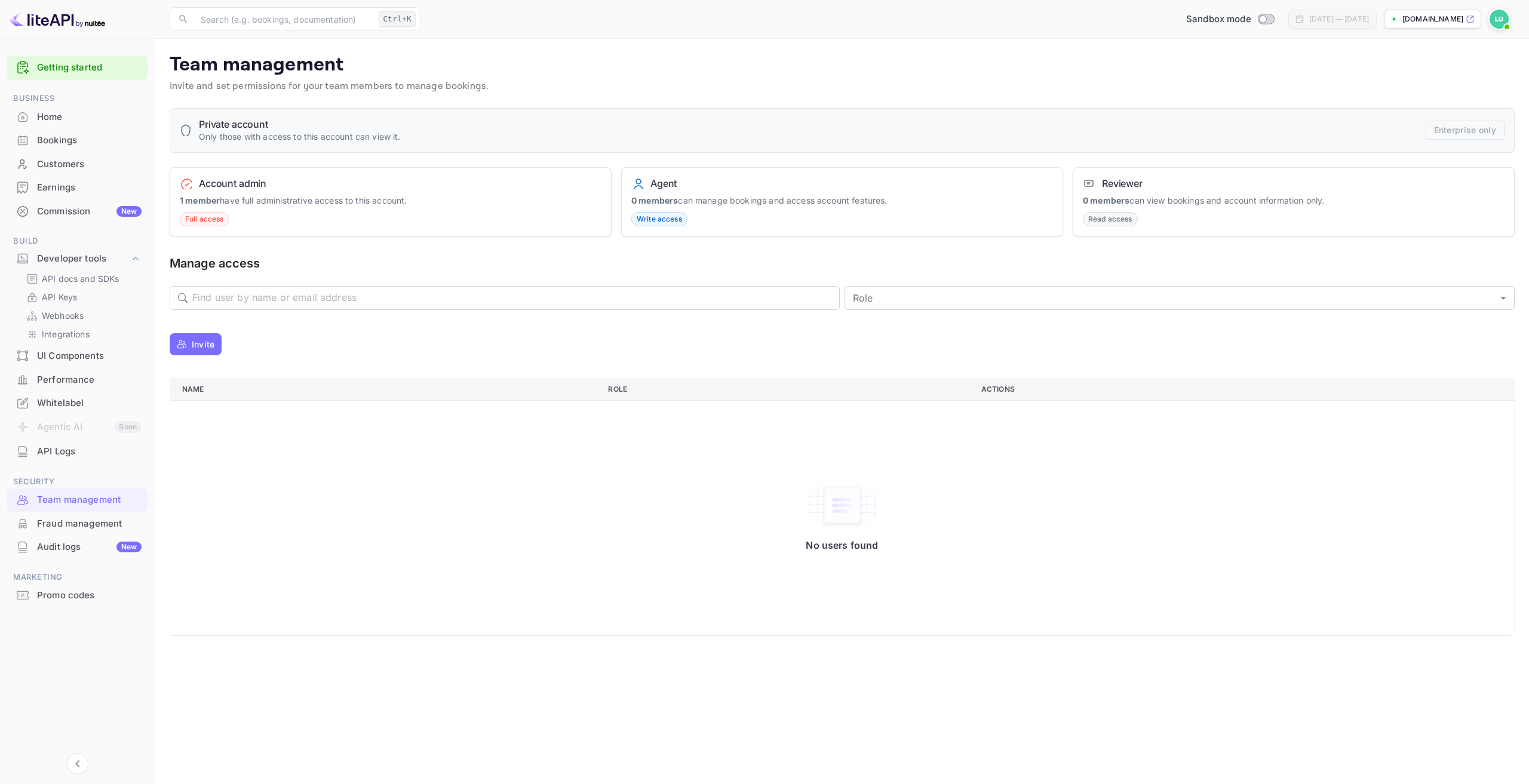
click at [816, 20] on p "flynferry.nuitee.link" at bounding box center [1432, 19] width 61 height 11
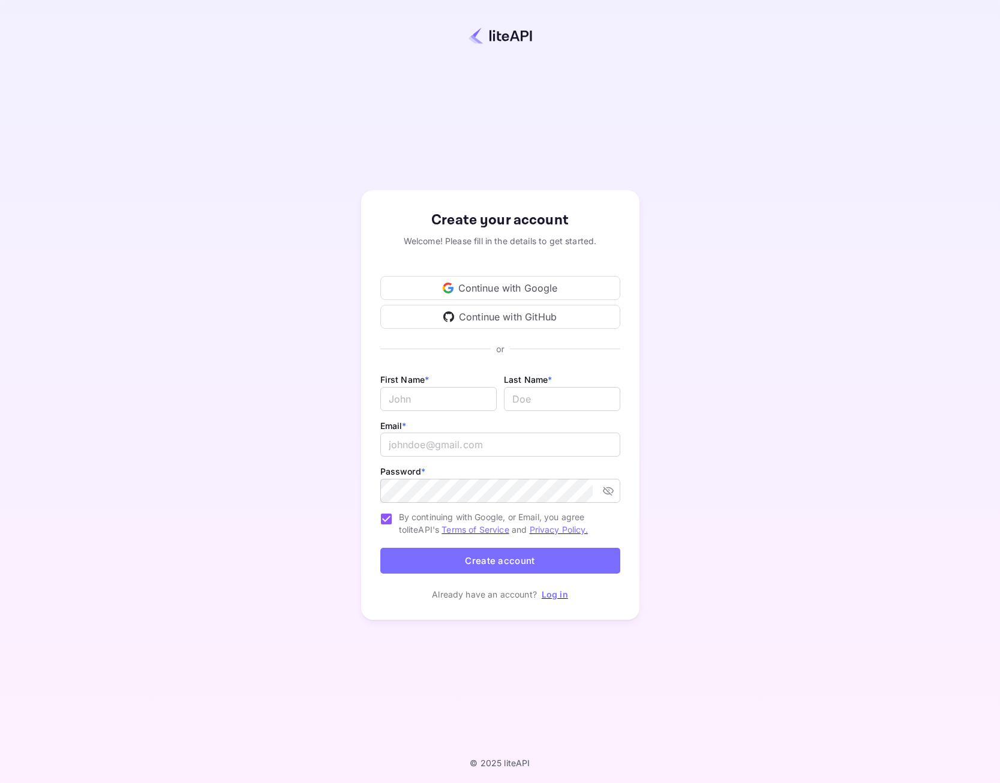
click at [545, 284] on div "Continue with Google" at bounding box center [500, 288] width 240 height 24
